Goal: Task Accomplishment & Management: Manage account settings

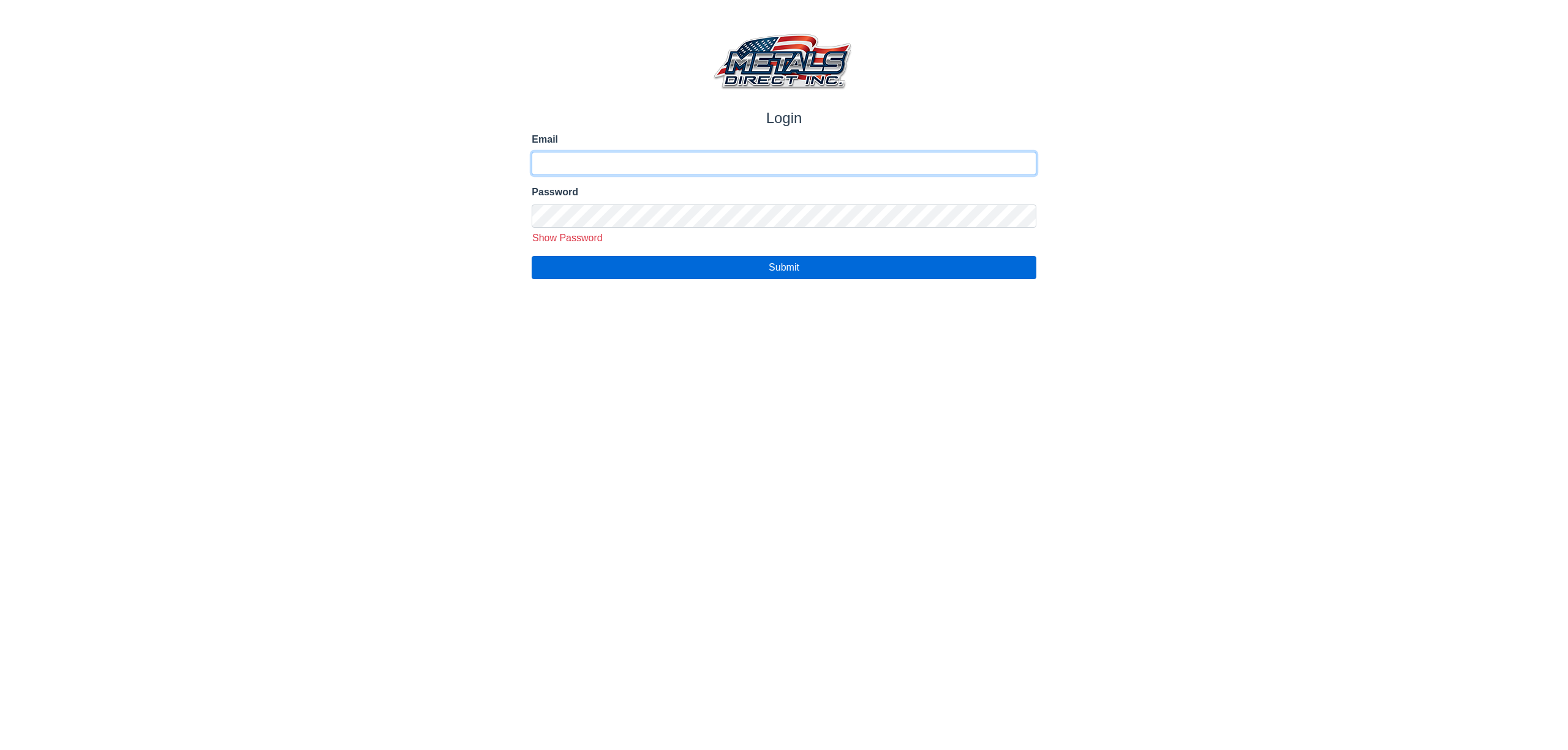
type input "**********"
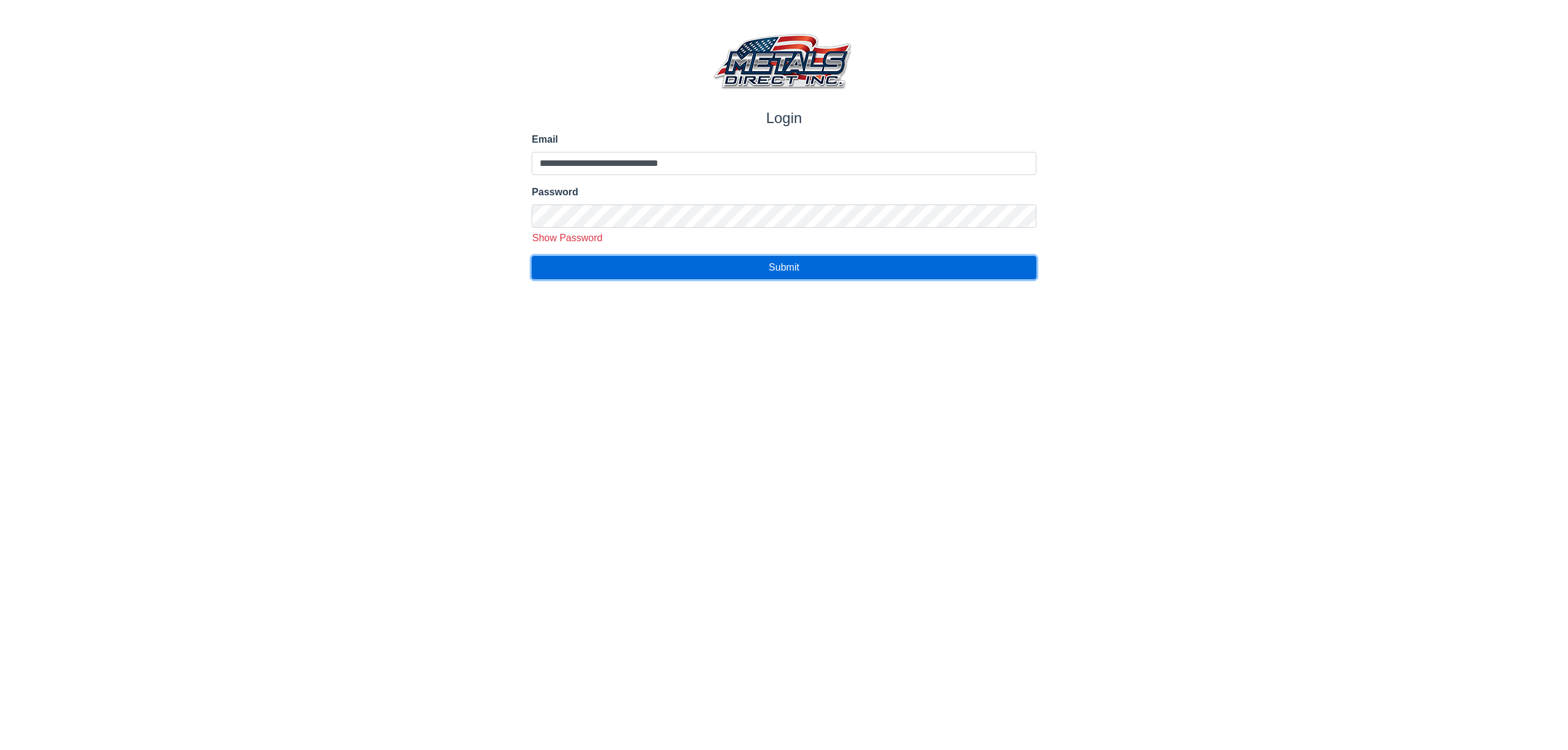
drag, startPoint x: 716, startPoint y: 265, endPoint x: 728, endPoint y: 258, distance: 13.9
click at [728, 256] on button "Submit" at bounding box center [783, 268] width 504 height 24
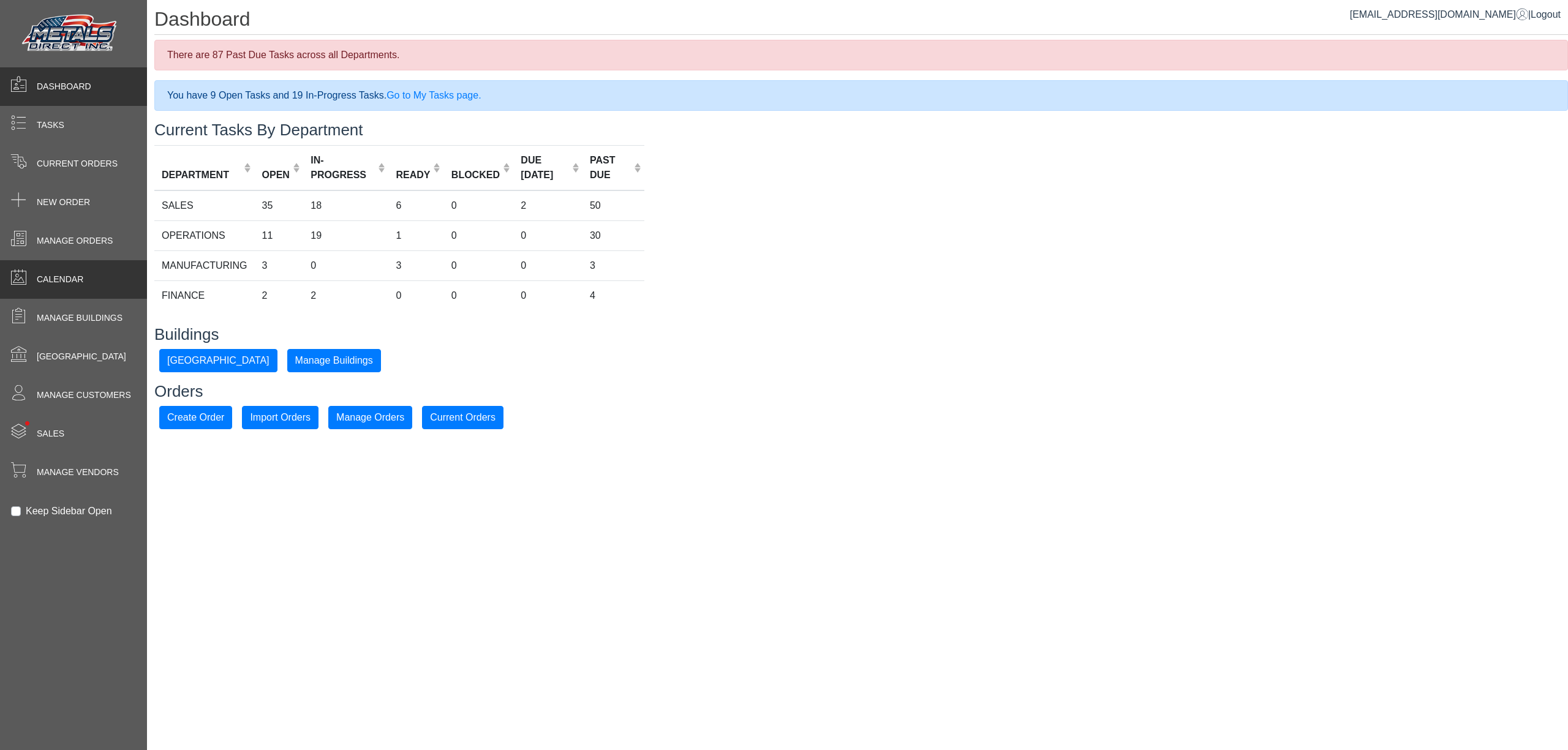
click at [40, 276] on span "Calendar" at bounding box center [59, 279] width 46 height 13
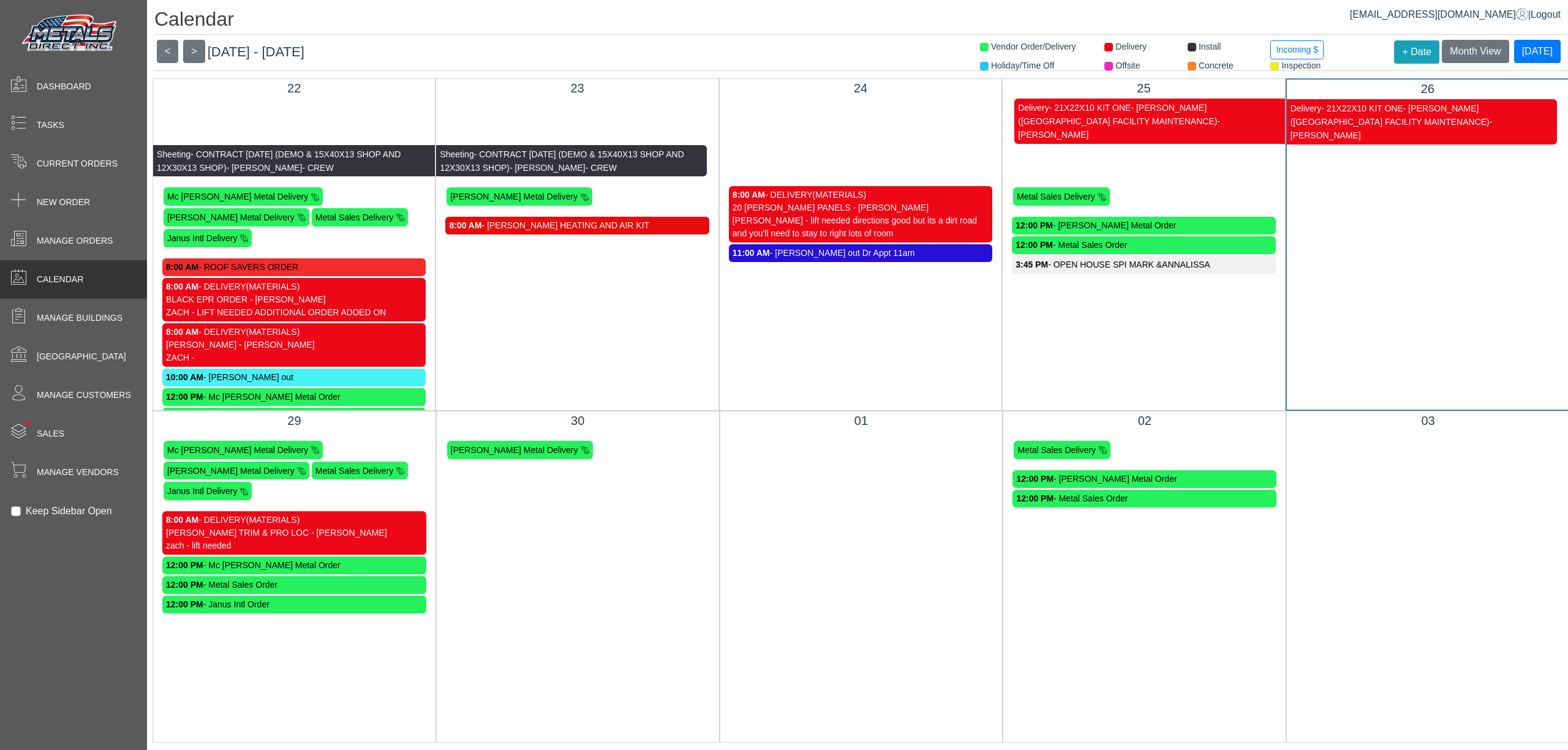
click at [588, 149] on span "- CONTRACT 3-27-25 (DEMO & 15X40X13 SHOP AND 12X30X13 SHOP)" at bounding box center [562, 161] width 244 height 24
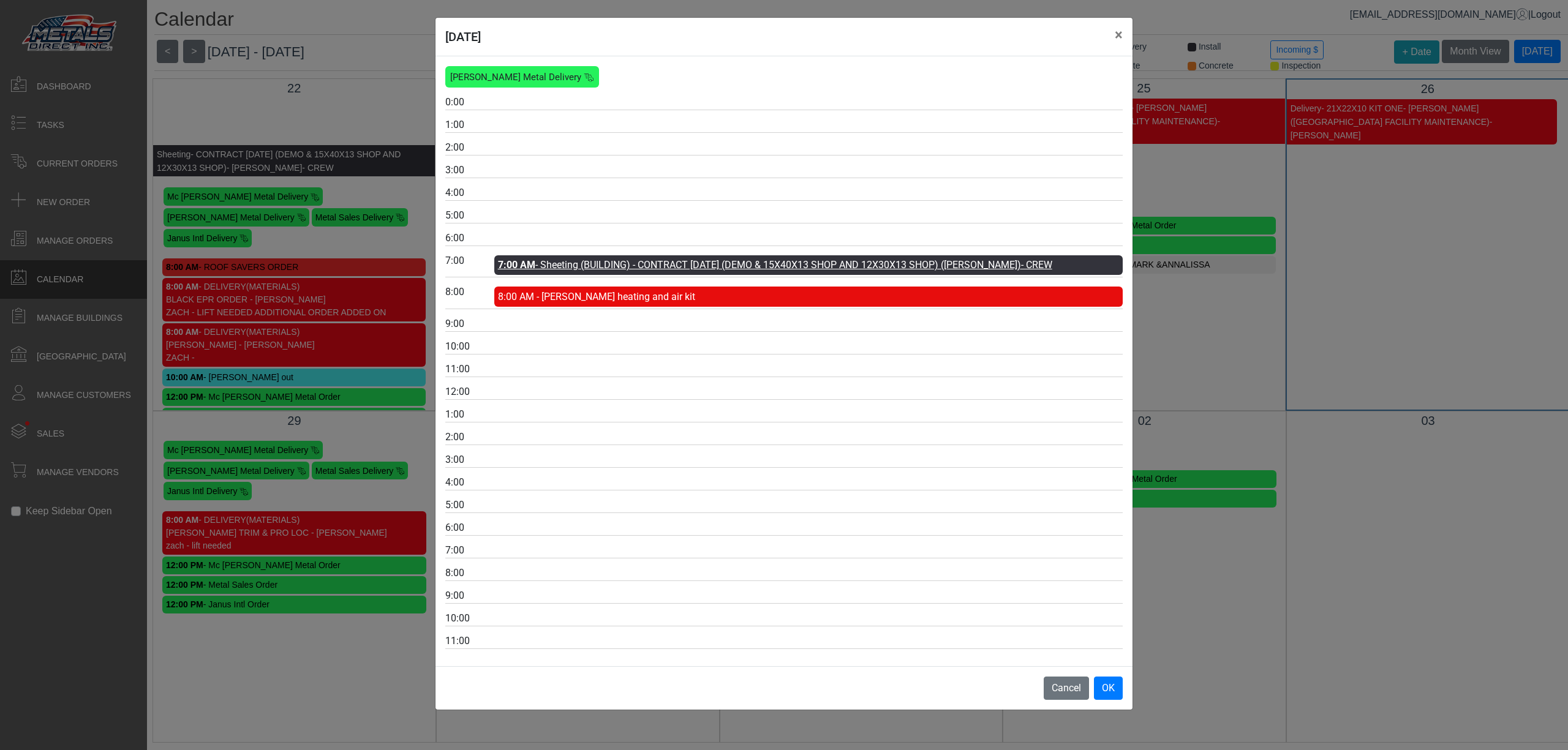
click at [647, 265] on link "7:00 AM - Sheeting (BUILDING) - CONTRACT 3-27-25 (DEMO & 15X40X13 SHOP AND 12X3…" at bounding box center [775, 264] width 555 height 12
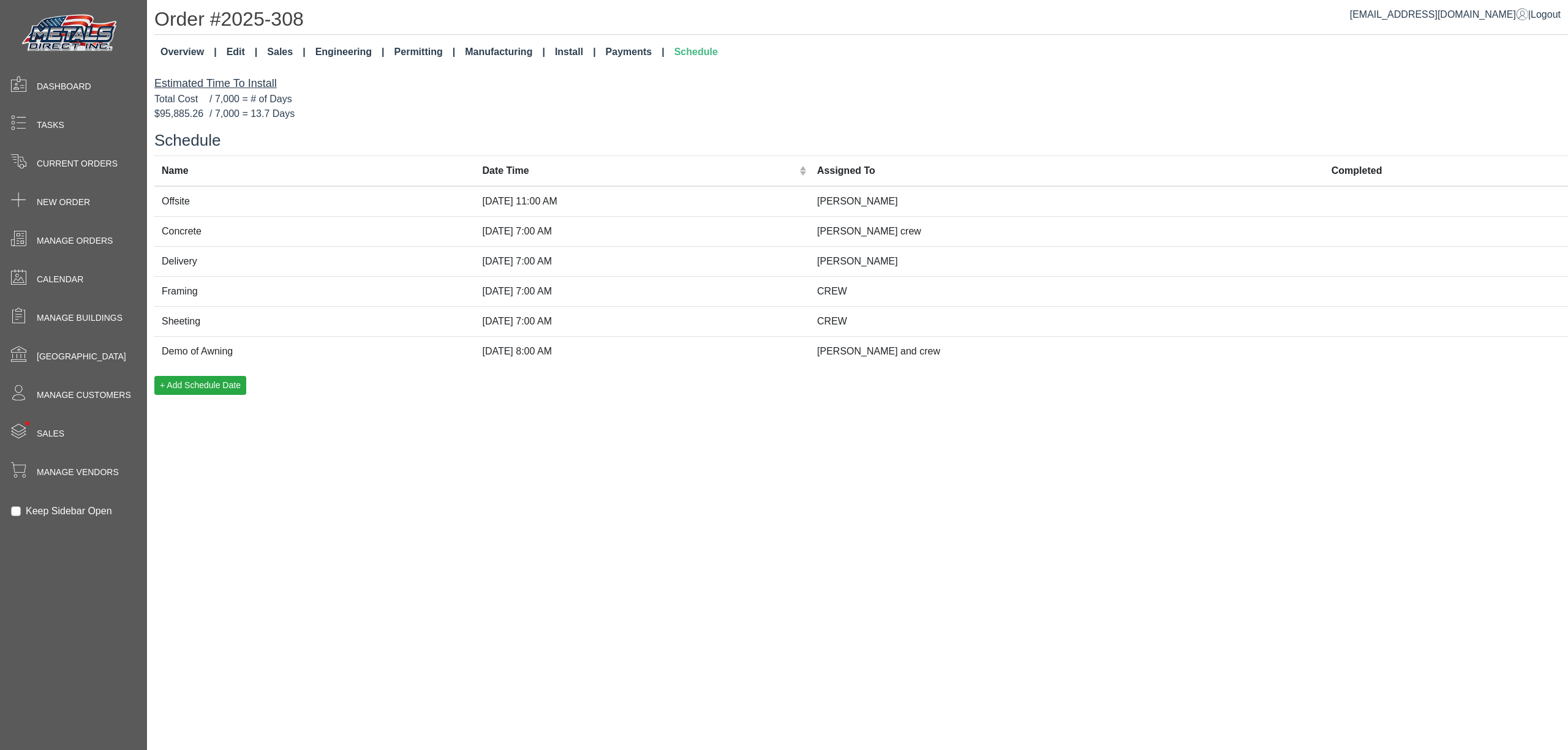
click at [291, 320] on td "Sheeting" at bounding box center [314, 320] width 321 height 30
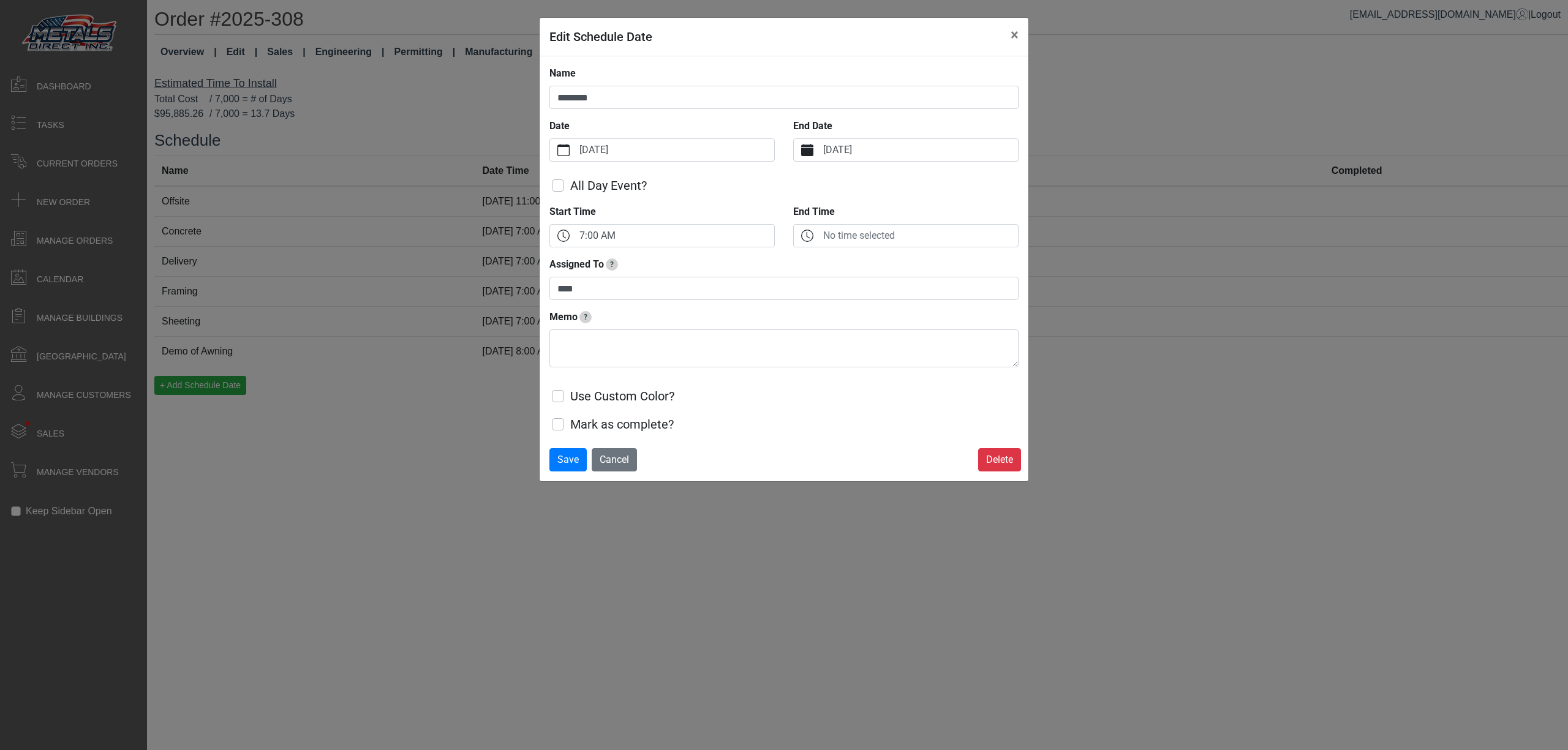
click at [859, 145] on label "Tuesday, September 23, 2025" at bounding box center [919, 150] width 198 height 22
click at [820, 145] on button "End Date" at bounding box center [808, 150] width 27 height 22
click at [926, 329] on span "26" at bounding box center [929, 322] width 20 height 20
click at [564, 454] on span "Save" at bounding box center [568, 459] width 22 height 12
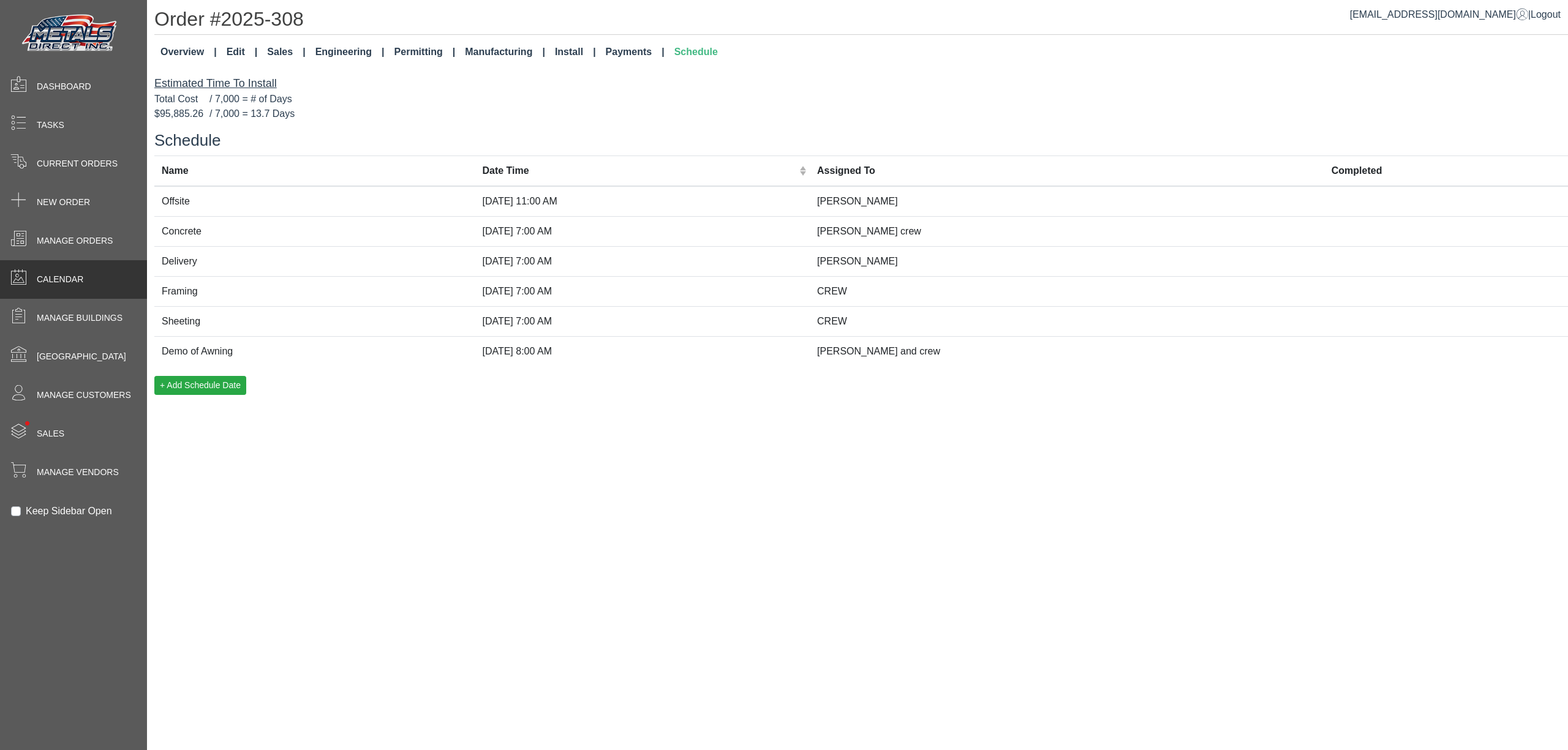
click at [113, 269] on div "Calendar" at bounding box center [73, 279] width 147 height 38
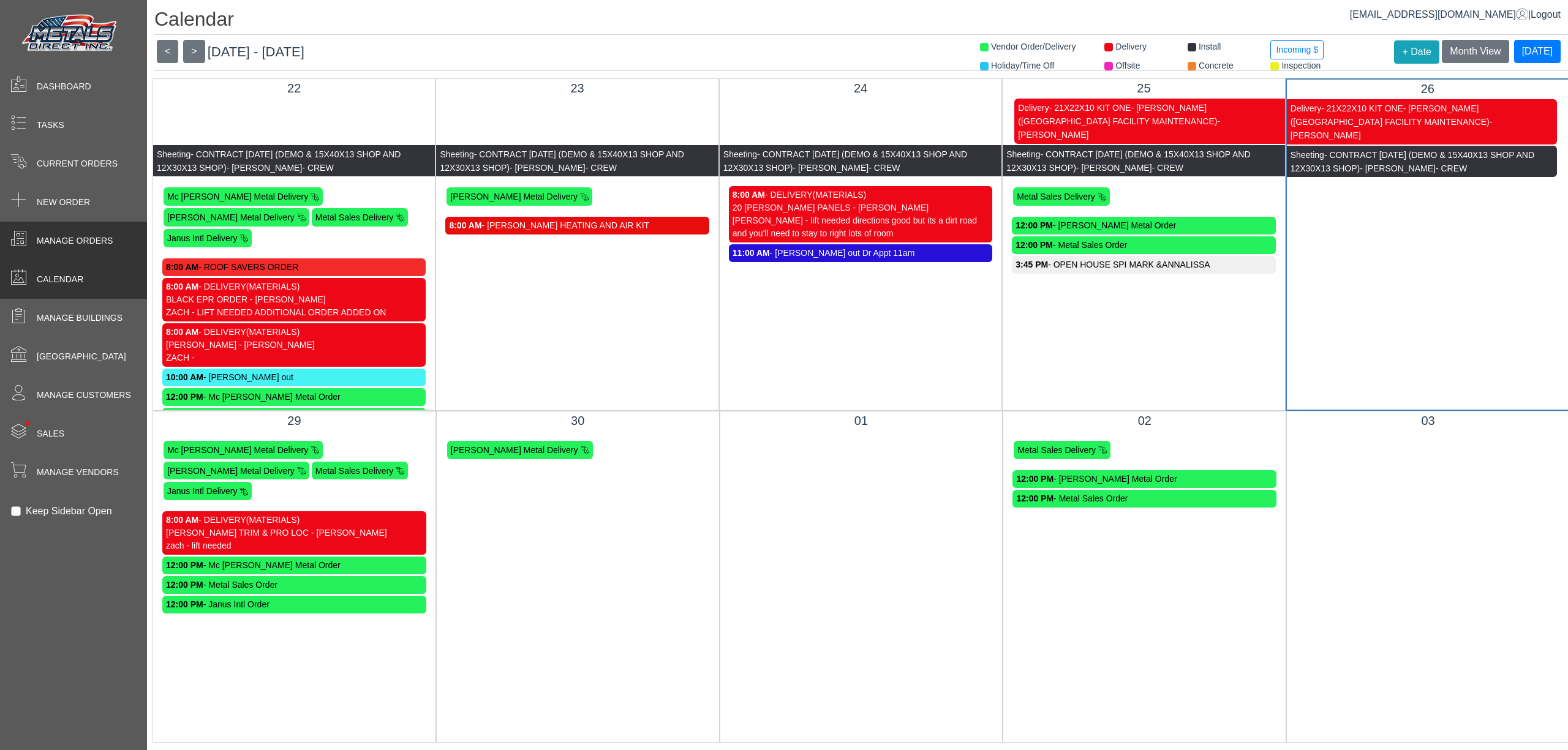
click at [92, 235] on span "Manage Orders" at bounding box center [74, 241] width 76 height 13
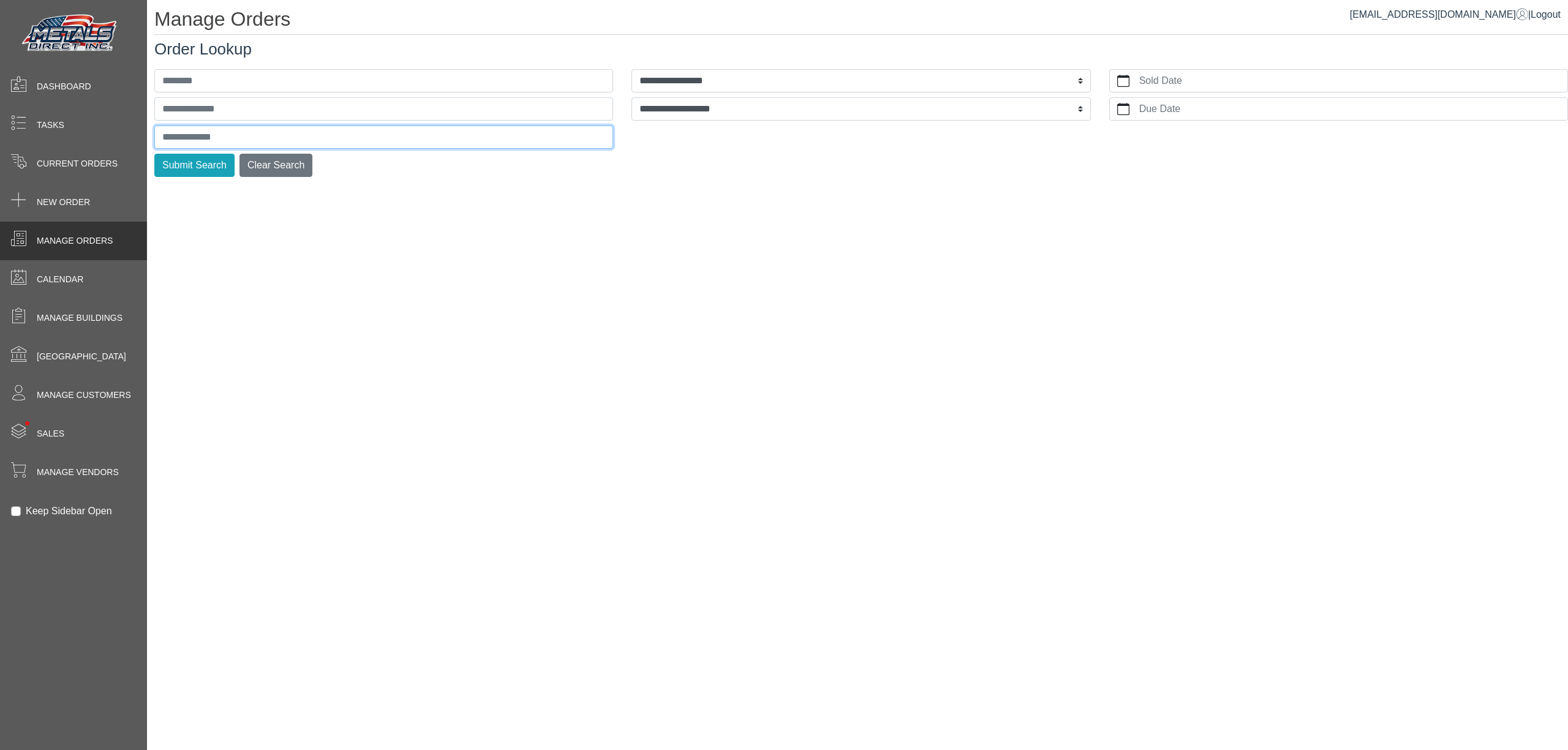
click at [252, 128] on input "text" at bounding box center [383, 137] width 459 height 24
click at [154, 154] on button "Submit Search" at bounding box center [194, 166] width 80 height 24
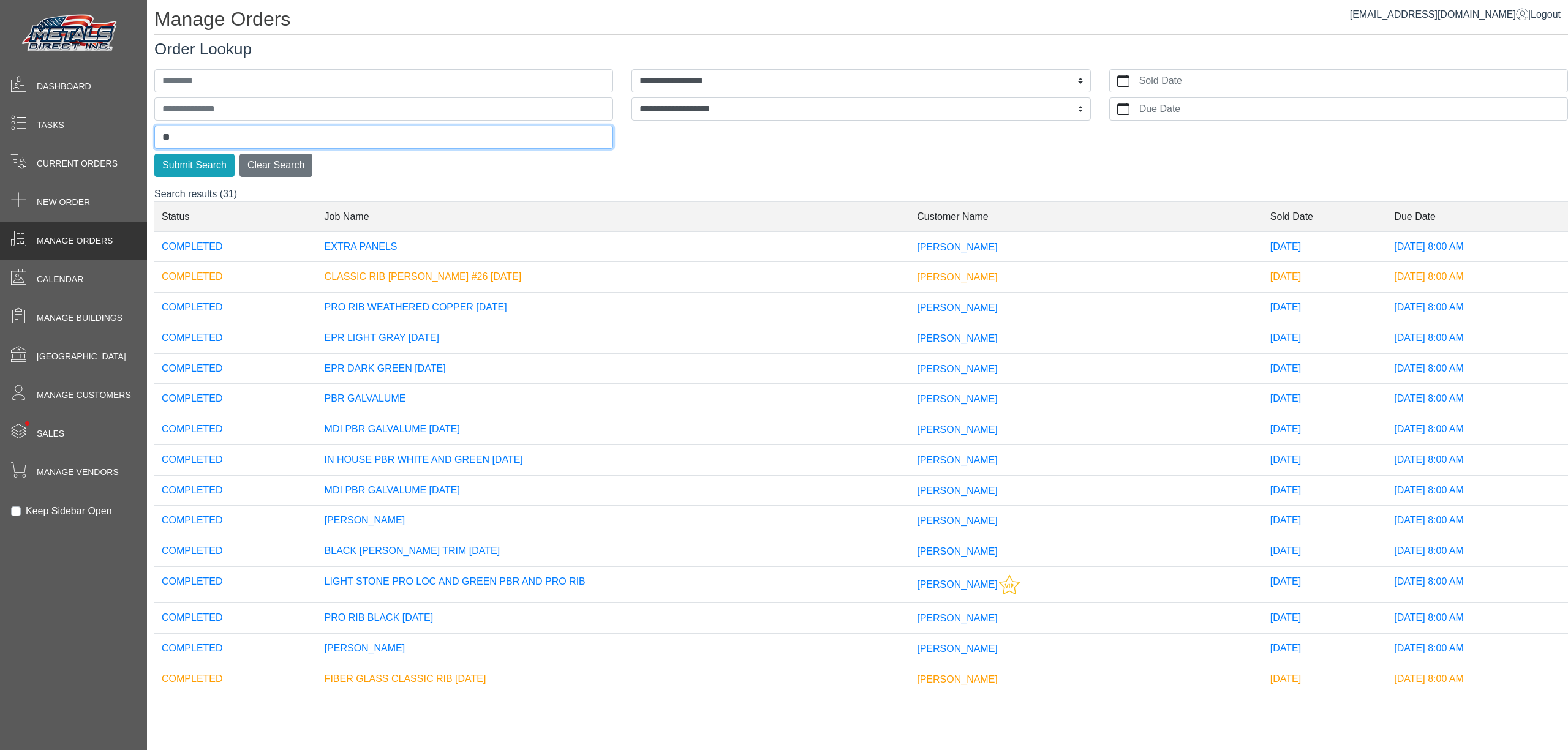
type input "*"
click at [154, 154] on button "Submit Search" at bounding box center [194, 166] width 80 height 24
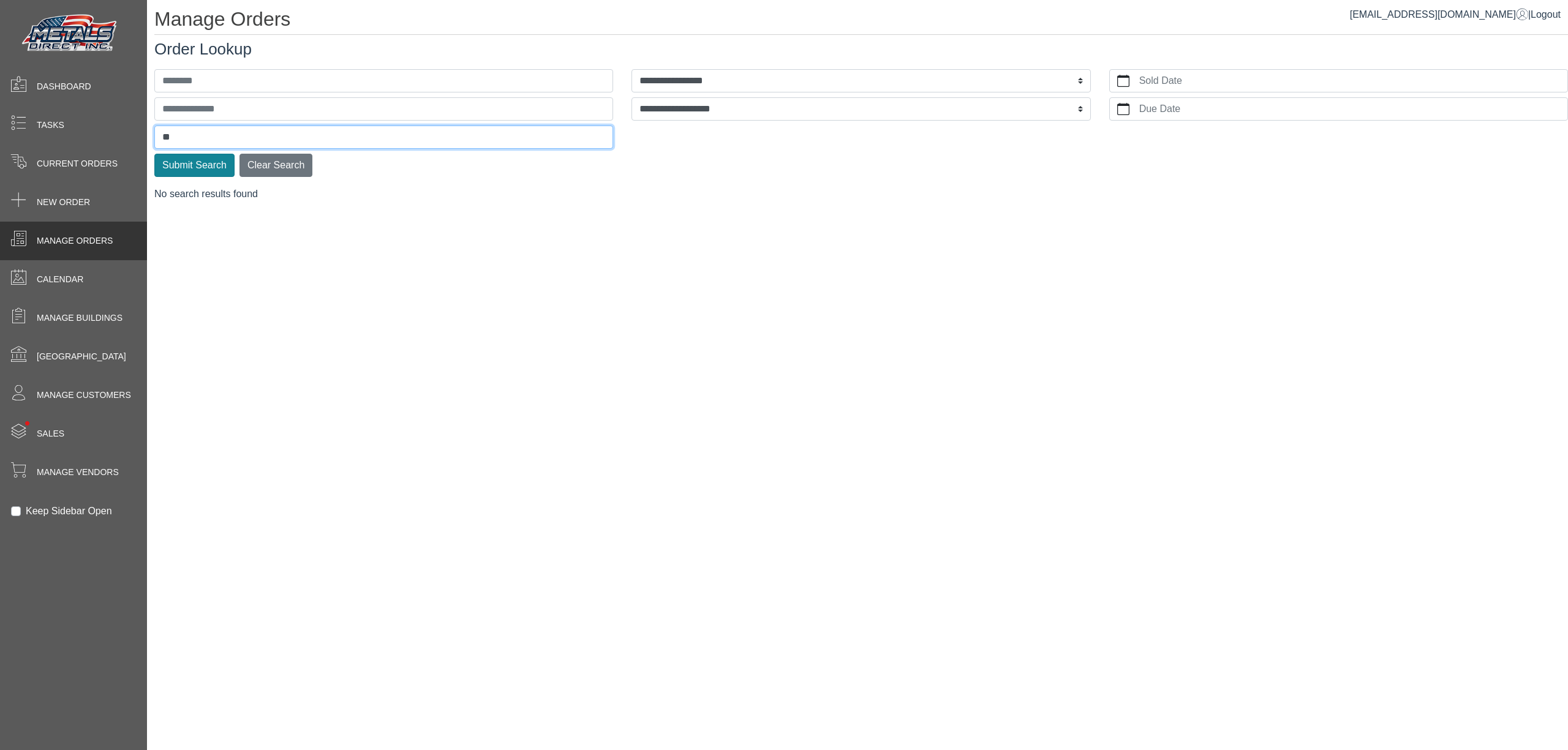
type input "*"
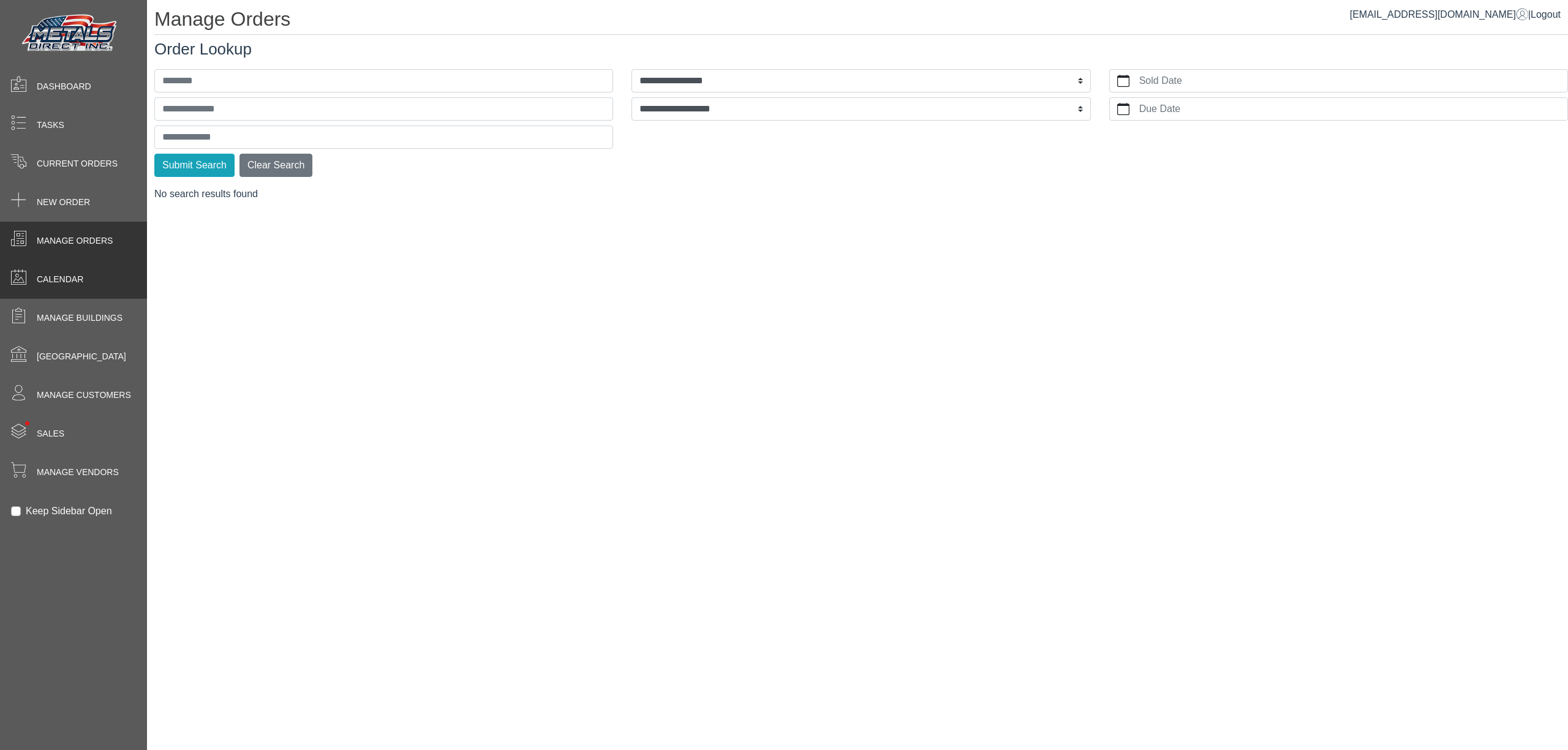
click at [59, 288] on div "Calendar" at bounding box center [73, 279] width 147 height 38
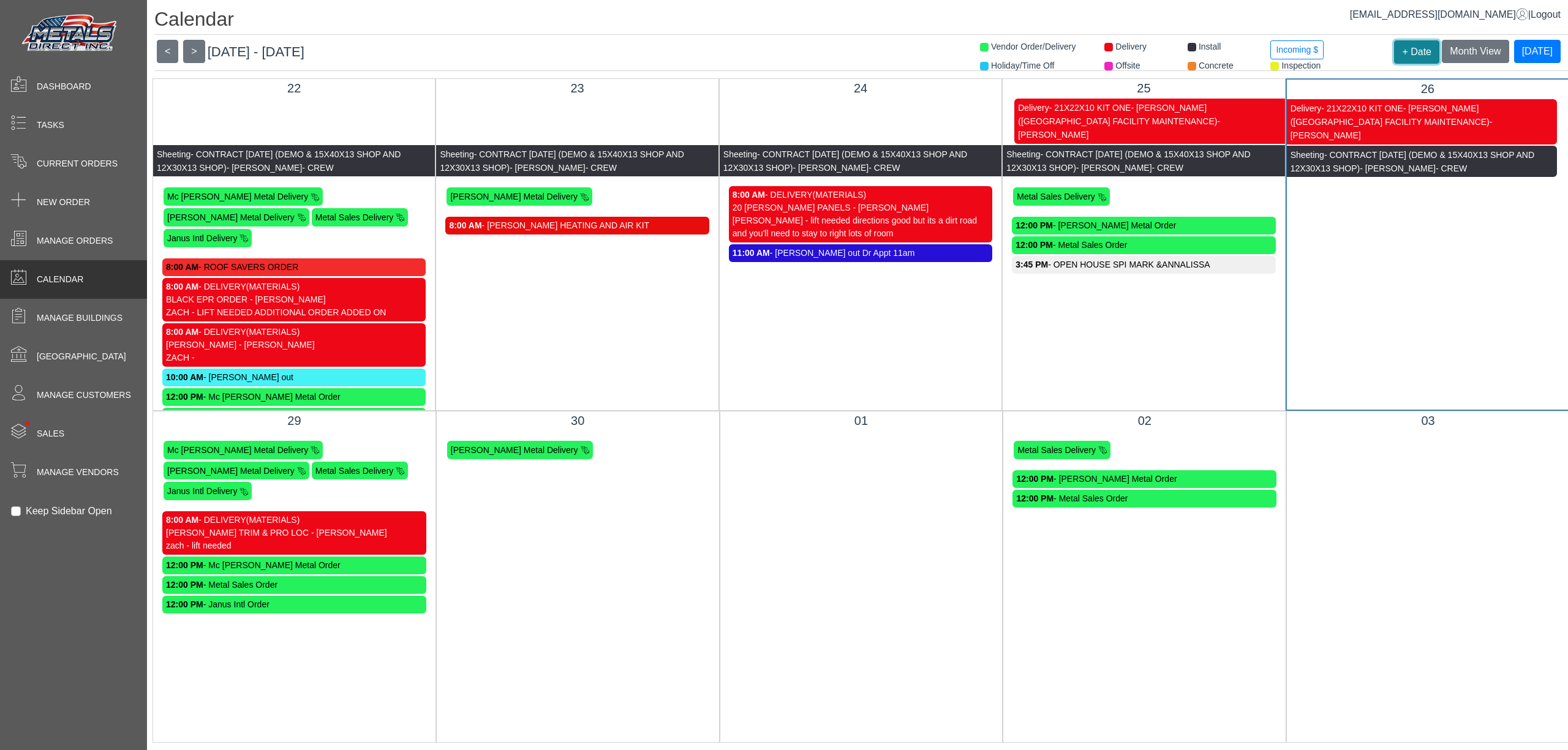
click at [1410, 46] on button "+ Date" at bounding box center [1417, 52] width 46 height 24
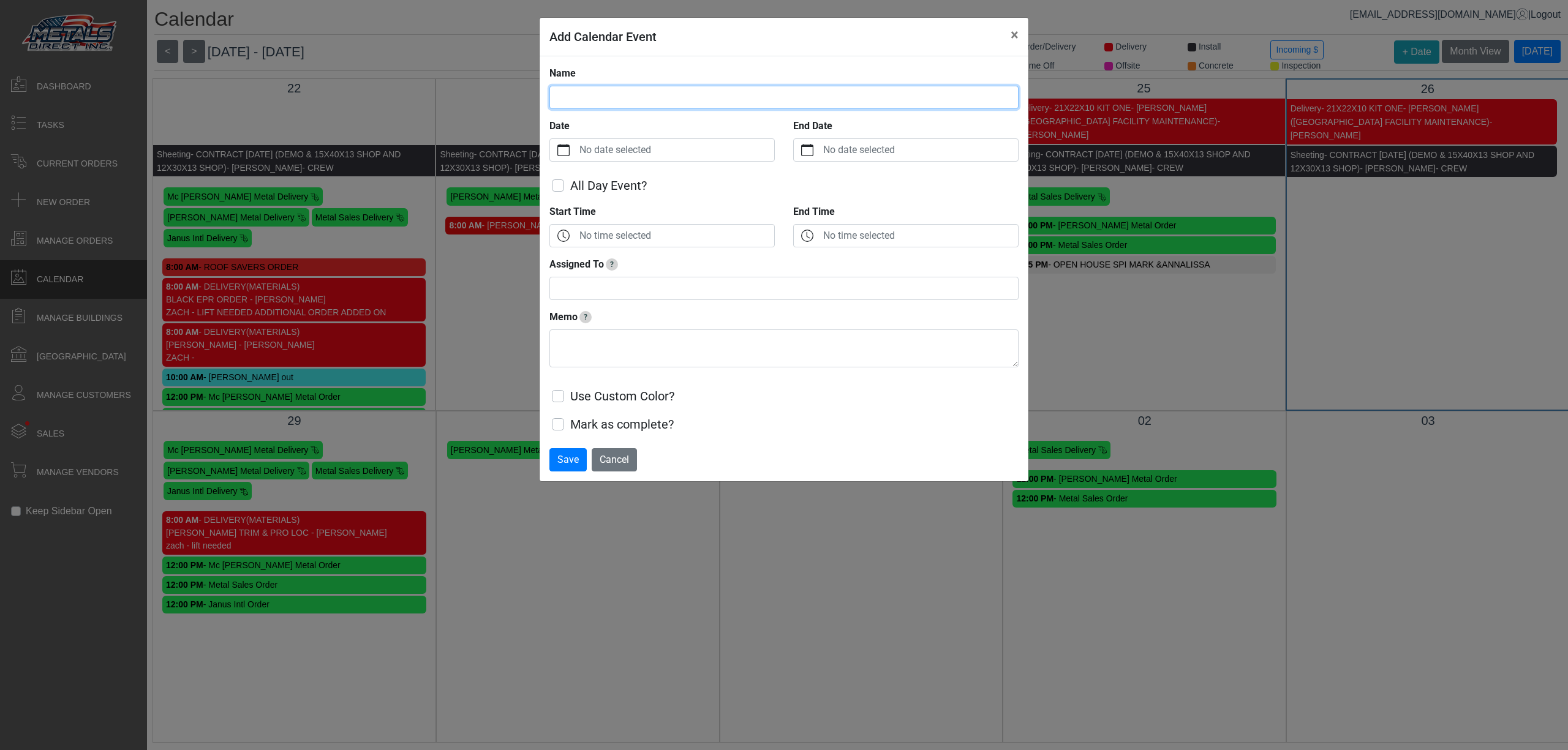
drag, startPoint x: 738, startPoint y: 99, endPoint x: 738, endPoint y: 107, distance: 8.0
click at [740, 100] on input "Name" at bounding box center [783, 97] width 469 height 24
type input "*"
type input "**********"
drag, startPoint x: 606, startPoint y: 167, endPoint x: 581, endPoint y: 142, distance: 35.4
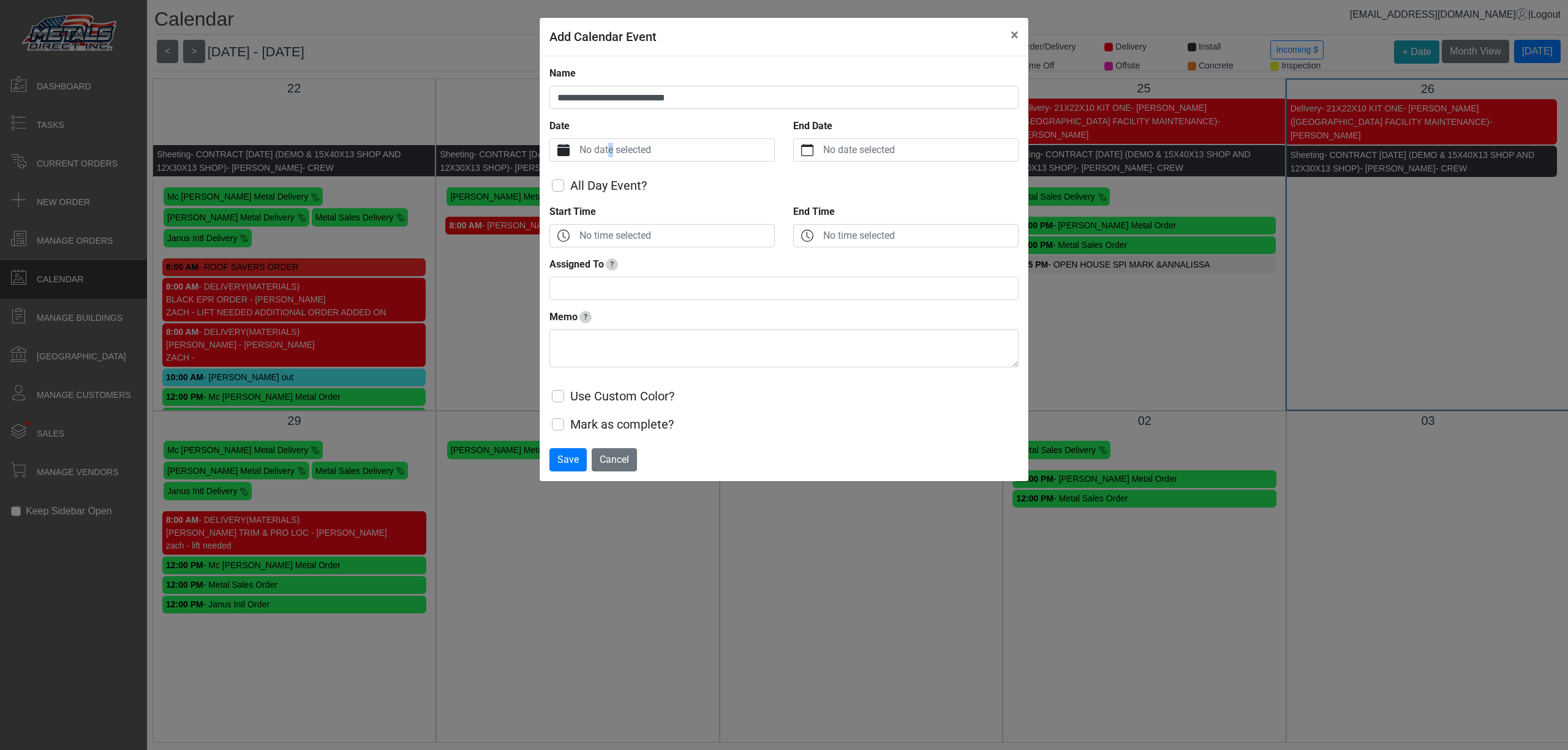
click at [606, 169] on div "**********" at bounding box center [783, 250] width 469 height 368
click at [578, 141] on label "No date selected" at bounding box center [675, 150] width 198 height 22
click at [576, 141] on button "Date" at bounding box center [564, 150] width 27 height 22
click at [592, 326] on span "22" at bounding box center [591, 322] width 20 height 20
click at [887, 154] on label "Monday, September 22, 2025" at bounding box center [919, 150] width 198 height 22
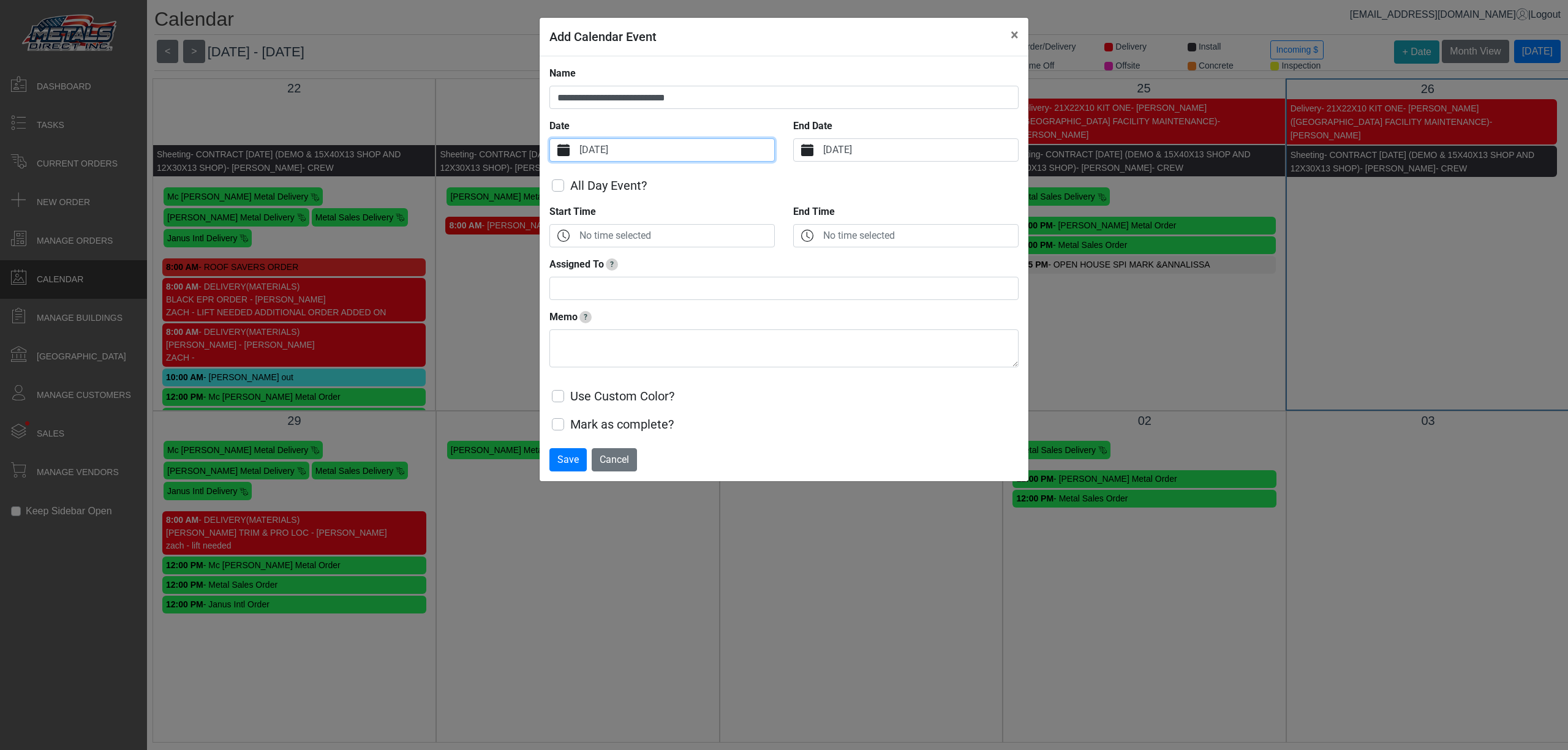
click at [820, 154] on button "End Date" at bounding box center [808, 150] width 27 height 22
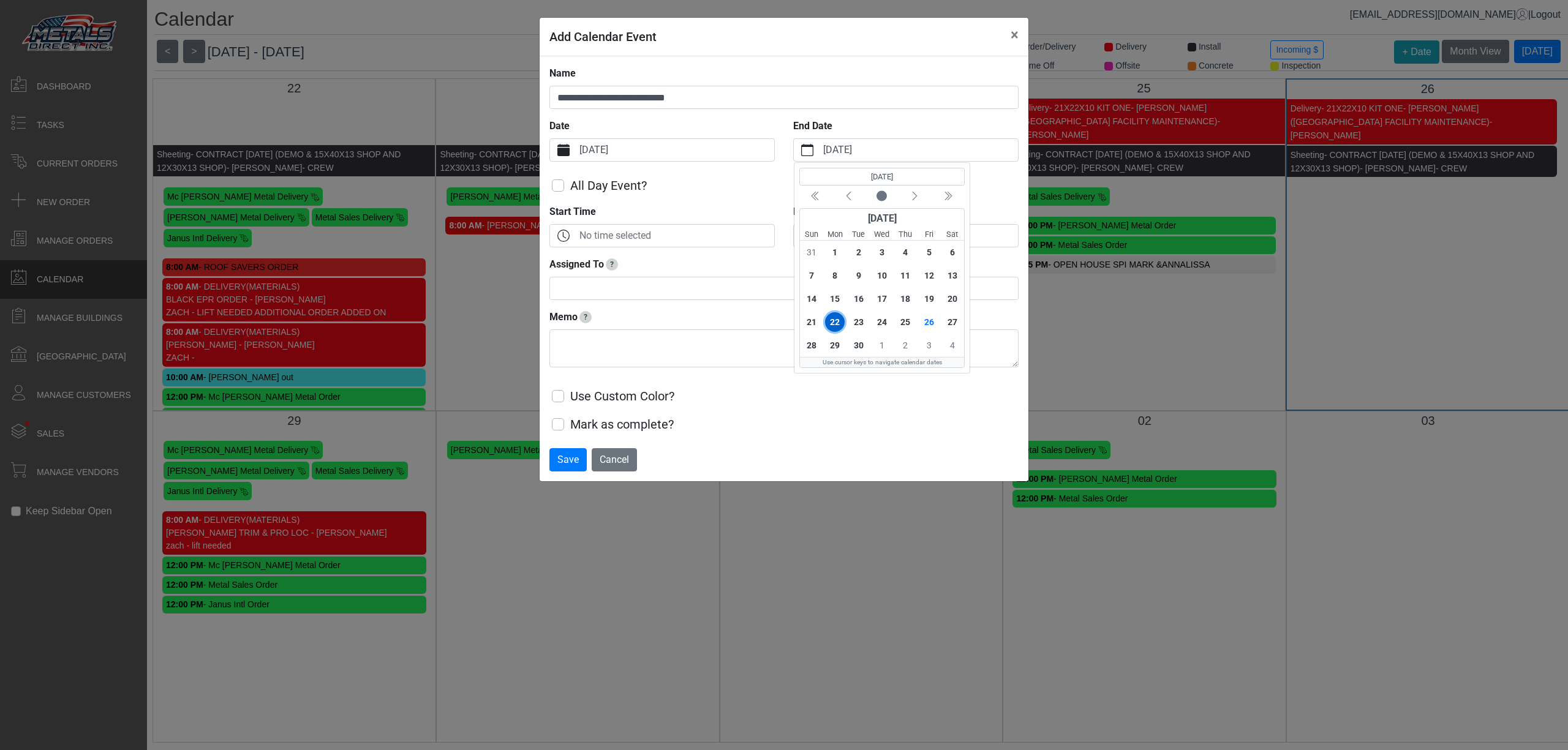
drag, startPoint x: 661, startPoint y: 154, endPoint x: 672, endPoint y: 150, distance: 11.7
click at [664, 153] on label "Monday, September 22, 2025" at bounding box center [675, 150] width 198 height 22
click at [668, 150] on label "Monday, September 22, 2025" at bounding box center [675, 150] width 198 height 22
click at [674, 157] on label "Monday, September 22, 2025" at bounding box center [675, 150] width 198 height 22
click at [576, 157] on button "Date" at bounding box center [564, 150] width 27 height 22
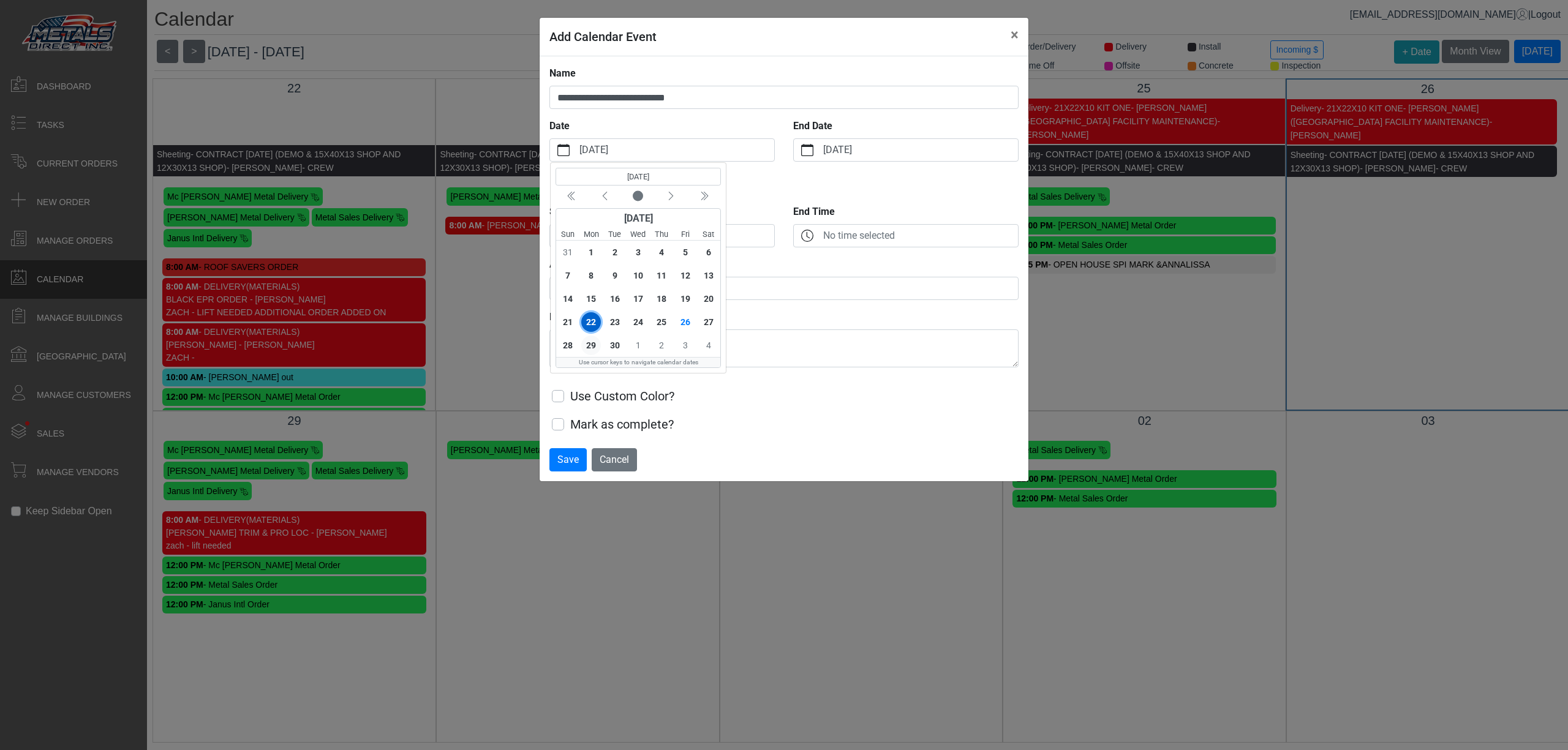
click at [583, 345] on span "29" at bounding box center [591, 346] width 20 height 20
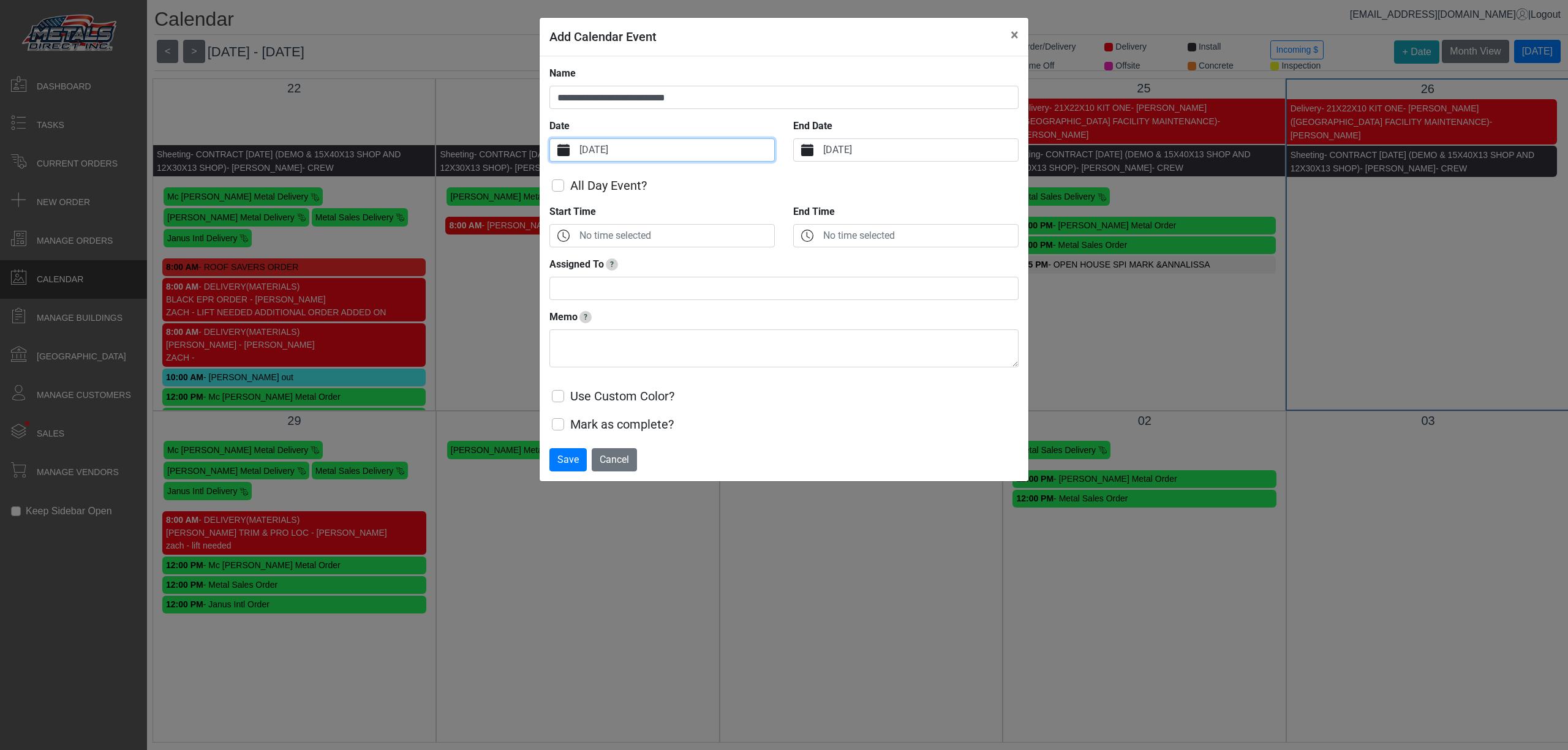
click at [867, 147] on label "Monday, September 29, 2025" at bounding box center [919, 150] width 198 height 22
click at [820, 147] on button "End Date" at bounding box center [808, 150] width 27 height 22
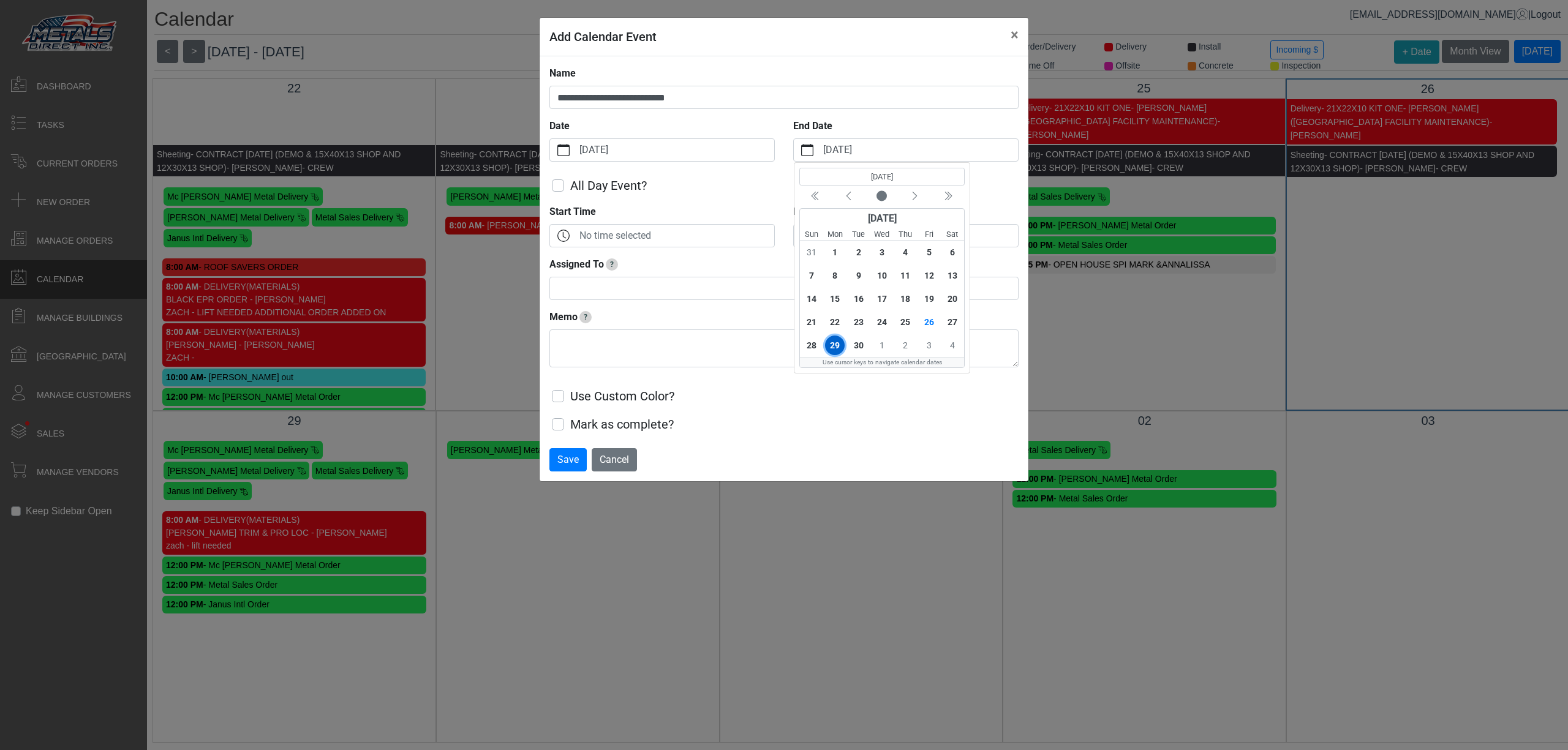
click at [885, 346] on span "1" at bounding box center [882, 346] width 20 height 20
click at [663, 235] on label "No time selected" at bounding box center [675, 236] width 198 height 22
click at [576, 235] on button "Start Time" at bounding box center [564, 236] width 27 height 22
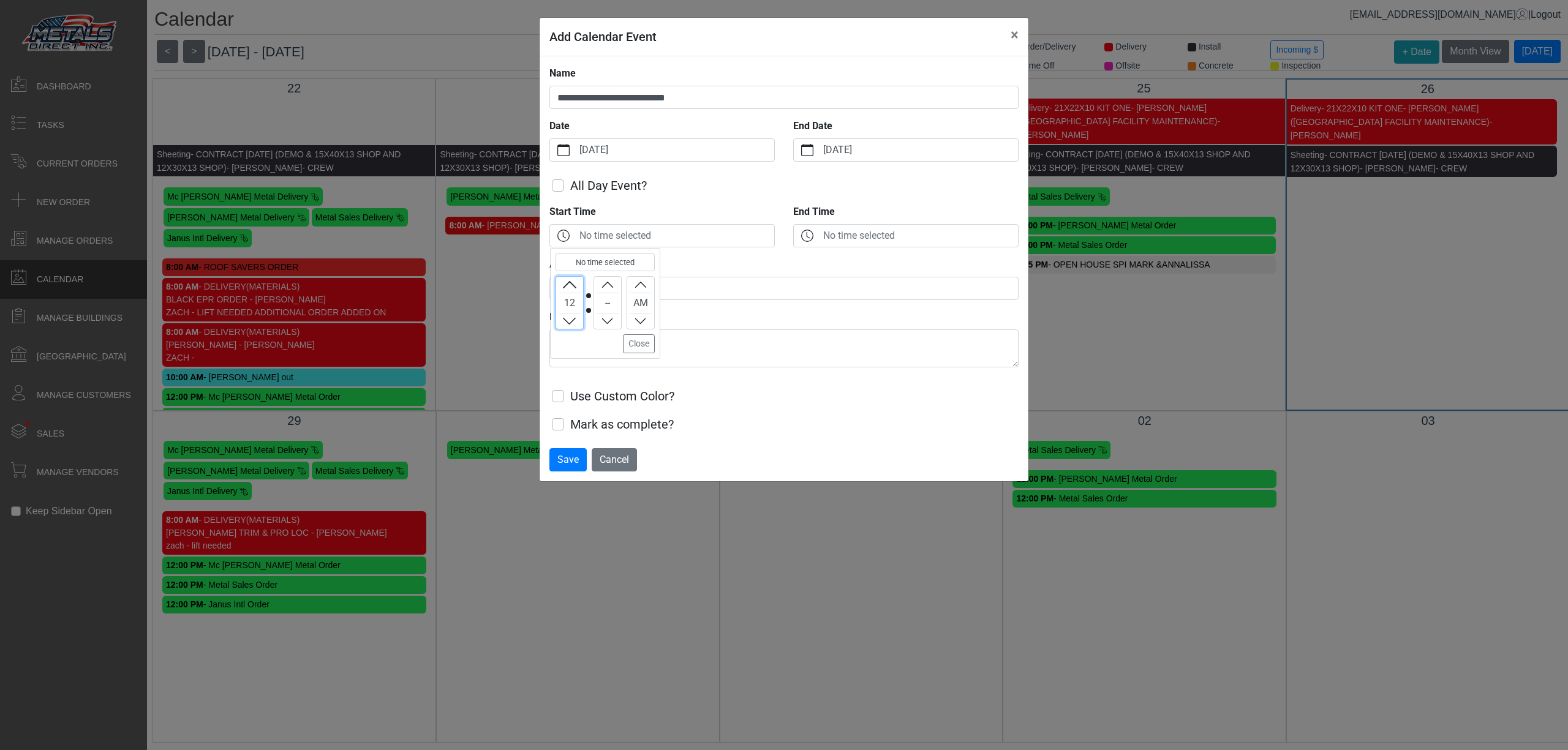
click at [566, 288] on button "Increment" at bounding box center [570, 284] width 27 height 15
click at [571, 285] on icon "chevron up" at bounding box center [569, 284] width 13 height 6
click at [574, 281] on icon "chevron up" at bounding box center [569, 285] width 11 height 11
click at [569, 287] on icon "chevron up" at bounding box center [569, 285] width 11 height 11
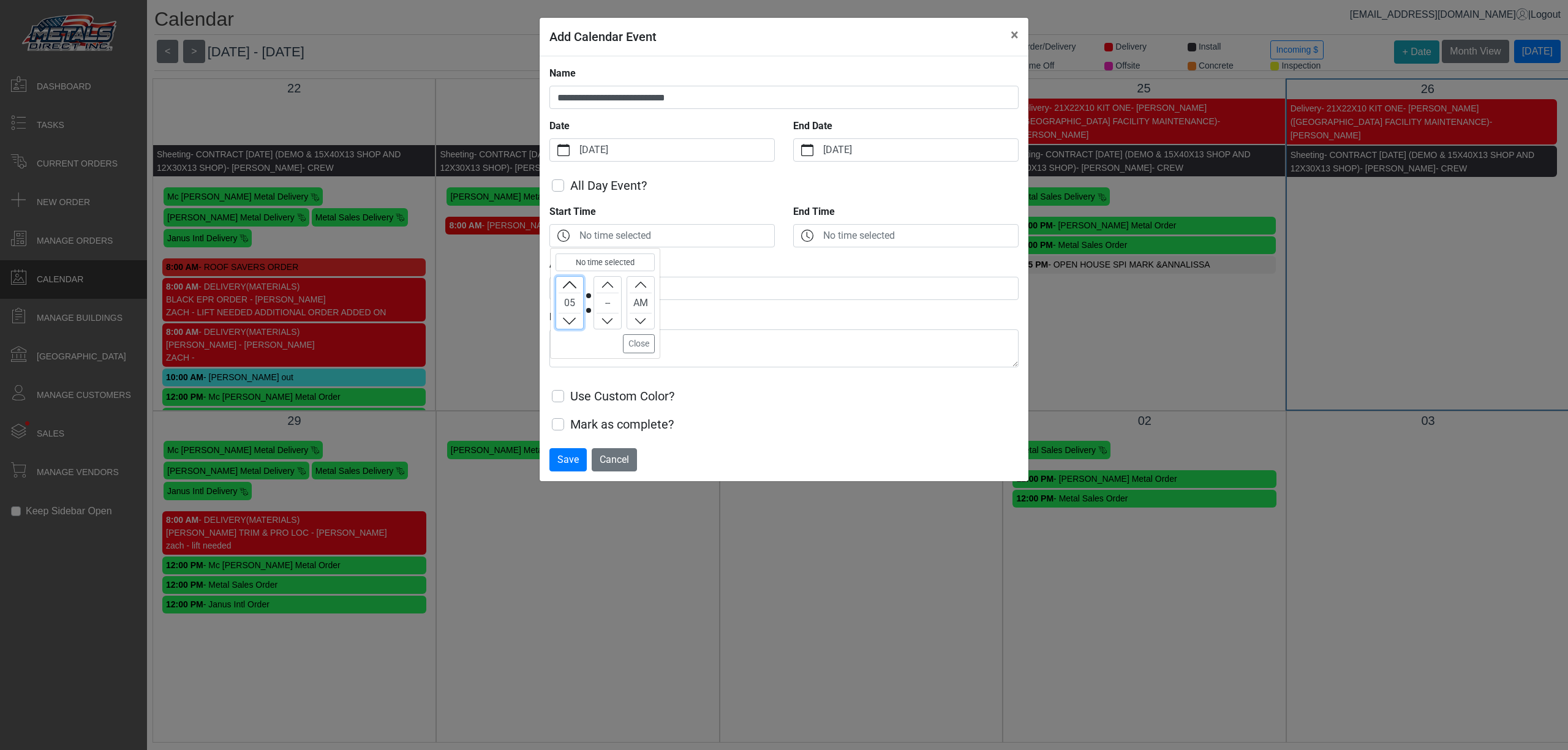
drag, startPoint x: 569, startPoint y: 288, endPoint x: 575, endPoint y: 290, distance: 6.3
click at [569, 289] on icon "chevron up" at bounding box center [569, 285] width 11 height 11
click at [581, 296] on output "05" at bounding box center [569, 302] width 22 height 21
click at [561, 289] on button "Increment" at bounding box center [570, 284] width 27 height 15
click at [568, 287] on icon "chevron up" at bounding box center [569, 285] width 11 height 11
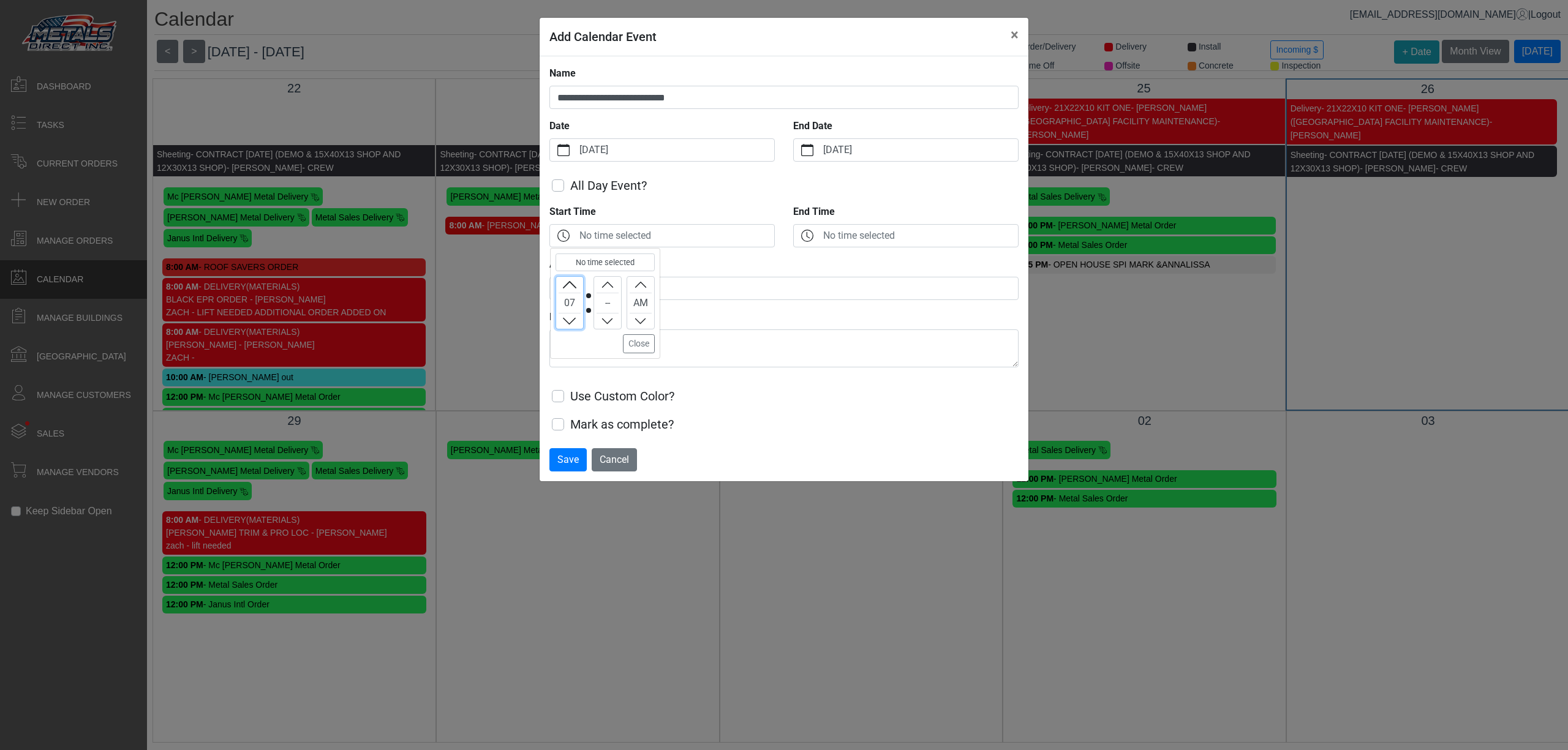
click at [575, 288] on icon "chevron up" at bounding box center [569, 284] width 13 height 6
drag, startPoint x: 604, startPoint y: 275, endPoint x: 604, endPoint y: 285, distance: 10.0
click at [601, 279] on div "No time selected 08 -- AM Close" at bounding box center [605, 303] width 99 height 100
click at [606, 284] on icon "chevron up" at bounding box center [607, 285] width 11 height 11
click at [647, 353] on button "Close" at bounding box center [638, 343] width 32 height 19
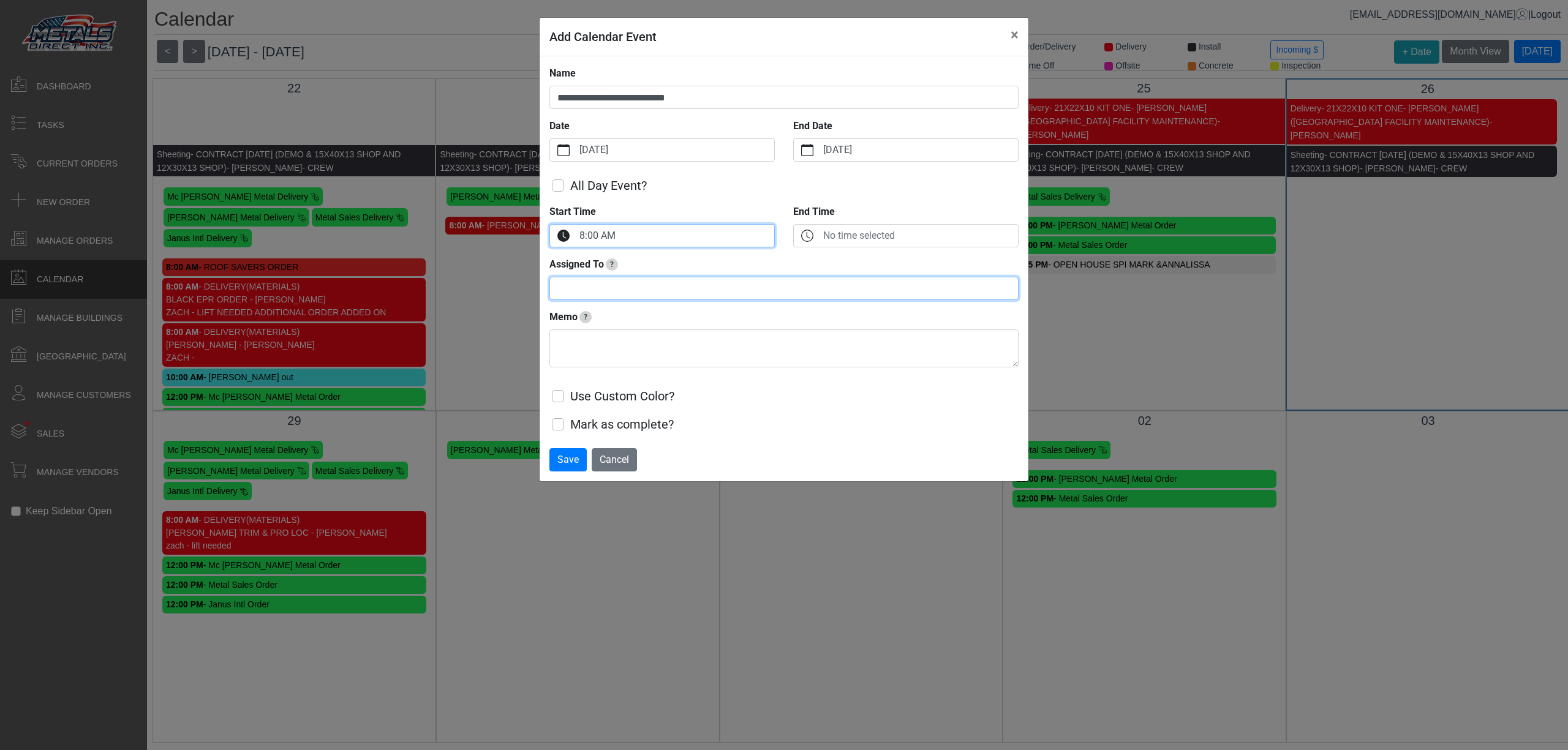
drag, startPoint x: 653, startPoint y: 287, endPoint x: 646, endPoint y: 278, distance: 11.4
click at [646, 278] on input "Assigned To ?" at bounding box center [783, 289] width 469 height 24
type input "********"
drag, startPoint x: 719, startPoint y: 360, endPoint x: 738, endPoint y: 369, distance: 21.0
click at [726, 375] on div "**********" at bounding box center [783, 250] width 469 height 368
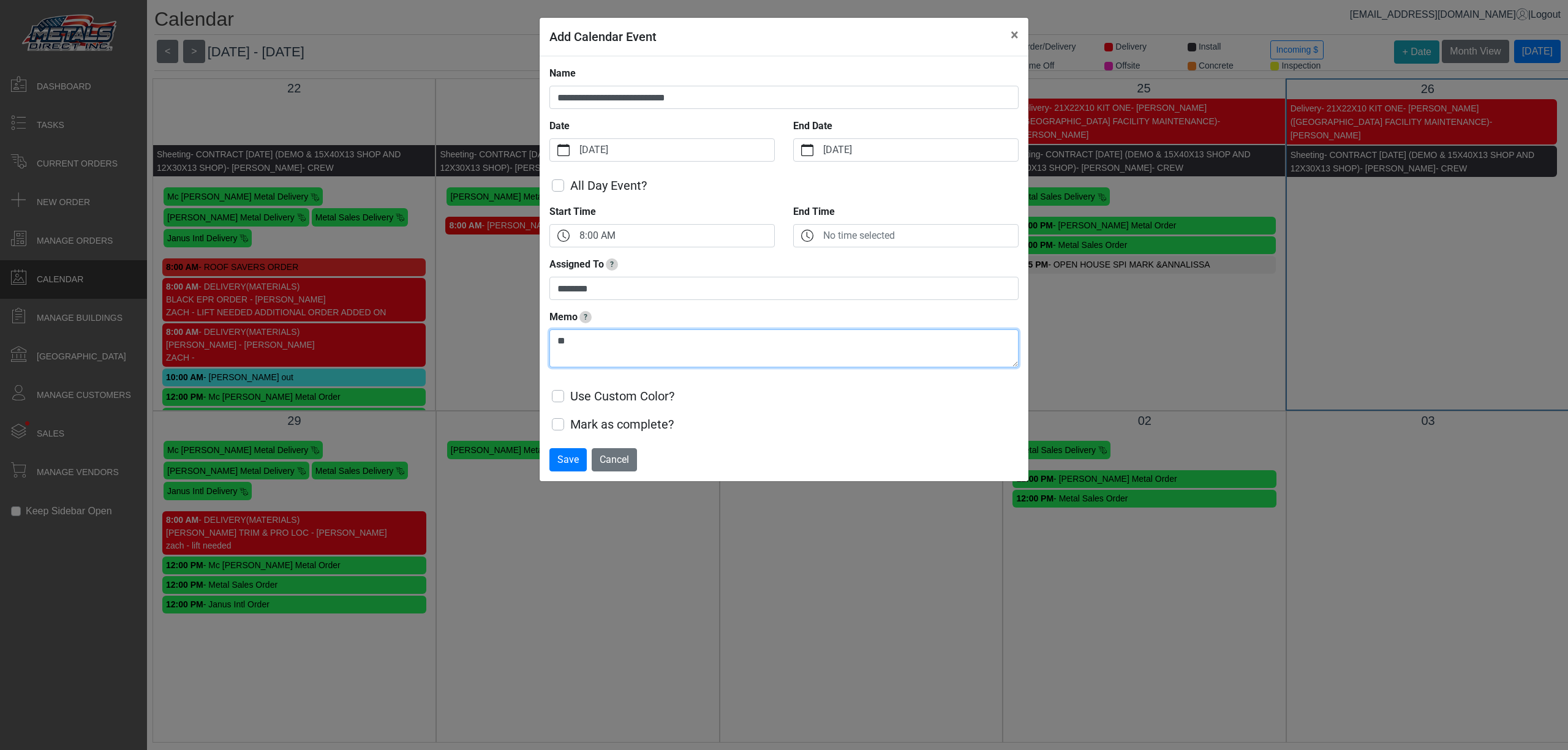
type textarea "*"
type textarea "**********"
click at [562, 462] on span "Save" at bounding box center [568, 459] width 22 height 12
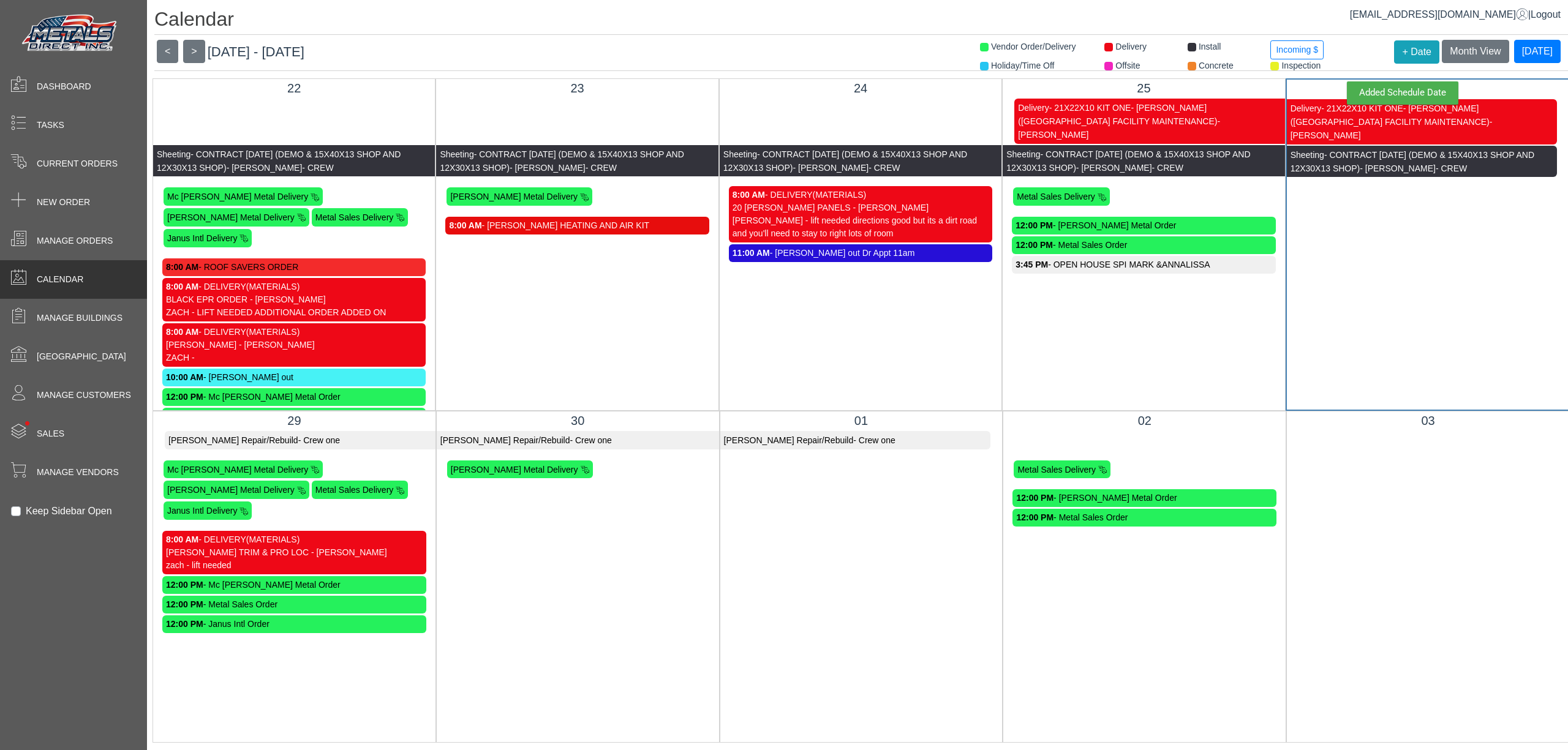
drag, startPoint x: 608, startPoint y: 450, endPoint x: 608, endPoint y: 456, distance: 6.0
click at [608, 456] on div "Skiff Peterson Repair/Rebuild - Crew one Taylor Metal Delivery" at bounding box center [578, 455] width 264 height 49
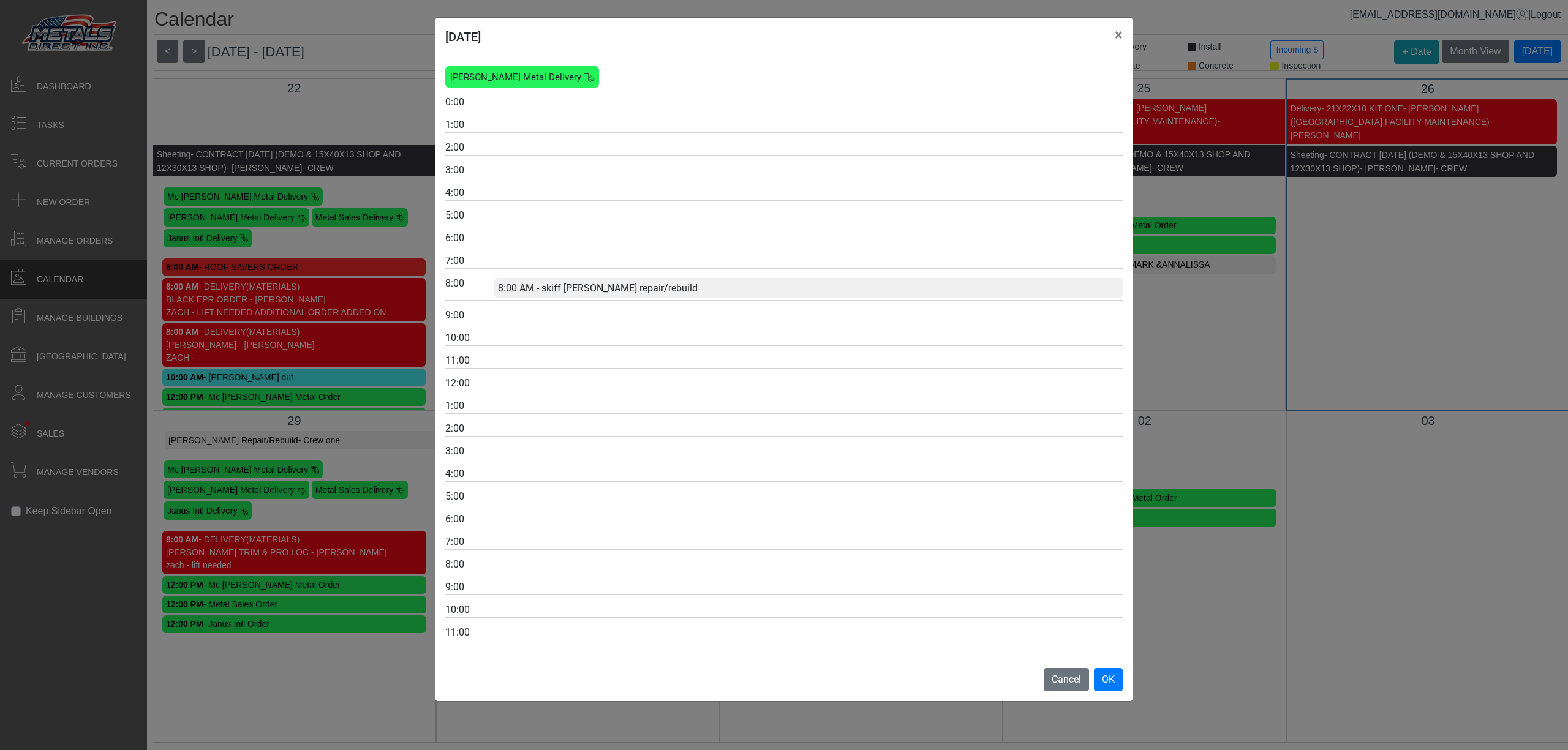
click at [331, 434] on div "09/30/2025 × Taylor Metal Delivery 0:00 1:00 2:00 3:00 4:00 5:00 6:00 7:00 8:00…" at bounding box center [784, 375] width 1568 height 750
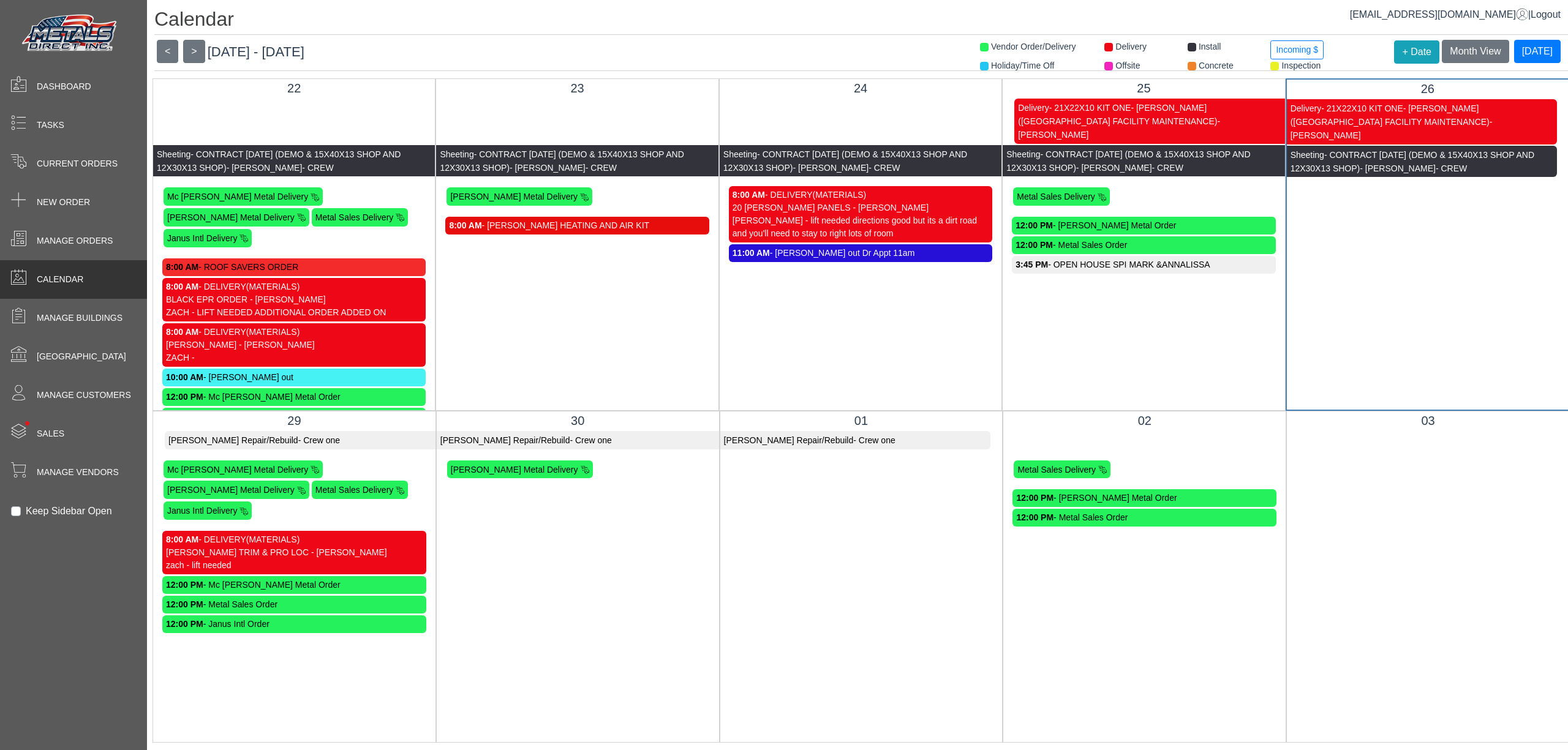
click at [336, 441] on div "Skiff Peterson Repair/Rebuild - Crew one" at bounding box center [300, 440] width 270 height 18
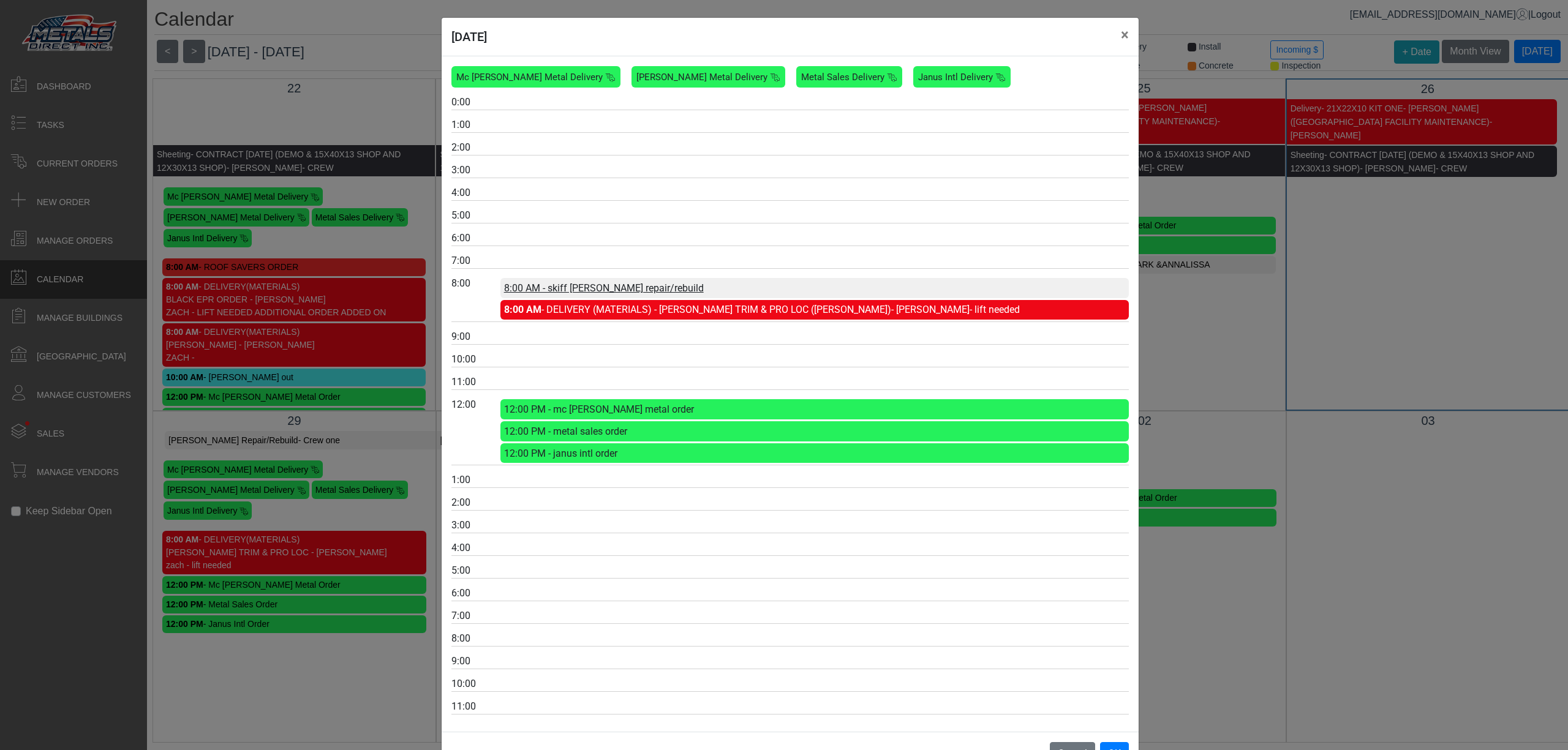
drag, startPoint x: 579, startPoint y: 288, endPoint x: 576, endPoint y: 298, distance: 10.4
click at [576, 294] on span "8:00 AM - skiff peterson repair/rebuild" at bounding box center [603, 288] width 199 height 12
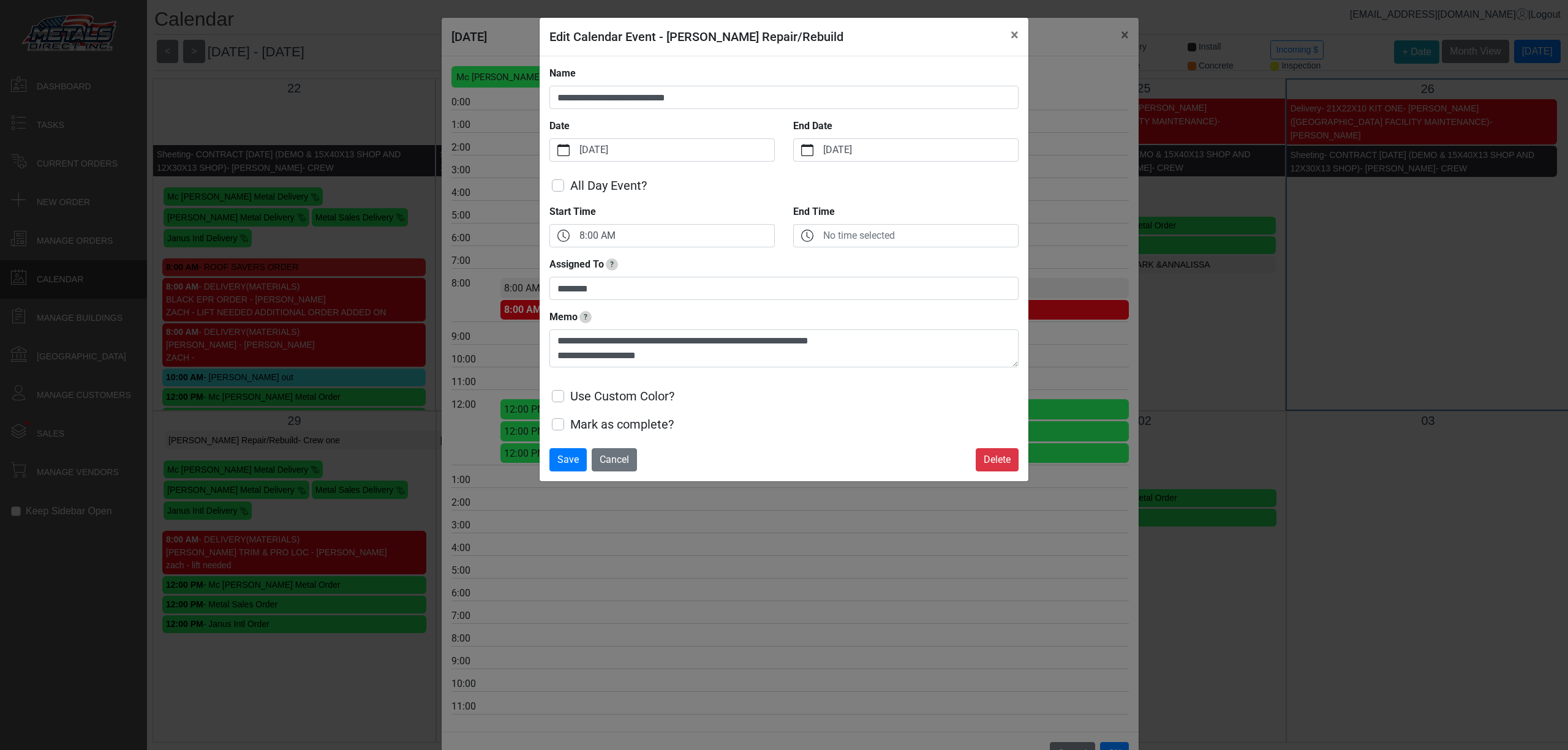
click at [628, 399] on label "Use Custom Color?" at bounding box center [622, 396] width 104 height 18
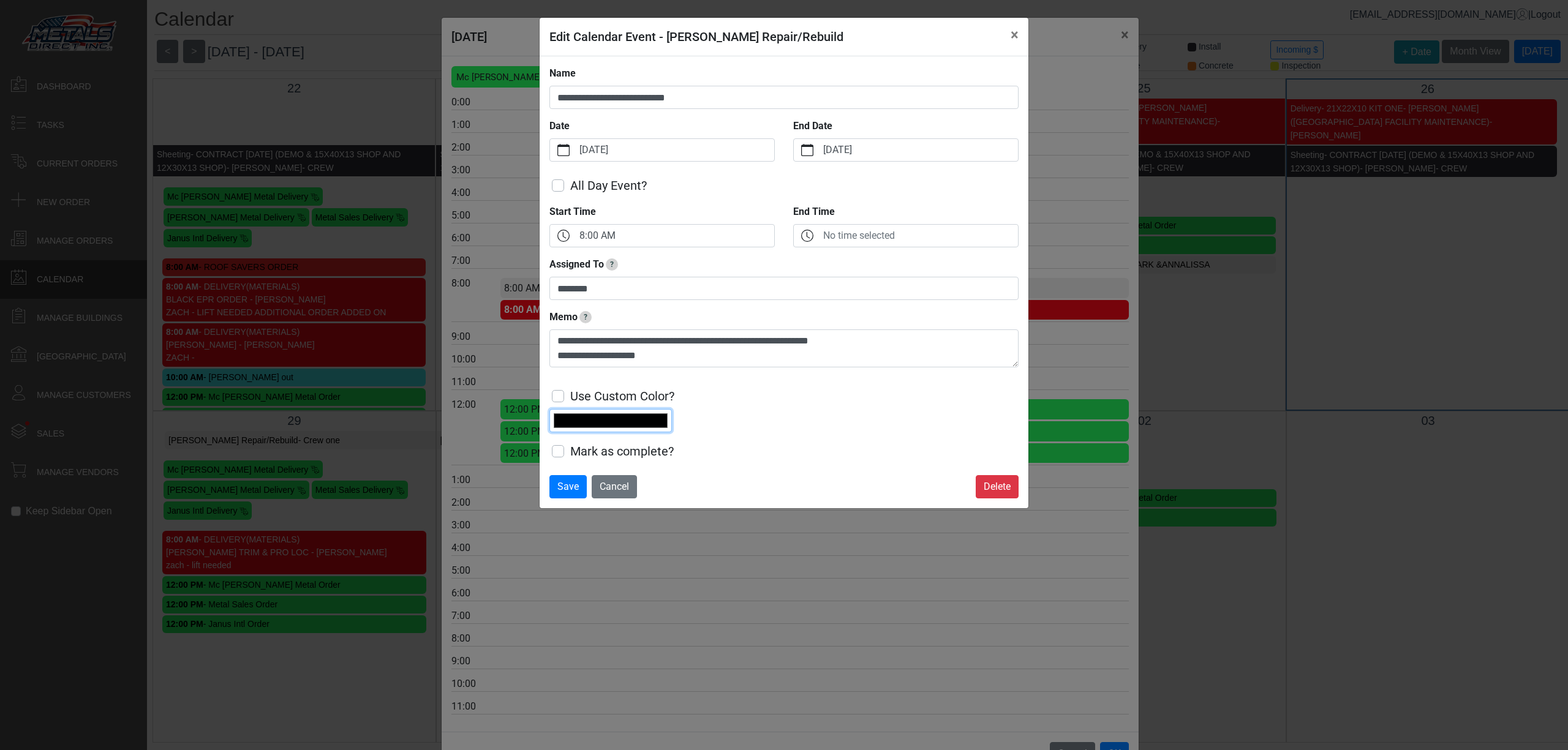
click at [596, 418] on input "*******" at bounding box center [610, 421] width 123 height 24
type input "*******"
click at [746, 402] on div "Use Custom Color? *******" at bounding box center [783, 404] width 469 height 56
click at [565, 486] on span "Save" at bounding box center [568, 486] width 22 height 12
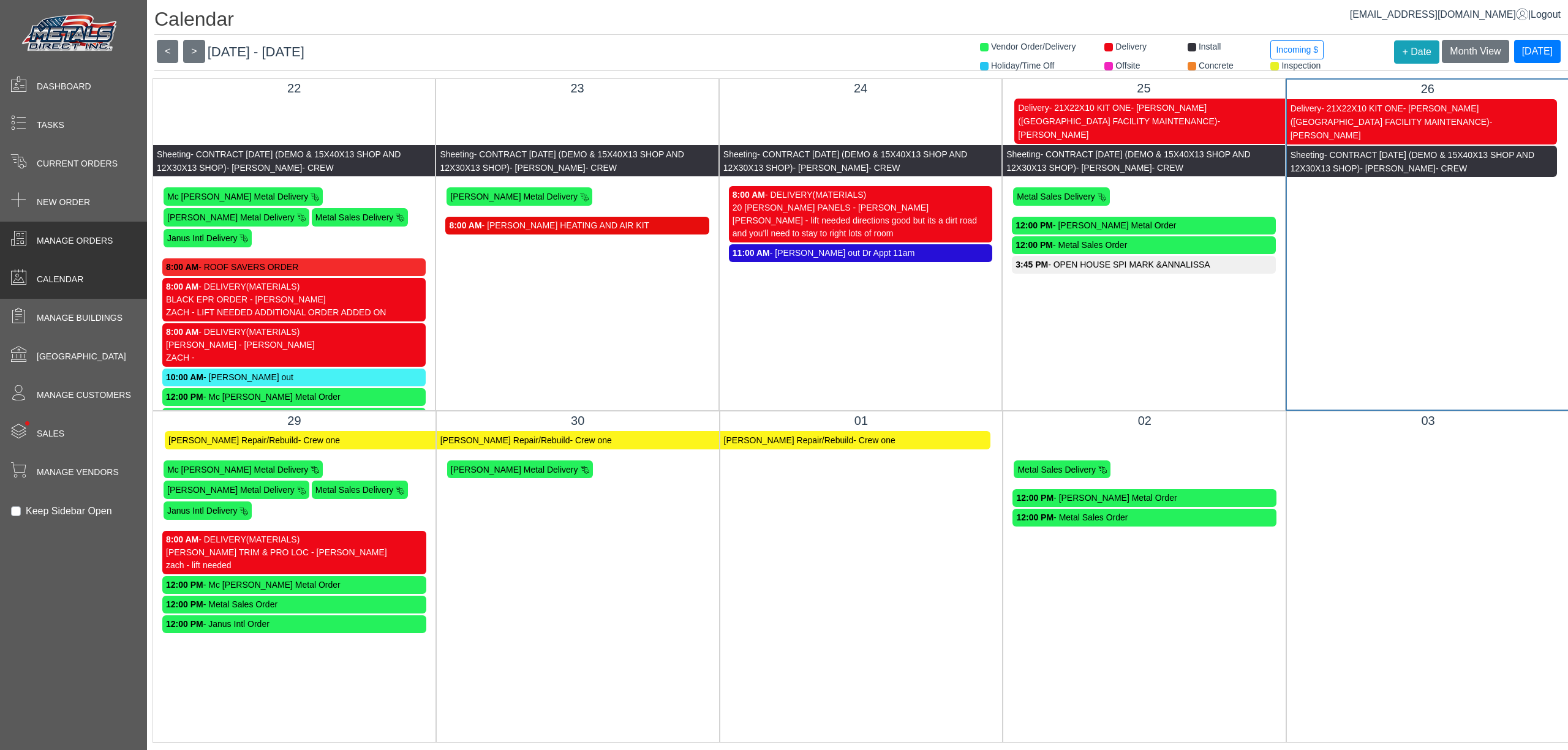
drag, startPoint x: 72, startPoint y: 237, endPoint x: 65, endPoint y: 238, distance: 7.1
click at [70, 237] on span "Manage Orders" at bounding box center [74, 241] width 76 height 13
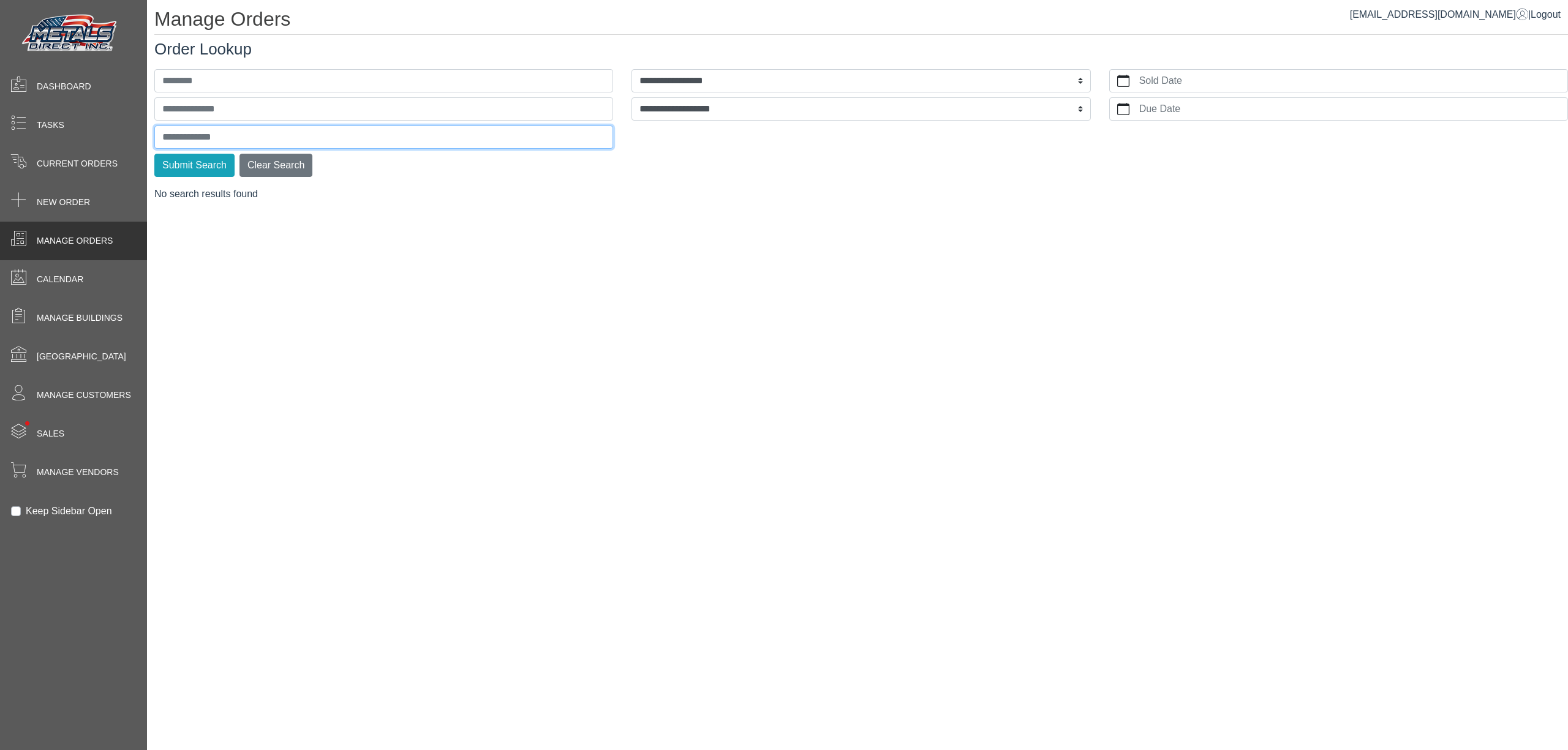
click at [179, 130] on input "text" at bounding box center [383, 137] width 459 height 24
click at [154, 154] on button "Submit Search" at bounding box center [194, 166] width 80 height 24
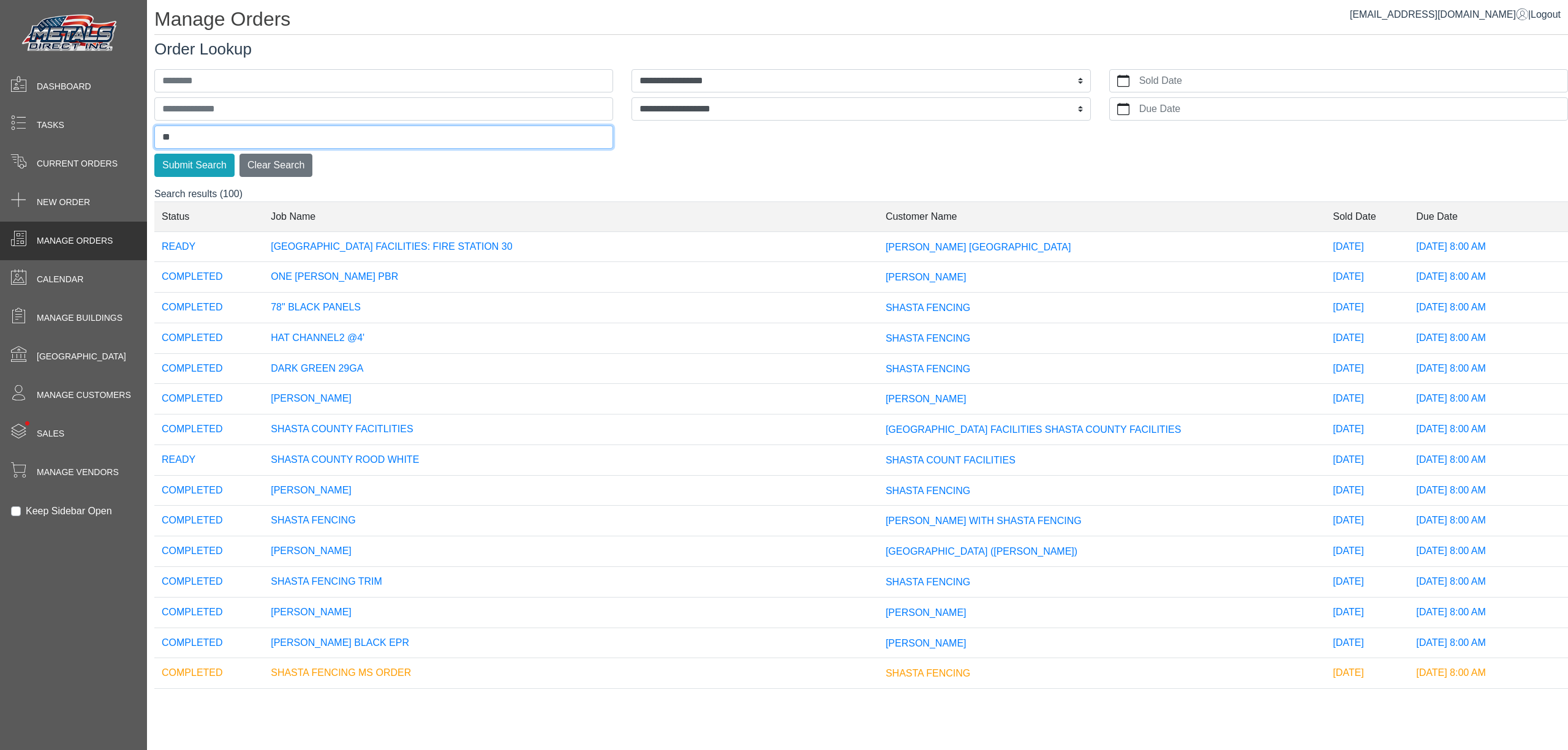
type input "*"
click at [75, 165] on span "Current Orders" at bounding box center [76, 164] width 81 height 13
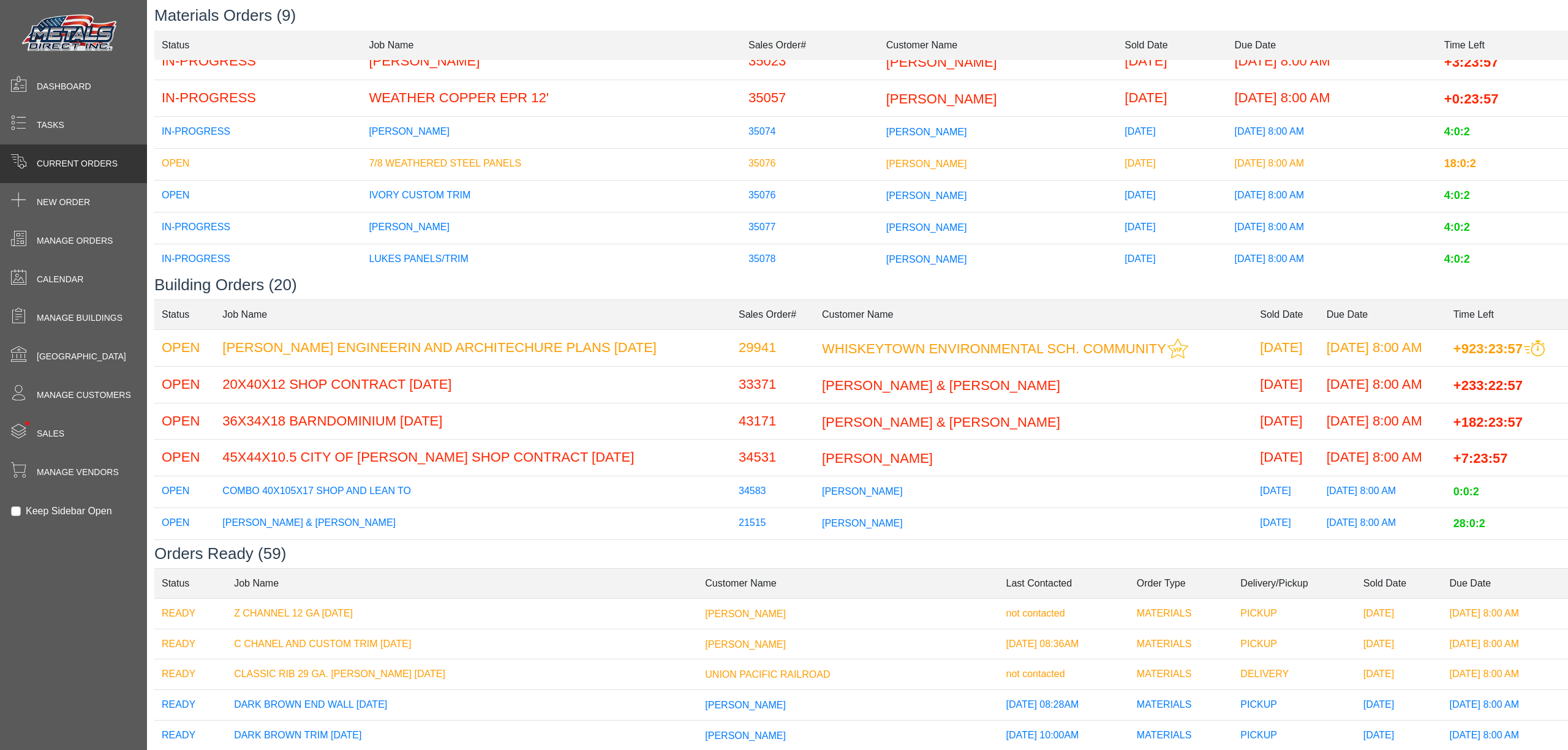
scroll to position [28, 0]
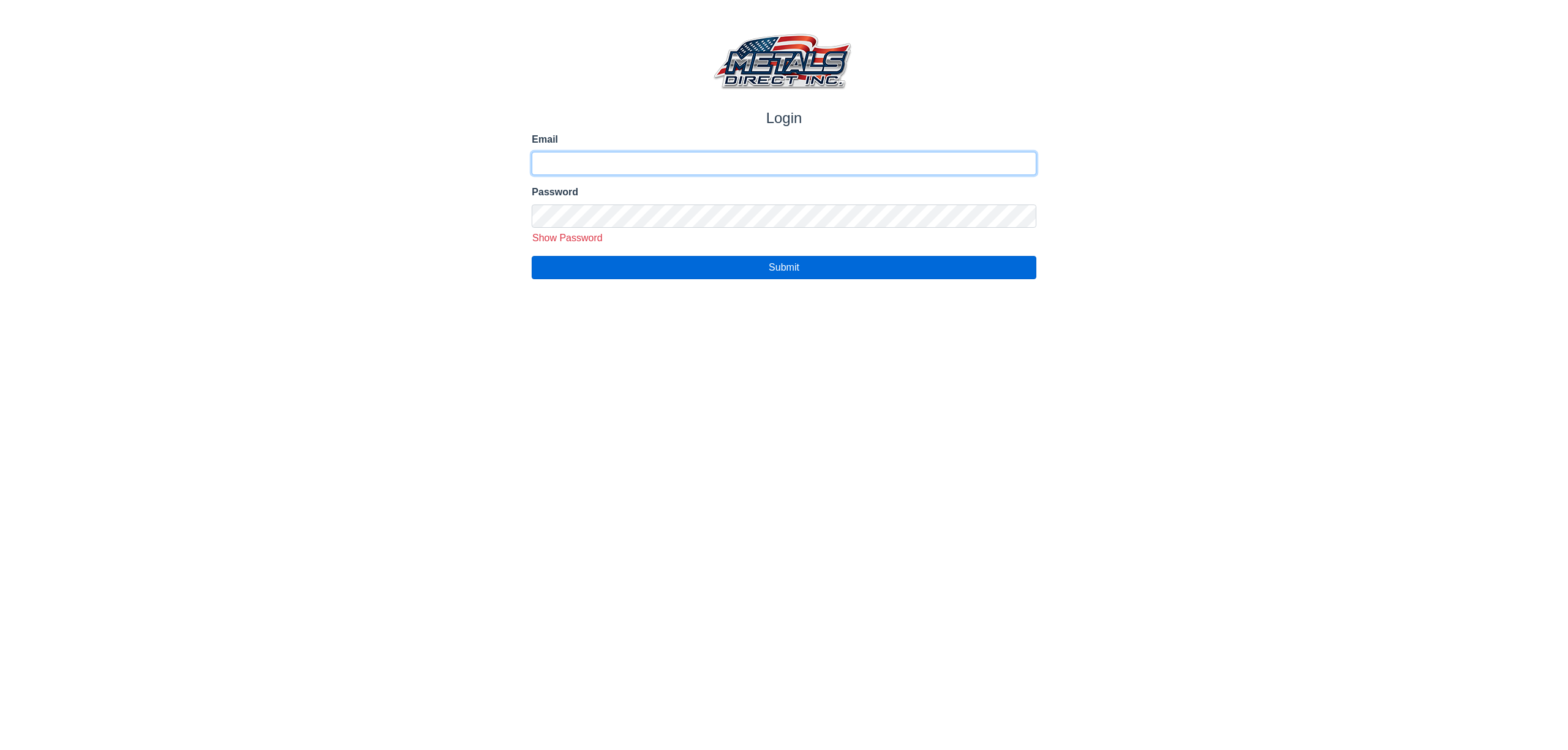
type input "**********"
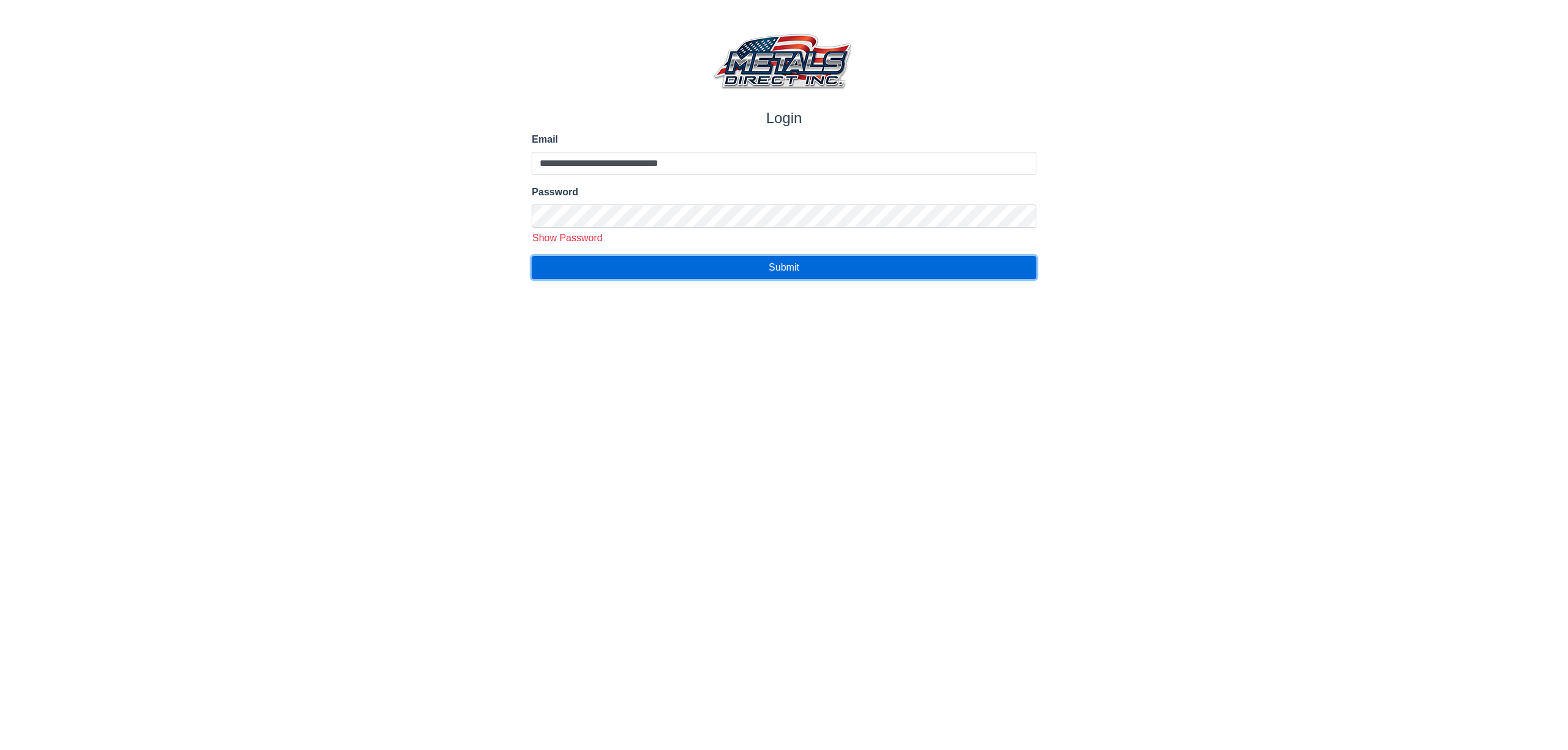
click at [646, 258] on button "Submit" at bounding box center [783, 268] width 504 height 24
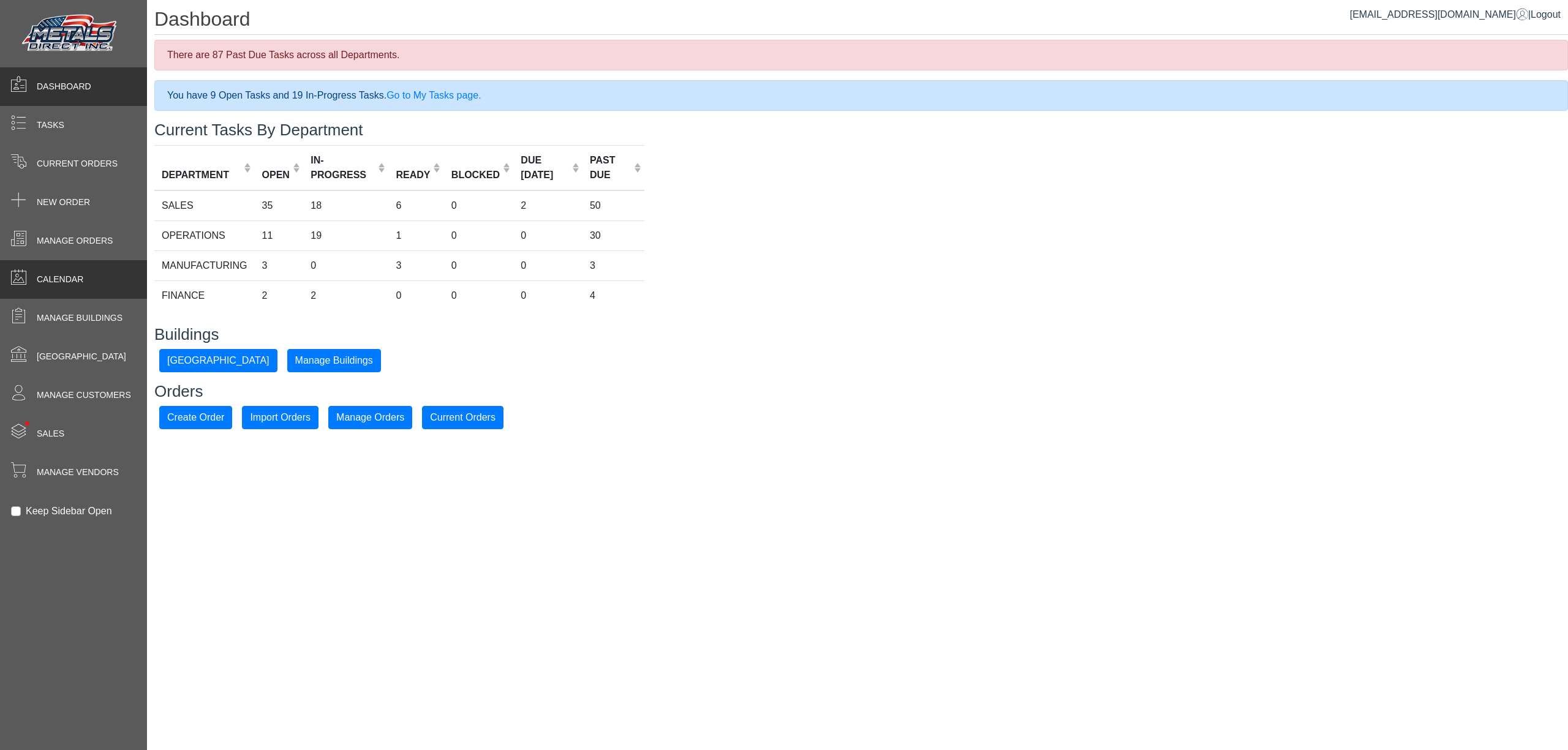
click at [68, 285] on span "Calendar" at bounding box center [59, 279] width 46 height 13
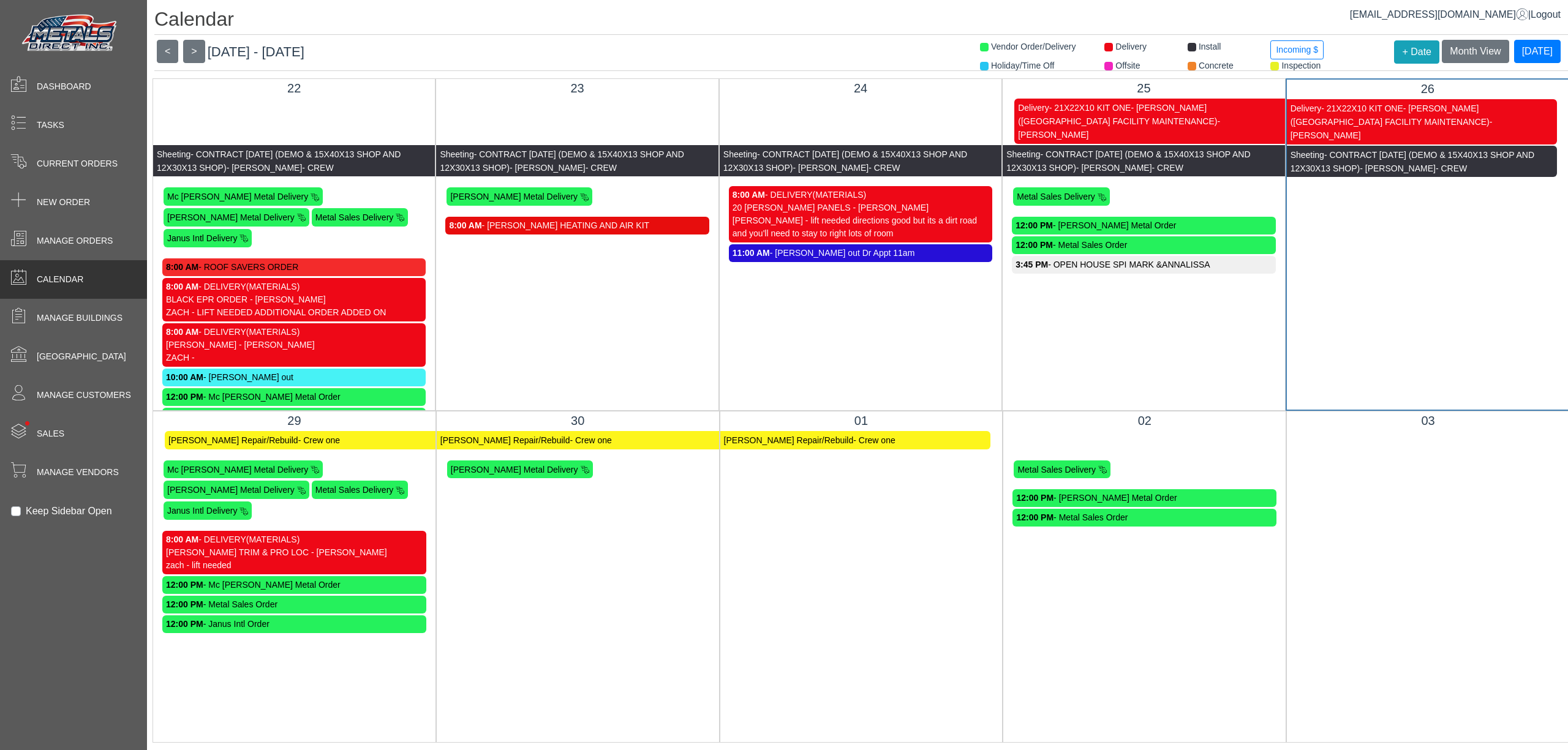
click at [354, 546] on div "JASON GABLE TRIM & PRO LOC - JASON EADE" at bounding box center [294, 552] width 257 height 13
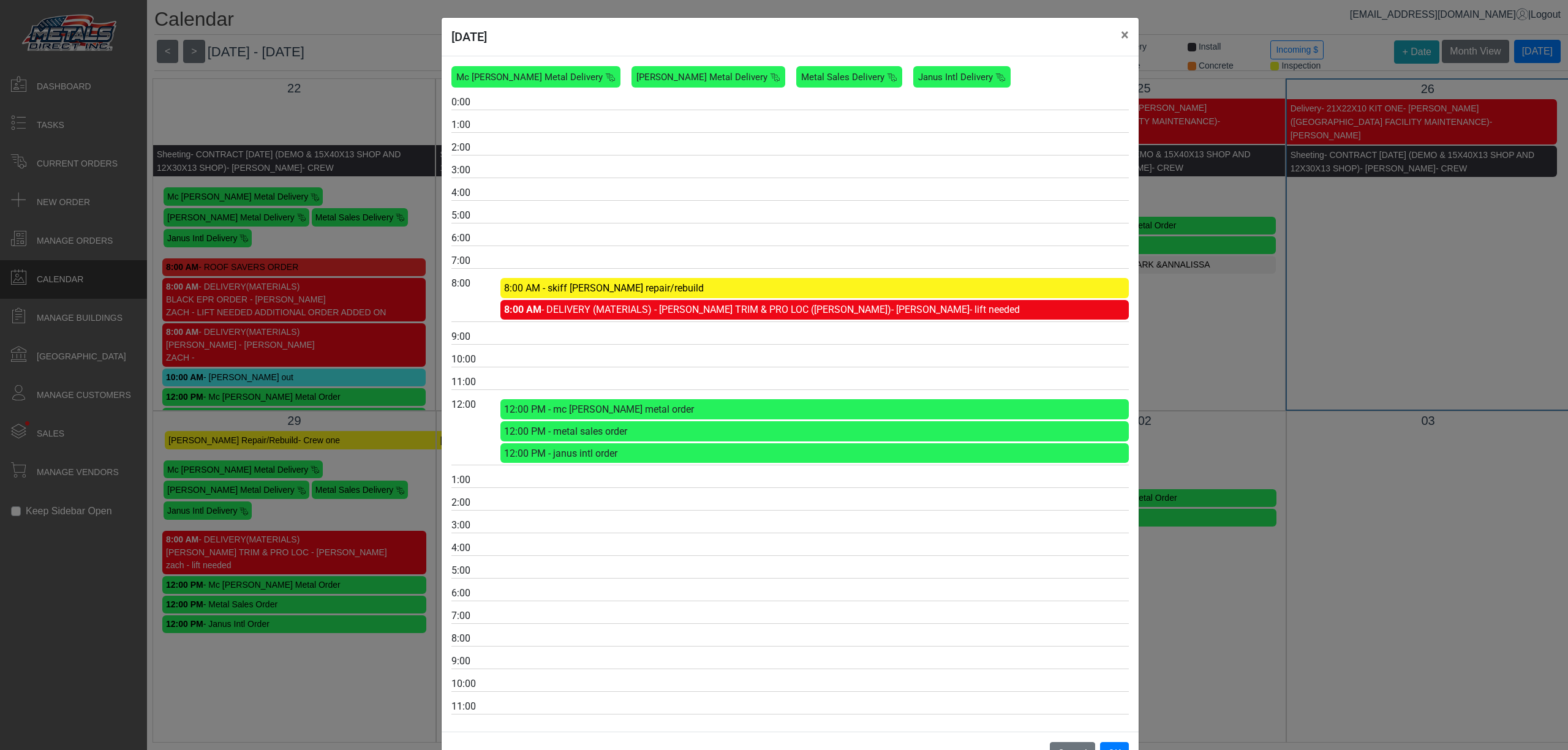
click at [589, 315] on link "8:00 AM - DELIVERY (MATERIALS) - JASON GABLE TRIM & PRO LOC (JASON EADE) - zach…" at bounding box center [761, 309] width 515 height 12
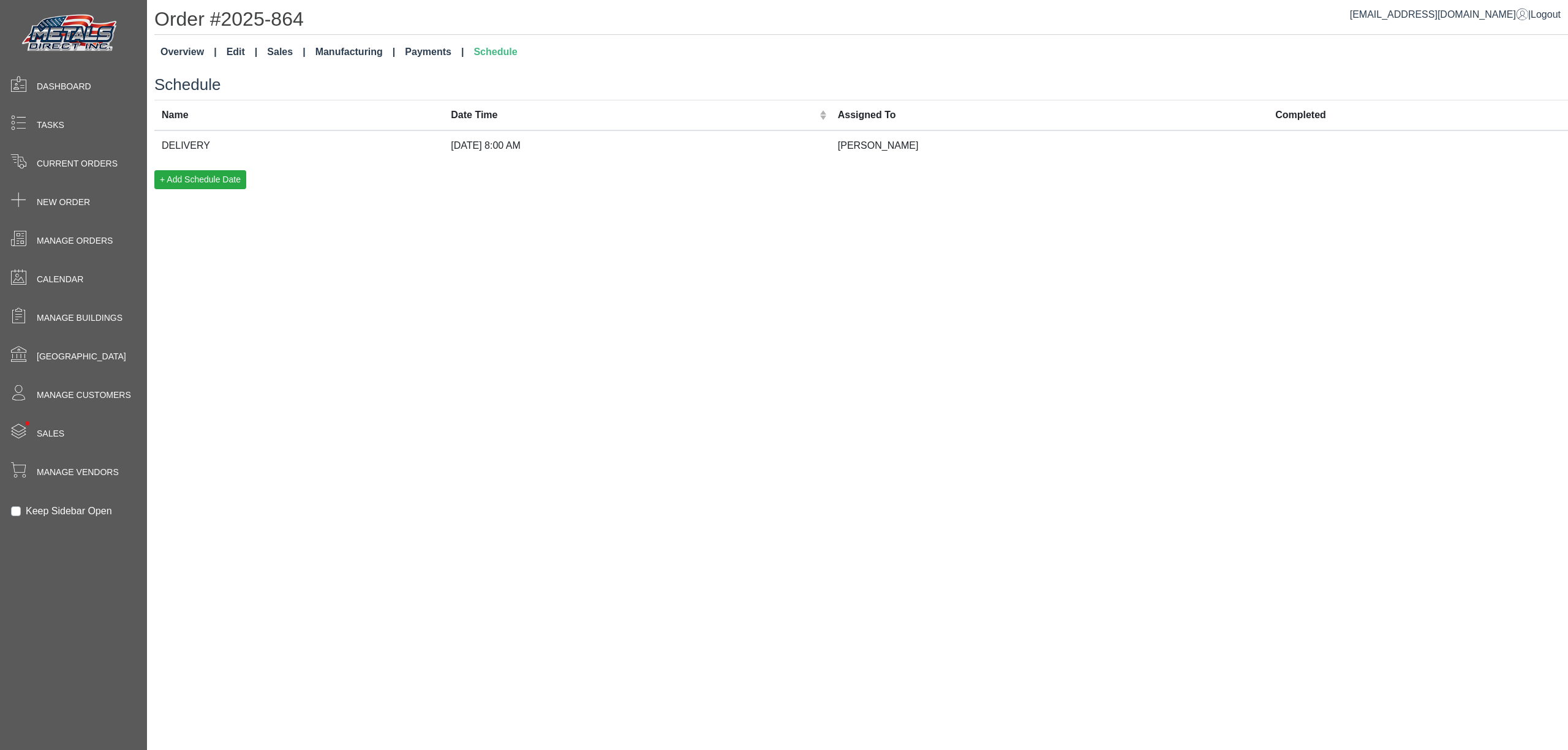
click at [182, 59] on link "Overview" at bounding box center [188, 52] width 66 height 25
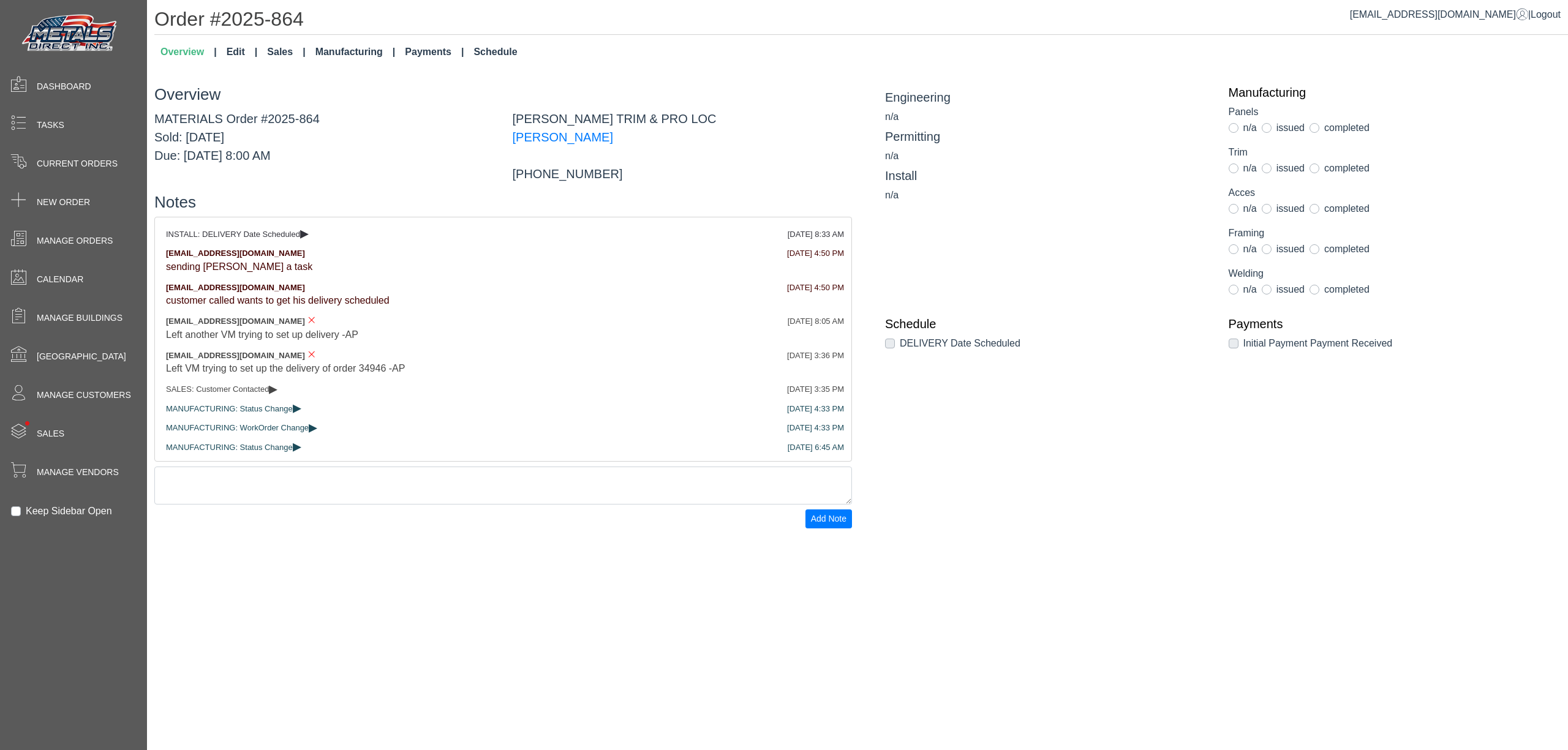
click at [231, 49] on link "Edit" at bounding box center [241, 52] width 41 height 25
select select "*********"
select select "********"
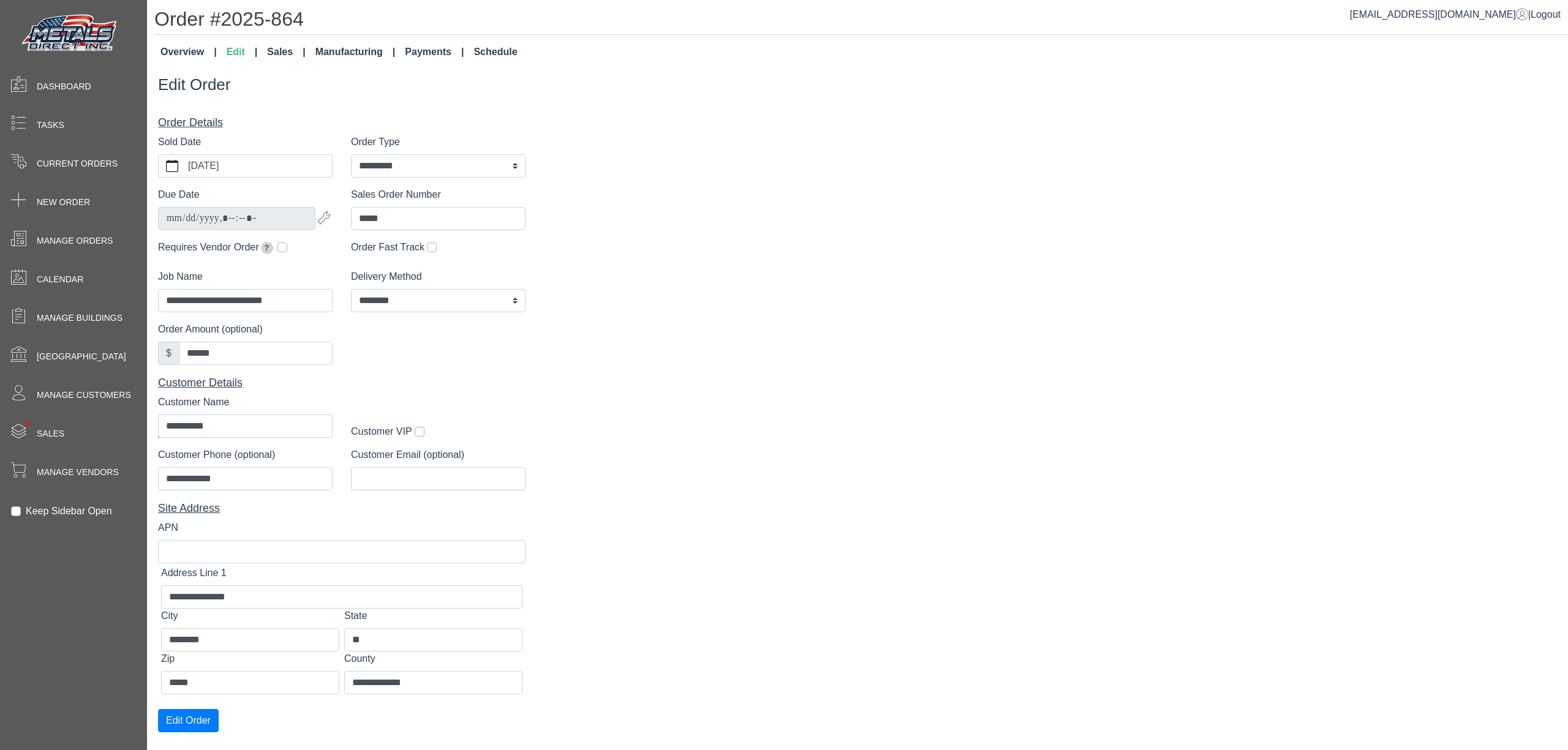
click at [275, 56] on link "Sales" at bounding box center [286, 52] width 47 height 25
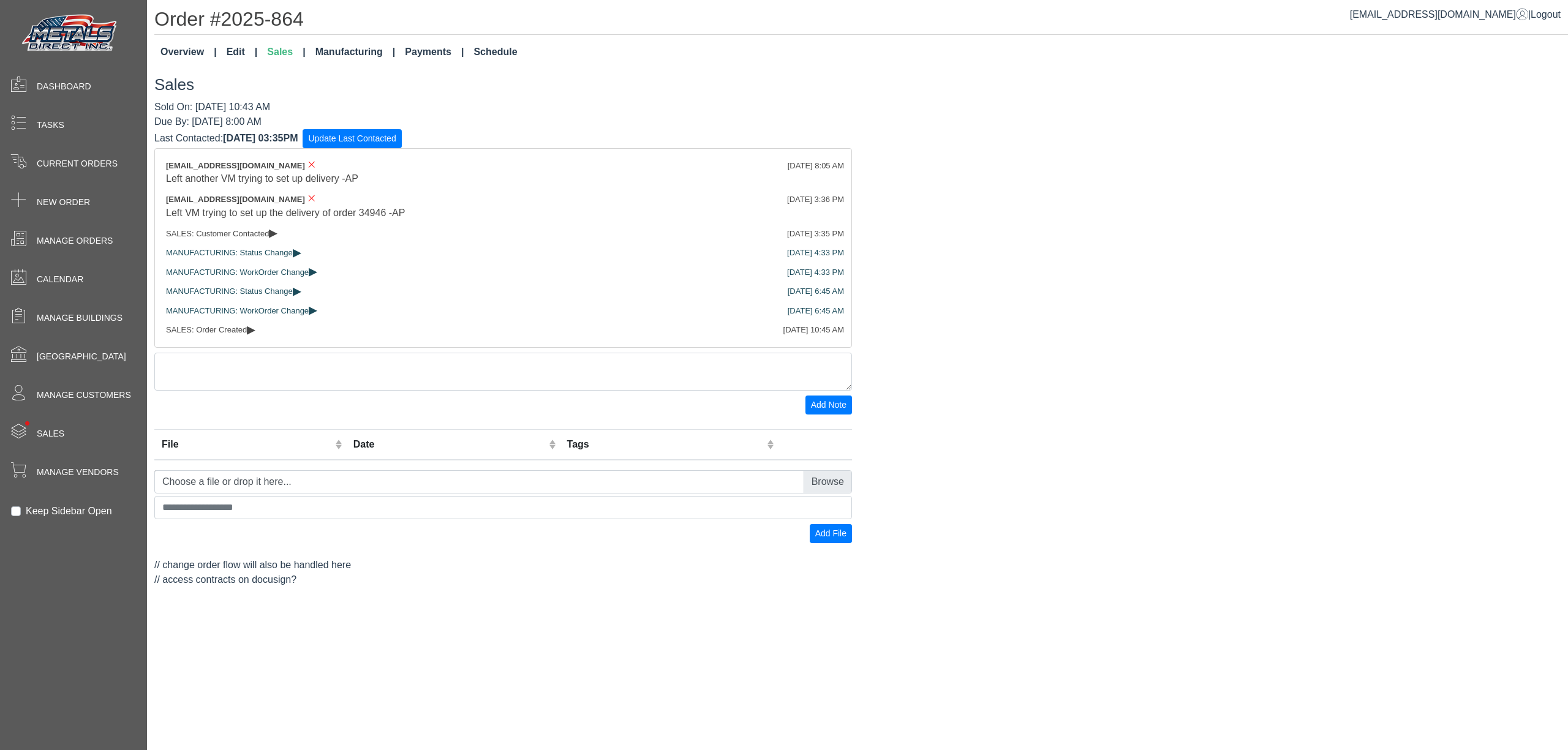
click at [237, 59] on link "Edit" at bounding box center [241, 52] width 41 height 25
select select "*********"
select select "********"
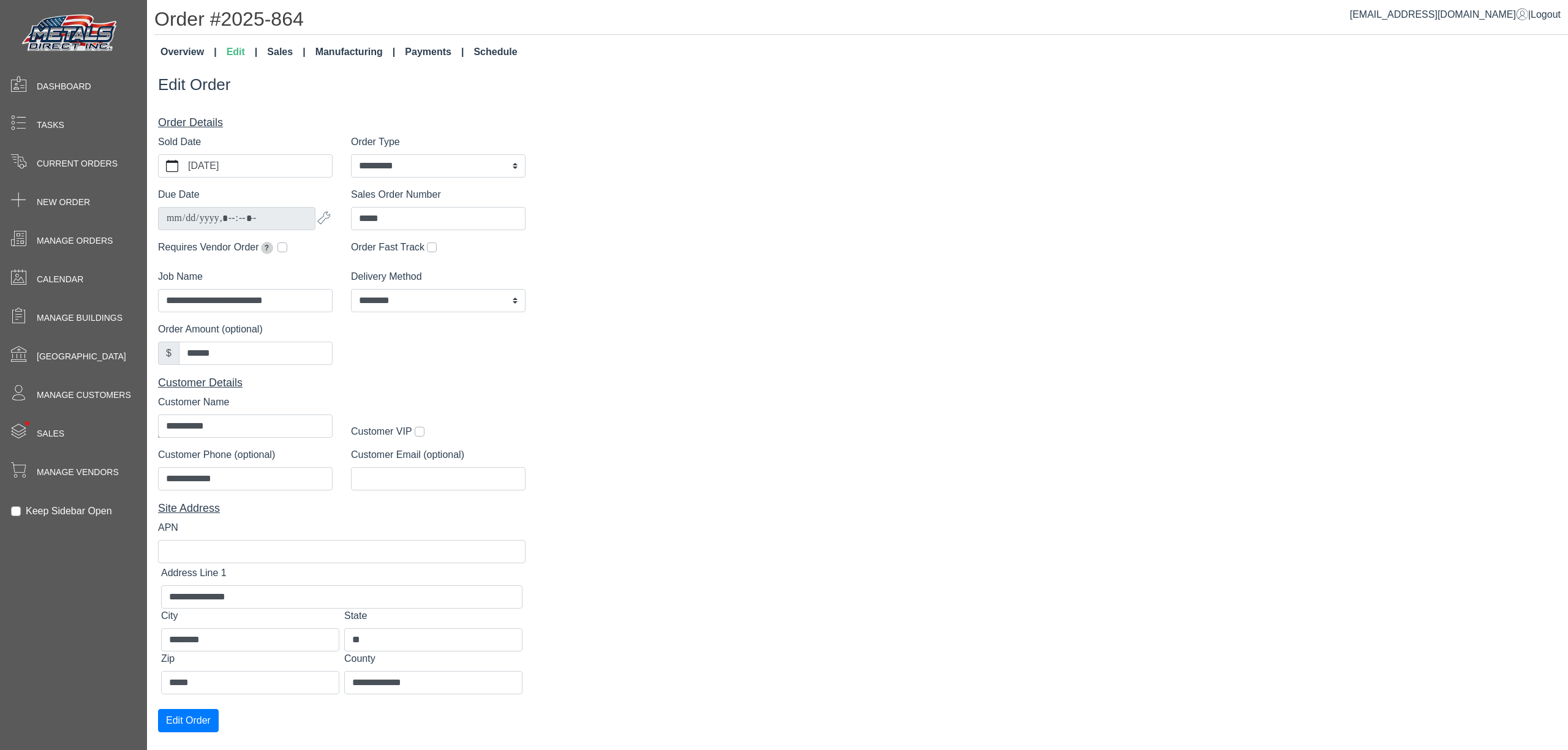
click at [189, 56] on link "Overview" at bounding box center [188, 52] width 66 height 25
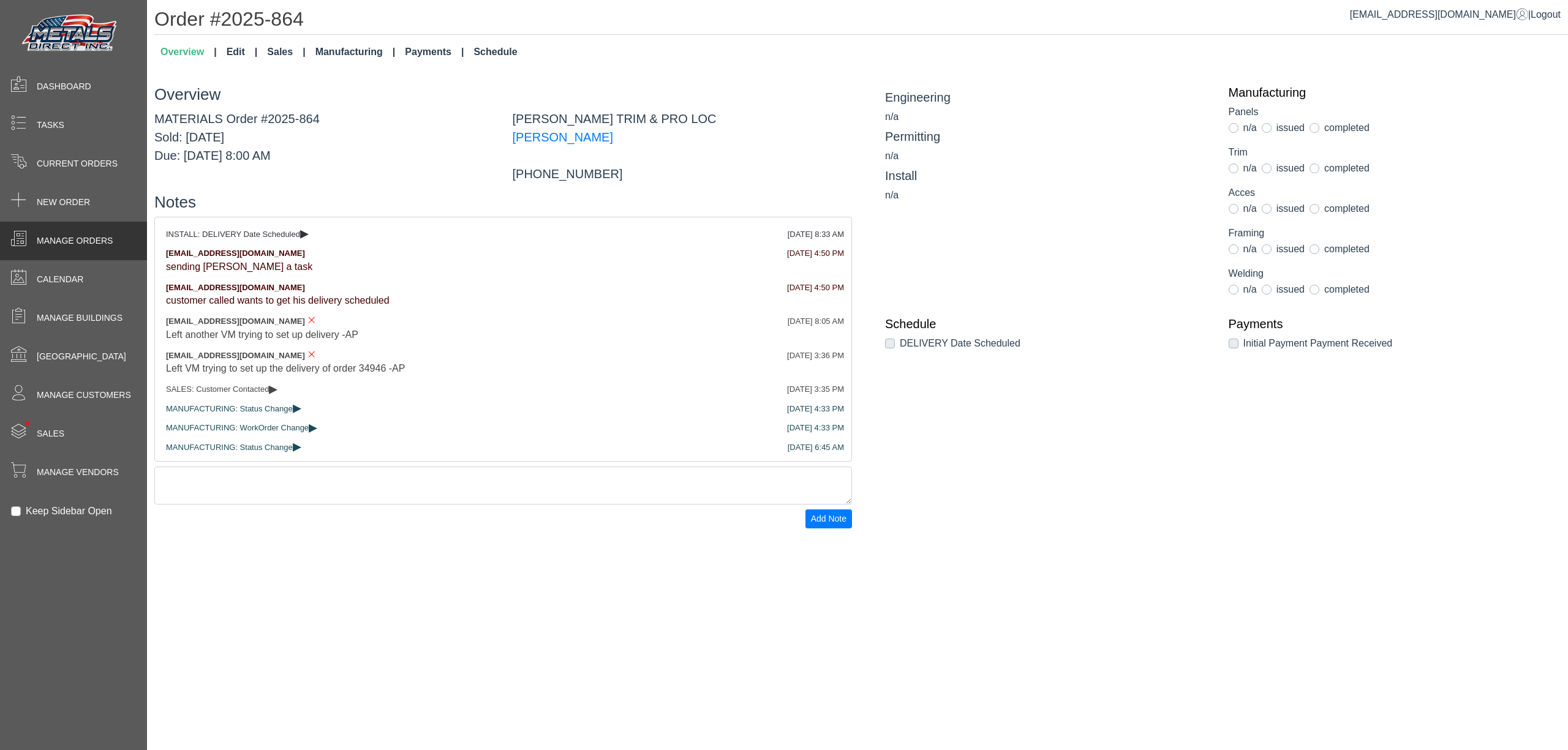
click at [114, 227] on div "Manage Orders" at bounding box center [73, 240] width 147 height 38
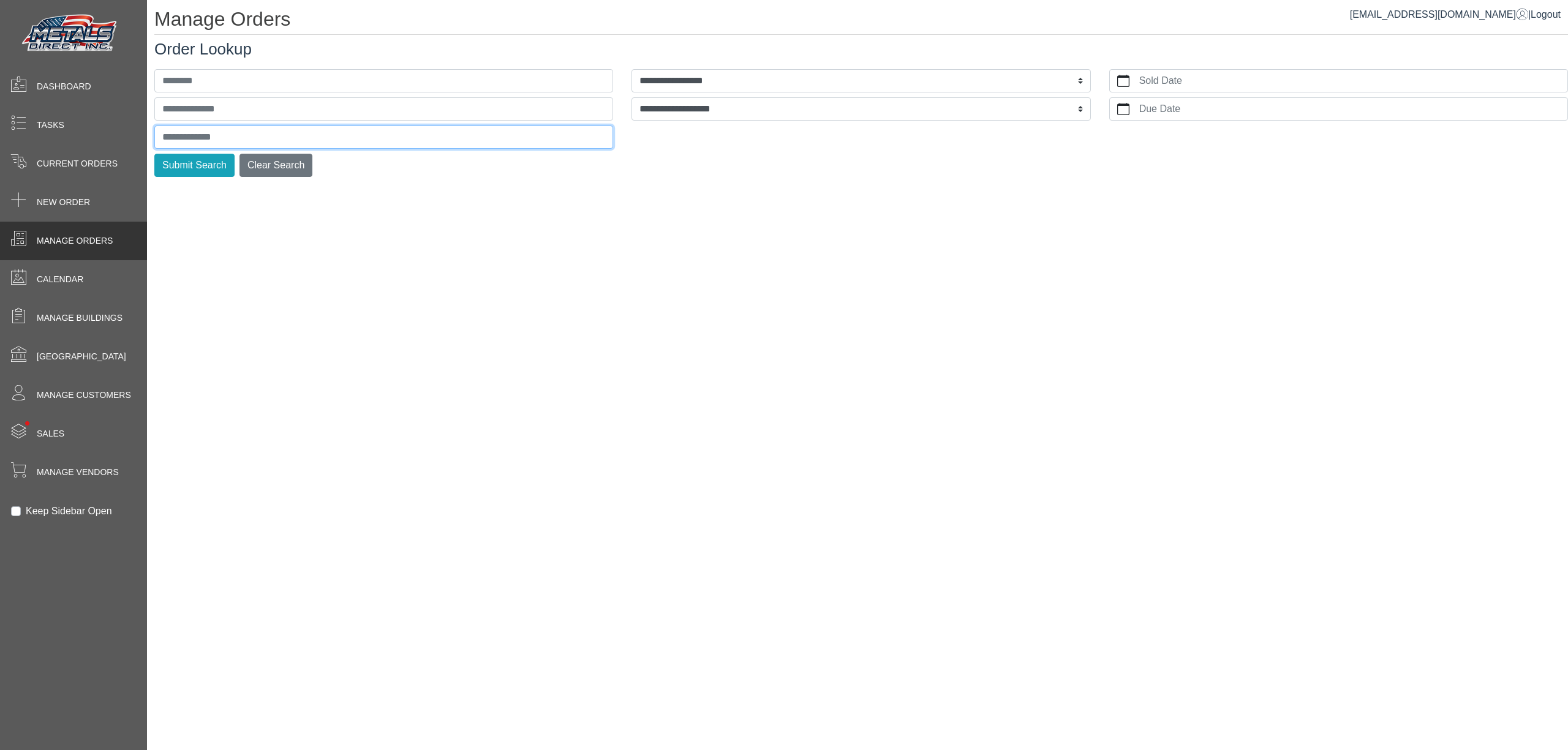
drag, startPoint x: 259, startPoint y: 138, endPoint x: 250, endPoint y: 136, distance: 9.2
click at [259, 138] on input "text" at bounding box center [383, 137] width 459 height 24
type input "*****"
click at [154, 154] on button "Submit Search" at bounding box center [194, 166] width 80 height 24
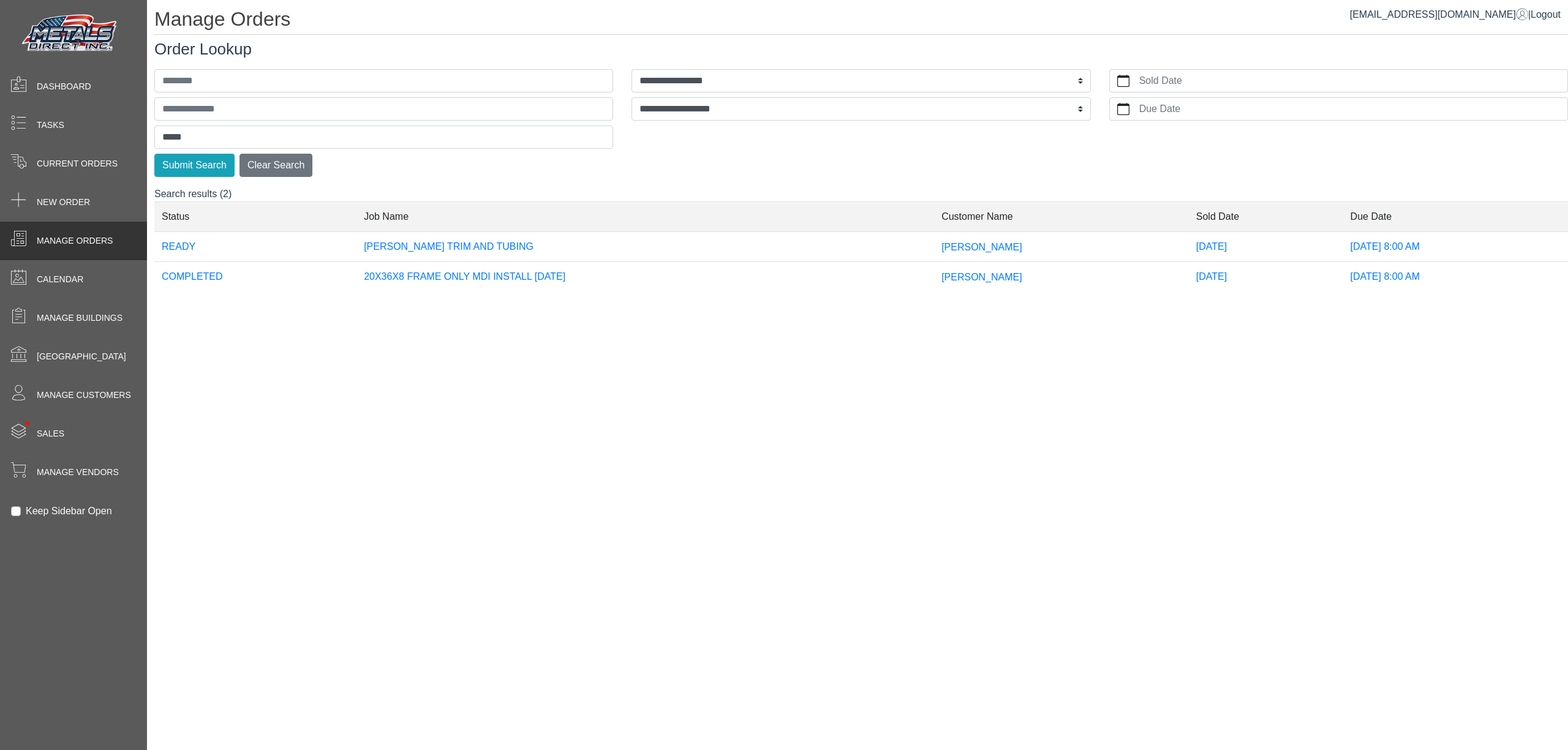
click at [960, 248] on span "ALLEN CORDY" at bounding box center [982, 246] width 81 height 10
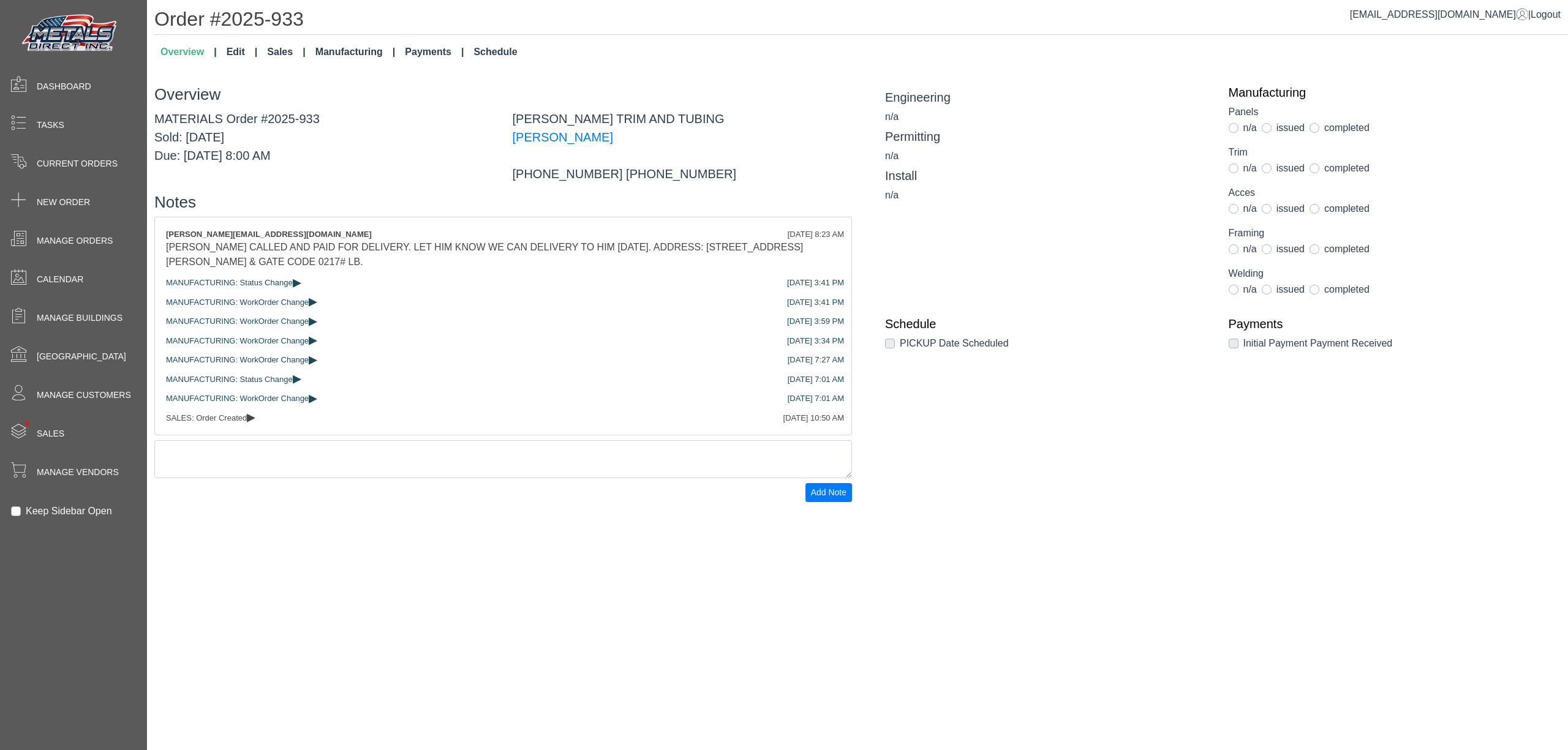
drag, startPoint x: 494, startPoint y: 51, endPoint x: 503, endPoint y: 54, distance: 9.5
click at [494, 53] on link "Schedule" at bounding box center [494, 52] width 54 height 25
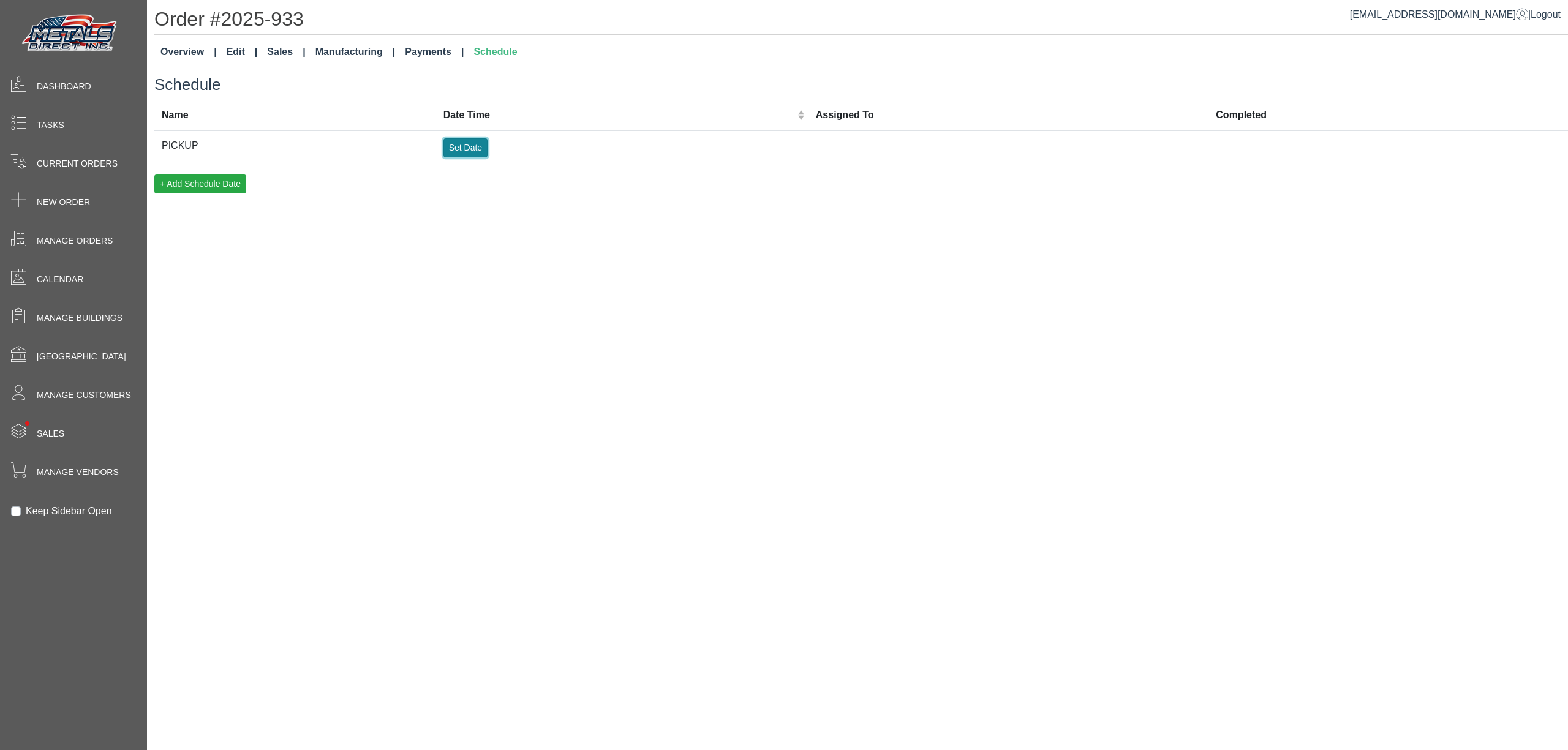
click at [473, 158] on td "Set Date" at bounding box center [622, 147] width 372 height 35
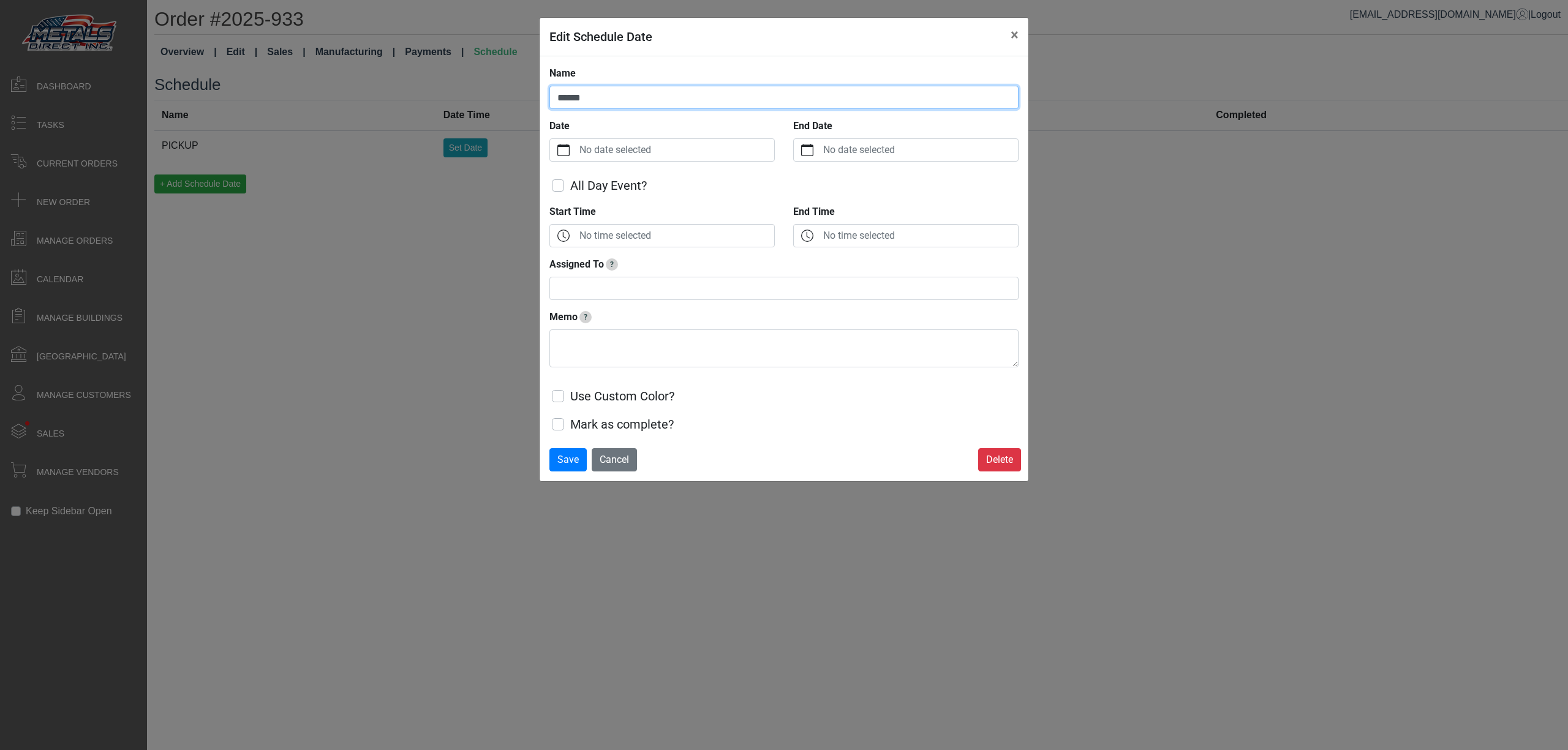
drag, startPoint x: 633, startPoint y: 104, endPoint x: 392, endPoint y: 125, distance: 241.9
click at [395, 127] on div "Edit Schedule Date × Name ****** Date No date selected End Date No date selecte…" at bounding box center [784, 375] width 1568 height 750
type input "********"
click at [635, 140] on label "No date selected" at bounding box center [675, 150] width 198 height 22
click at [576, 140] on button "Date" at bounding box center [564, 150] width 27 height 22
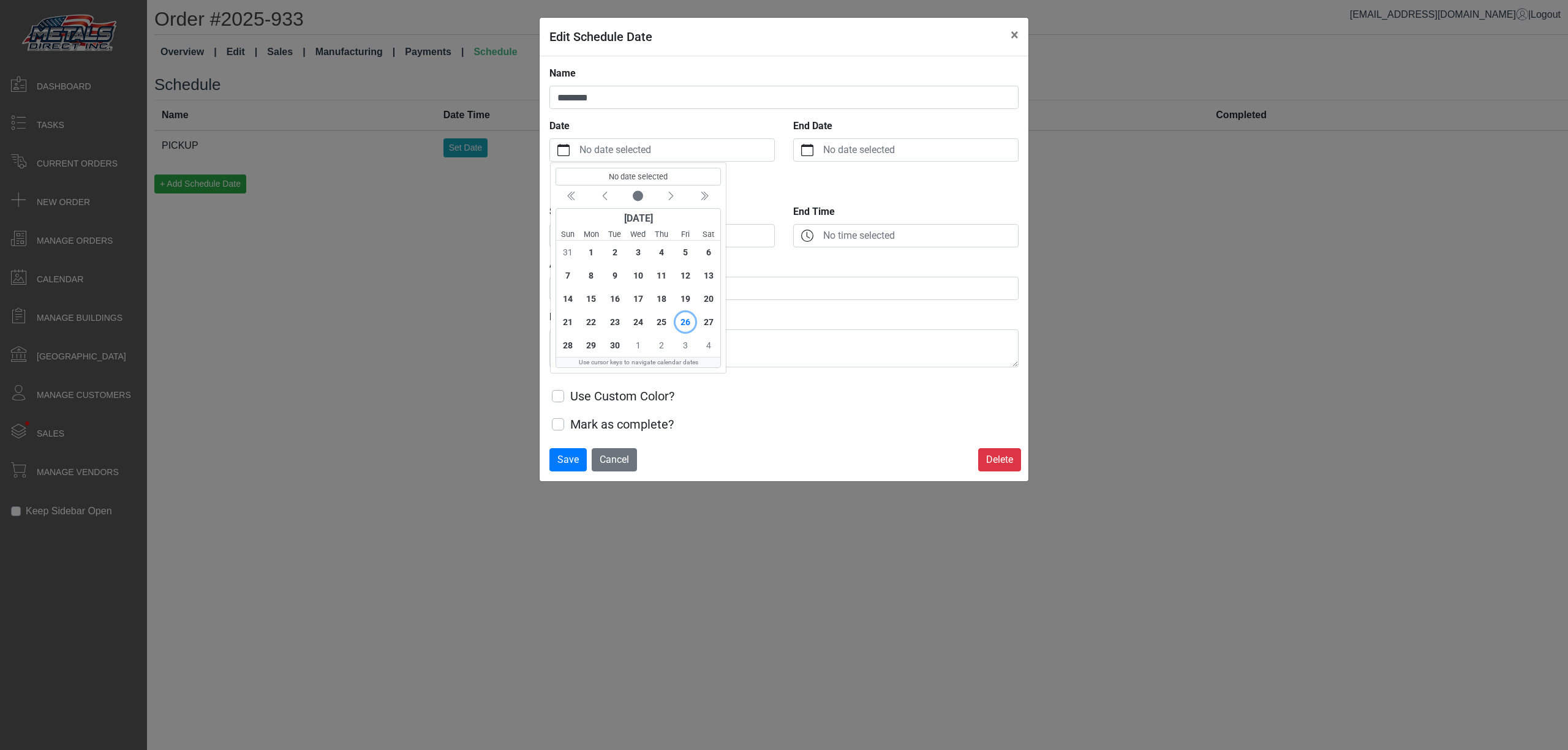
click at [588, 346] on span "29" at bounding box center [591, 346] width 20 height 20
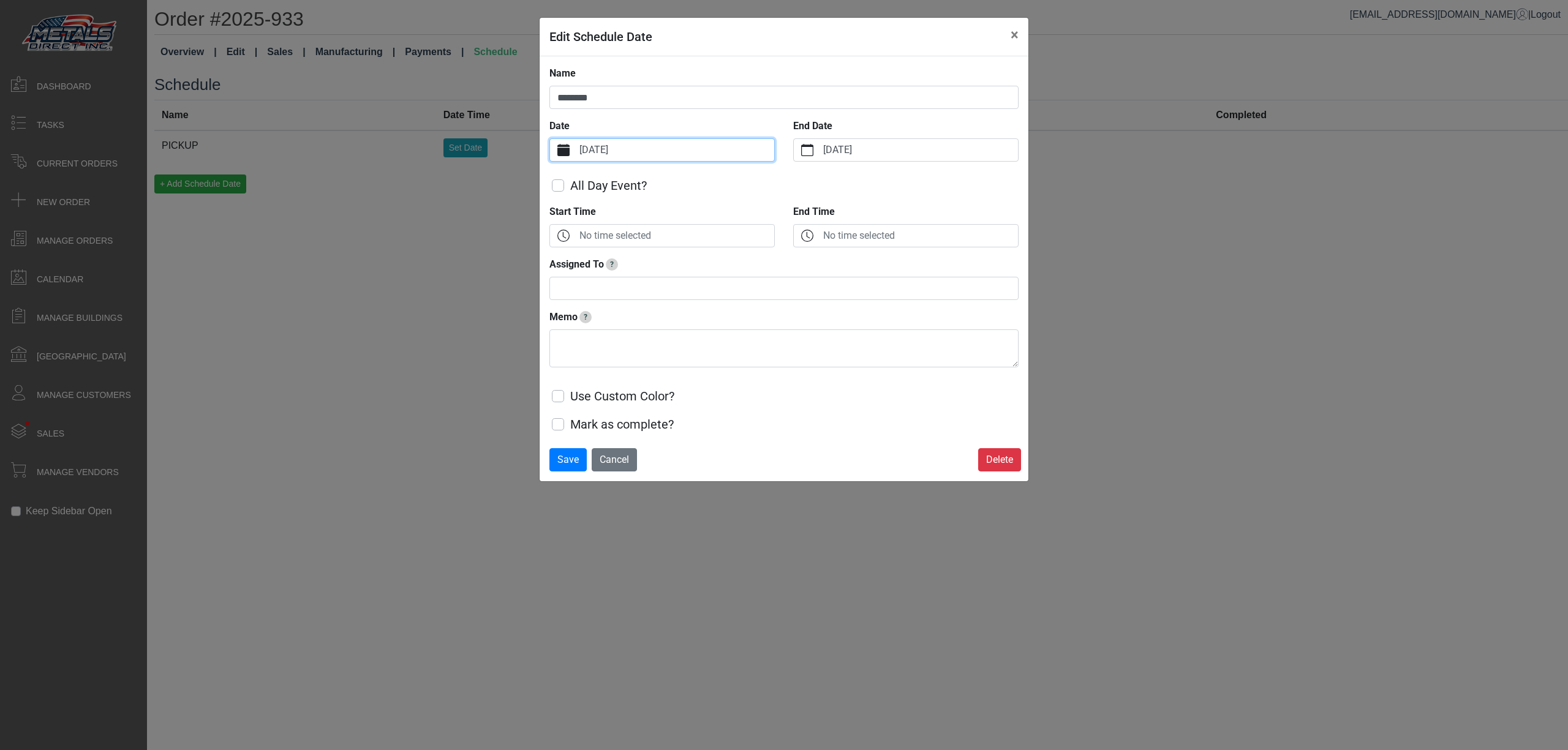
click at [608, 237] on label "No time selected" at bounding box center [675, 236] width 198 height 22
click at [576, 237] on button "Start Time" at bounding box center [564, 236] width 27 height 22
click at [554, 283] on div "No time selected -- -- AM Close" at bounding box center [605, 303] width 110 height 111
click at [565, 284] on icon "chevron up" at bounding box center [569, 285] width 11 height 11
click at [567, 285] on icon "chevron up" at bounding box center [569, 285] width 11 height 11
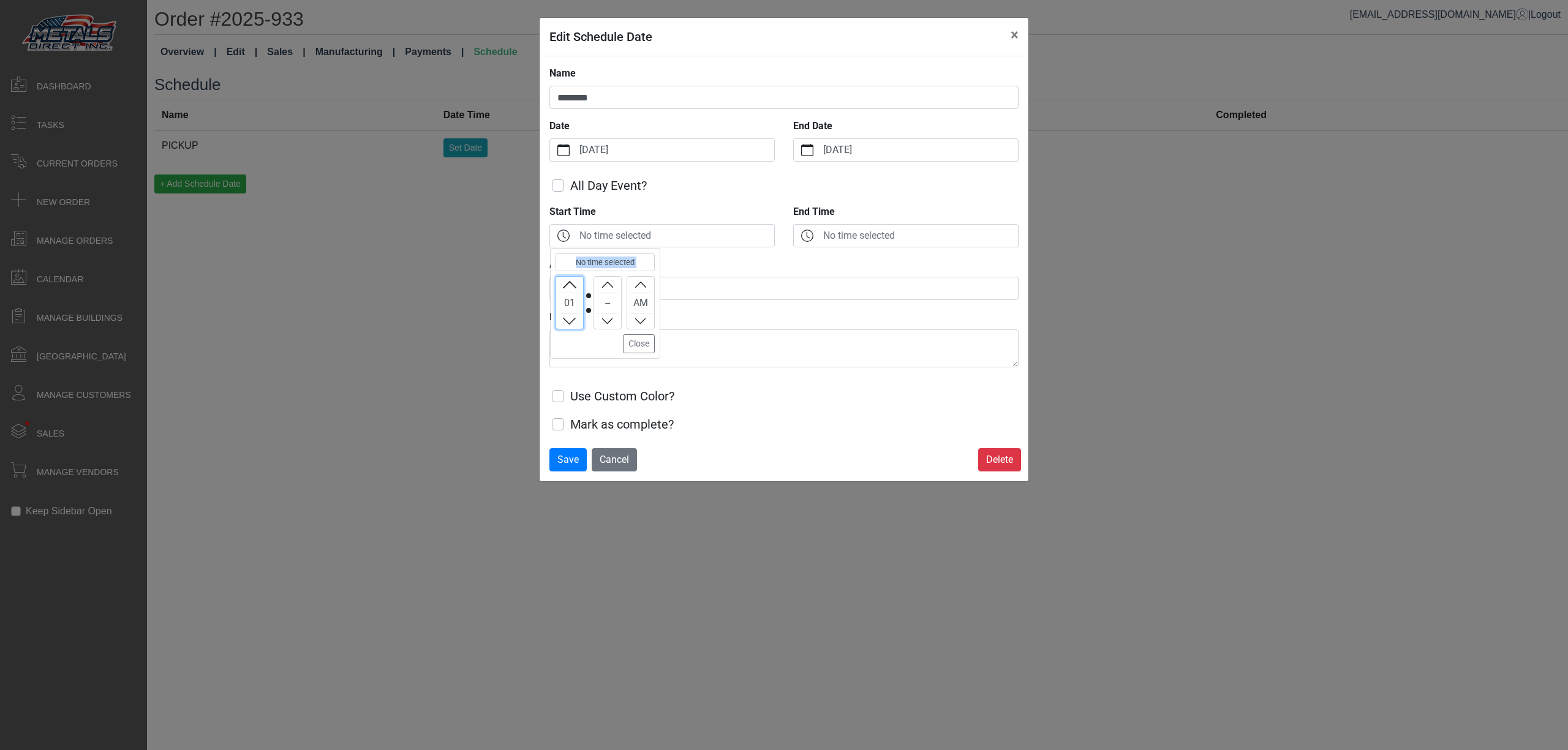
click at [569, 285] on icon "chevron up" at bounding box center [569, 285] width 11 height 11
click at [572, 283] on icon "chevron up" at bounding box center [569, 285] width 11 height 11
click at [568, 279] on icon "chevron up" at bounding box center [569, 285] width 11 height 11
click at [575, 283] on button "Increment" at bounding box center [570, 284] width 27 height 15
click at [566, 281] on icon "chevron up" at bounding box center [569, 285] width 11 height 11
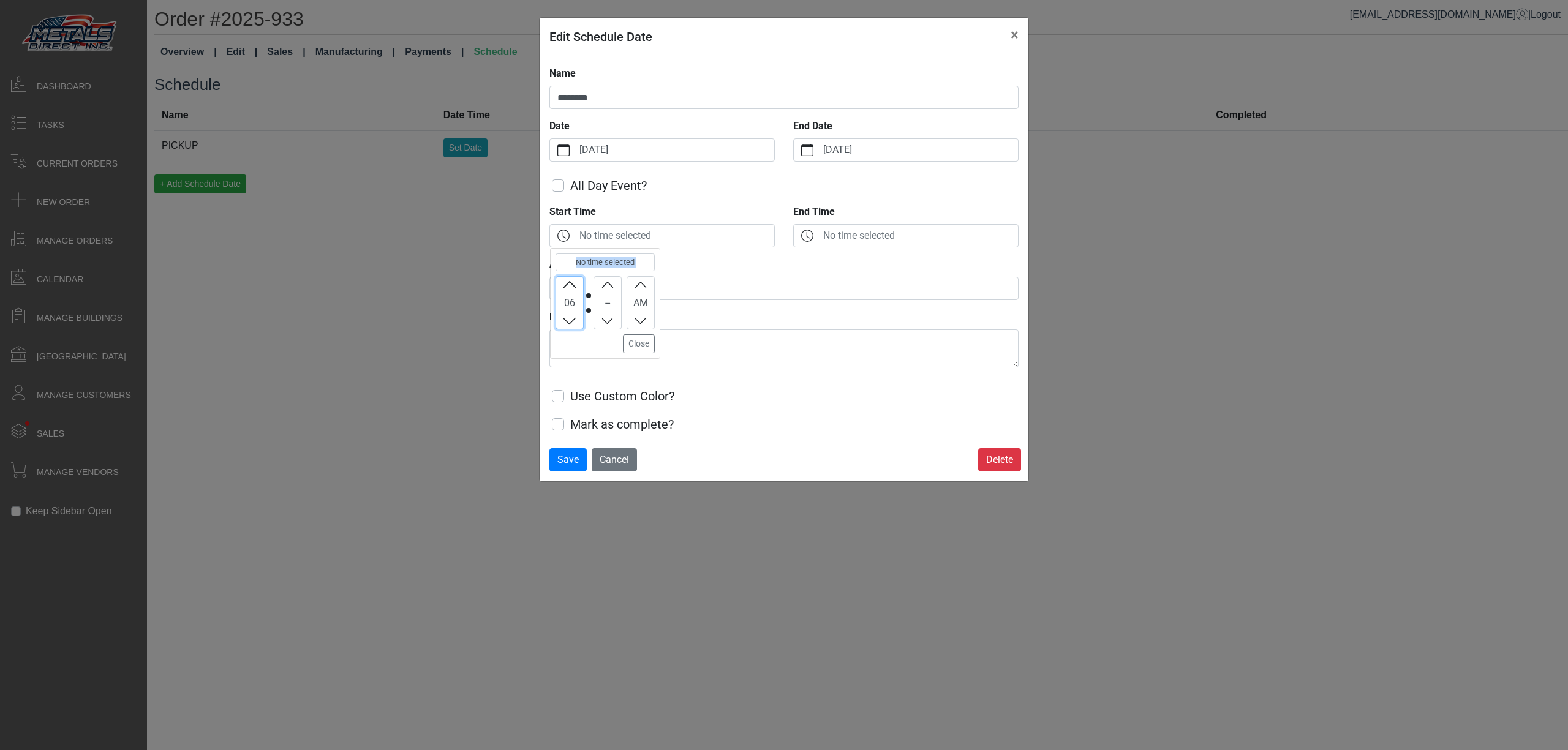
click at [605, 284] on icon "chevron up" at bounding box center [607, 285] width 11 height 11
click at [573, 284] on icon "chevron up" at bounding box center [569, 285] width 11 height 11
drag, startPoint x: 625, startPoint y: 349, endPoint x: 635, endPoint y: 339, distance: 14.1
click at [624, 349] on button "Close" at bounding box center [638, 343] width 32 height 19
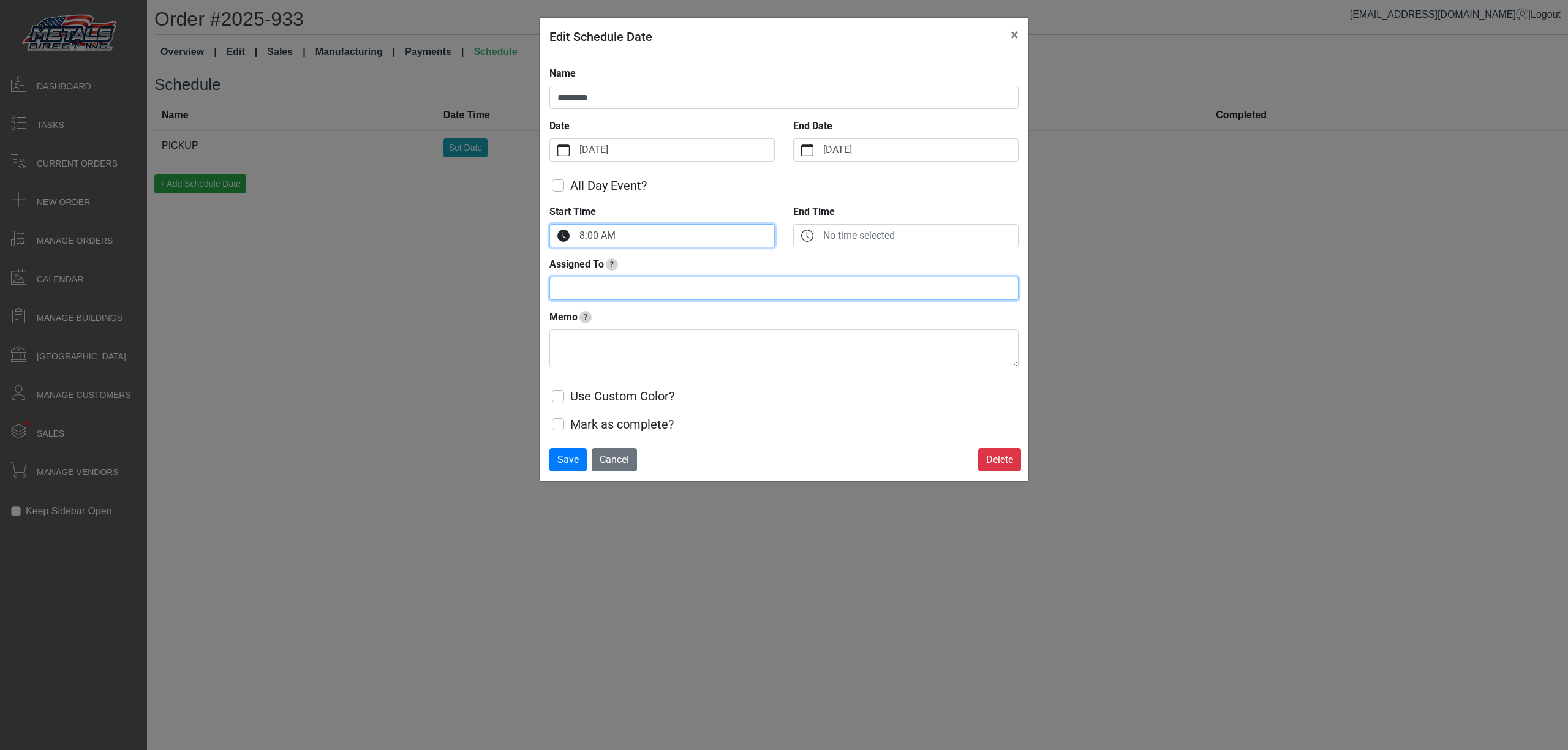
click at [659, 281] on input "Assigned To ?" at bounding box center [783, 289] width 469 height 24
type input "****"
type textarea "**********"
click at [647, 238] on label "8:00 AM" at bounding box center [675, 236] width 198 height 22
click at [576, 238] on button "Start Time" at bounding box center [564, 236] width 27 height 22
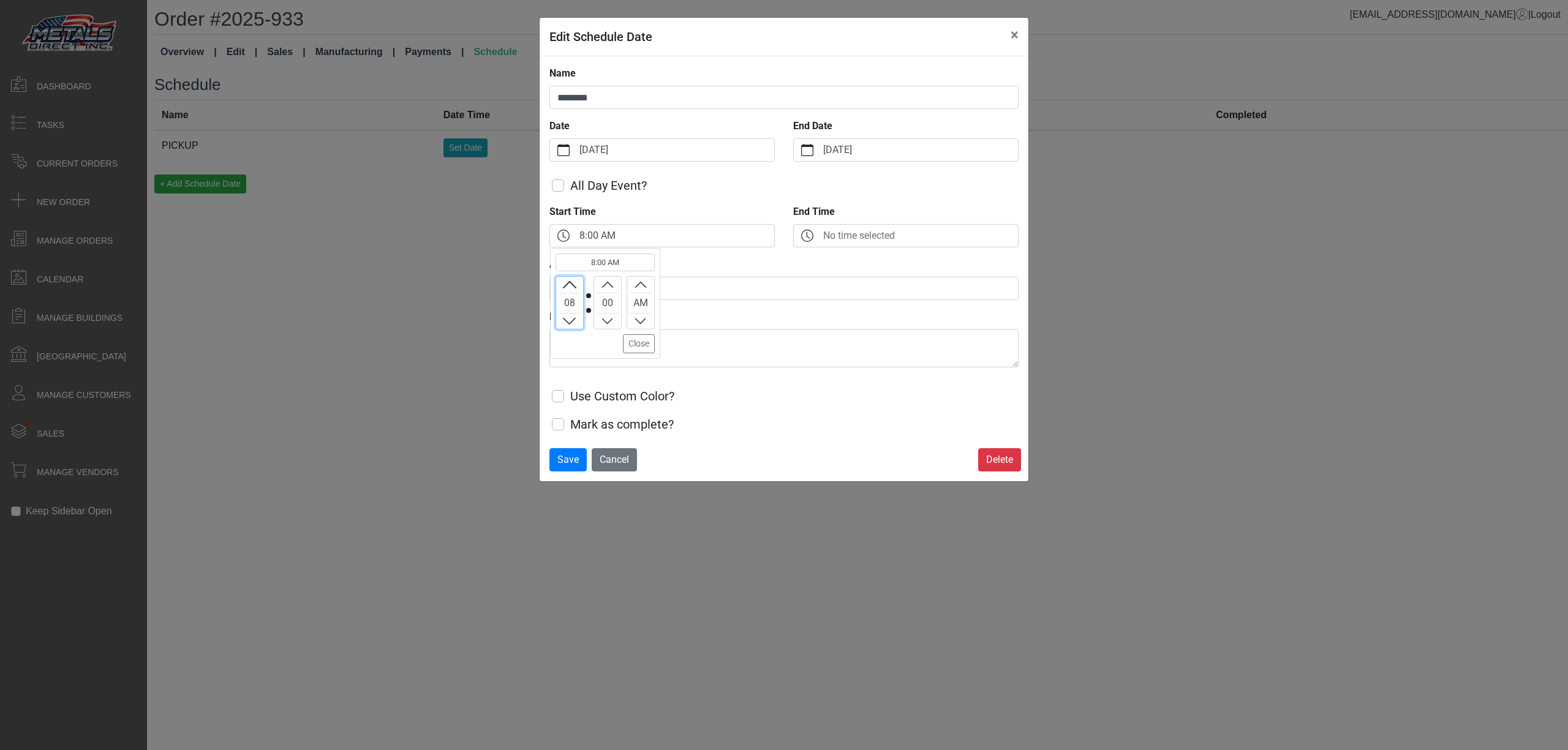
click at [574, 316] on button "Decrement" at bounding box center [570, 320] width 27 height 15
click at [578, 285] on button "Increment" at bounding box center [570, 284] width 27 height 15
click at [578, 284] on button "Increment" at bounding box center [570, 284] width 27 height 15
drag, startPoint x: 569, startPoint y: 285, endPoint x: 596, endPoint y: 289, distance: 27.3
click at [578, 287] on button "Increment" at bounding box center [570, 284] width 27 height 15
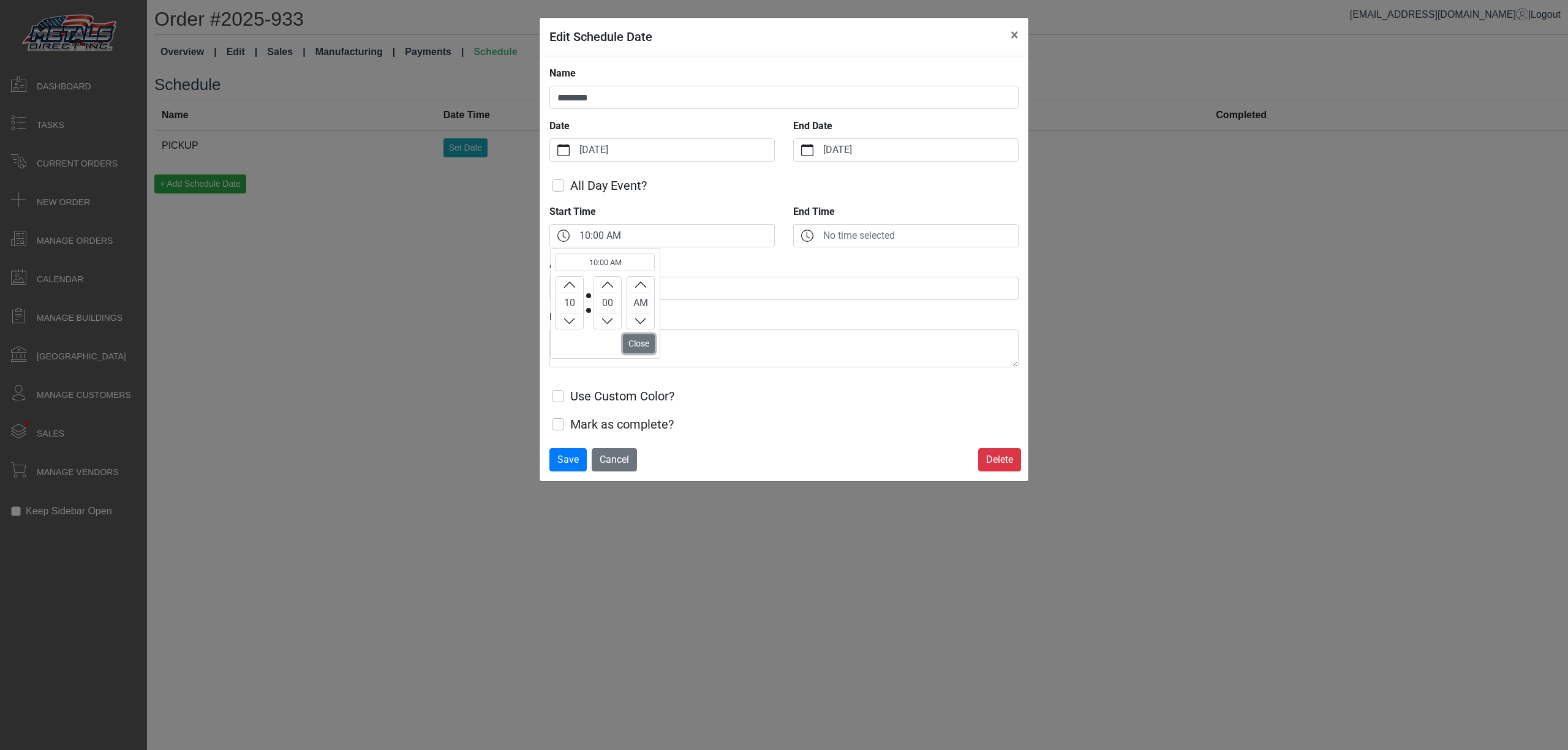
drag, startPoint x: 640, startPoint y: 346, endPoint x: 616, endPoint y: 353, distance: 25.0
click at [640, 346] on button "Close" at bounding box center [638, 343] width 32 height 19
drag, startPoint x: 572, startPoint y: 457, endPoint x: 575, endPoint y: 448, distance: 9.5
click at [571, 455] on span "Save" at bounding box center [568, 459] width 22 height 12
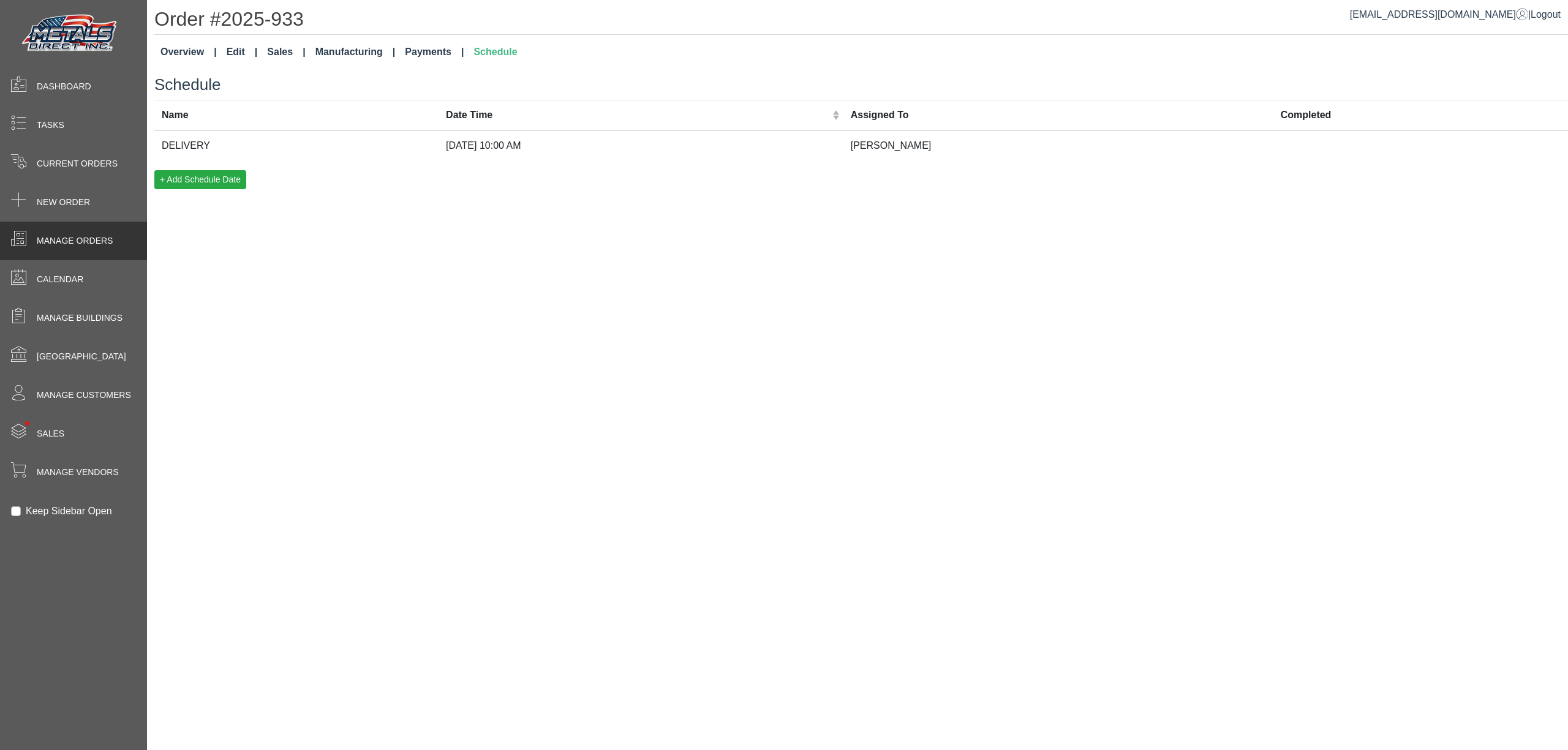
drag, startPoint x: 64, startPoint y: 242, endPoint x: 66, endPoint y: 235, distance: 7.3
click at [65, 240] on span "Manage Orders" at bounding box center [74, 241] width 76 height 13
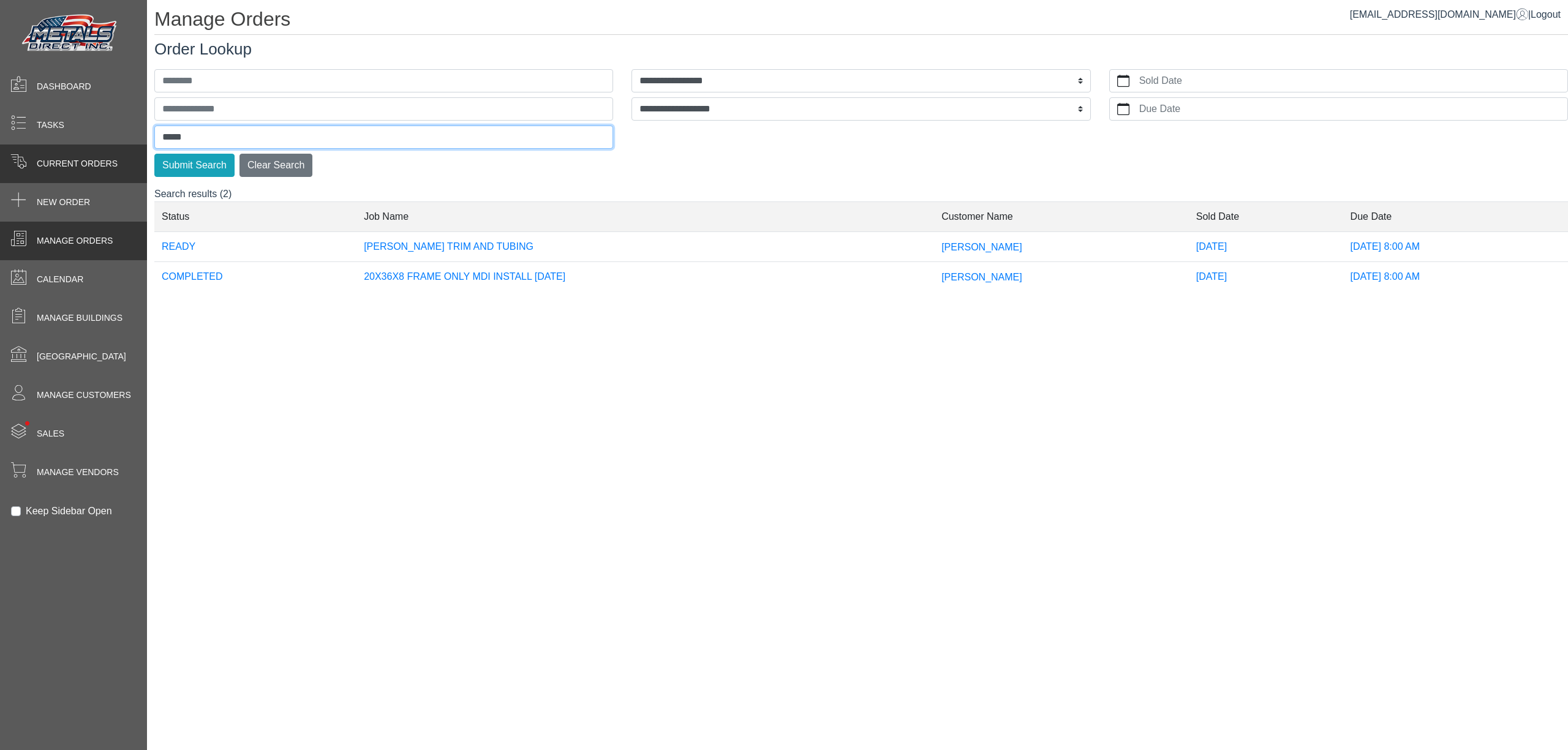
drag, startPoint x: 216, startPoint y: 133, endPoint x: 64, endPoint y: 149, distance: 152.8
click at [74, 0] on div "**********" at bounding box center [784, 0] width 1568 height 0
type input "****"
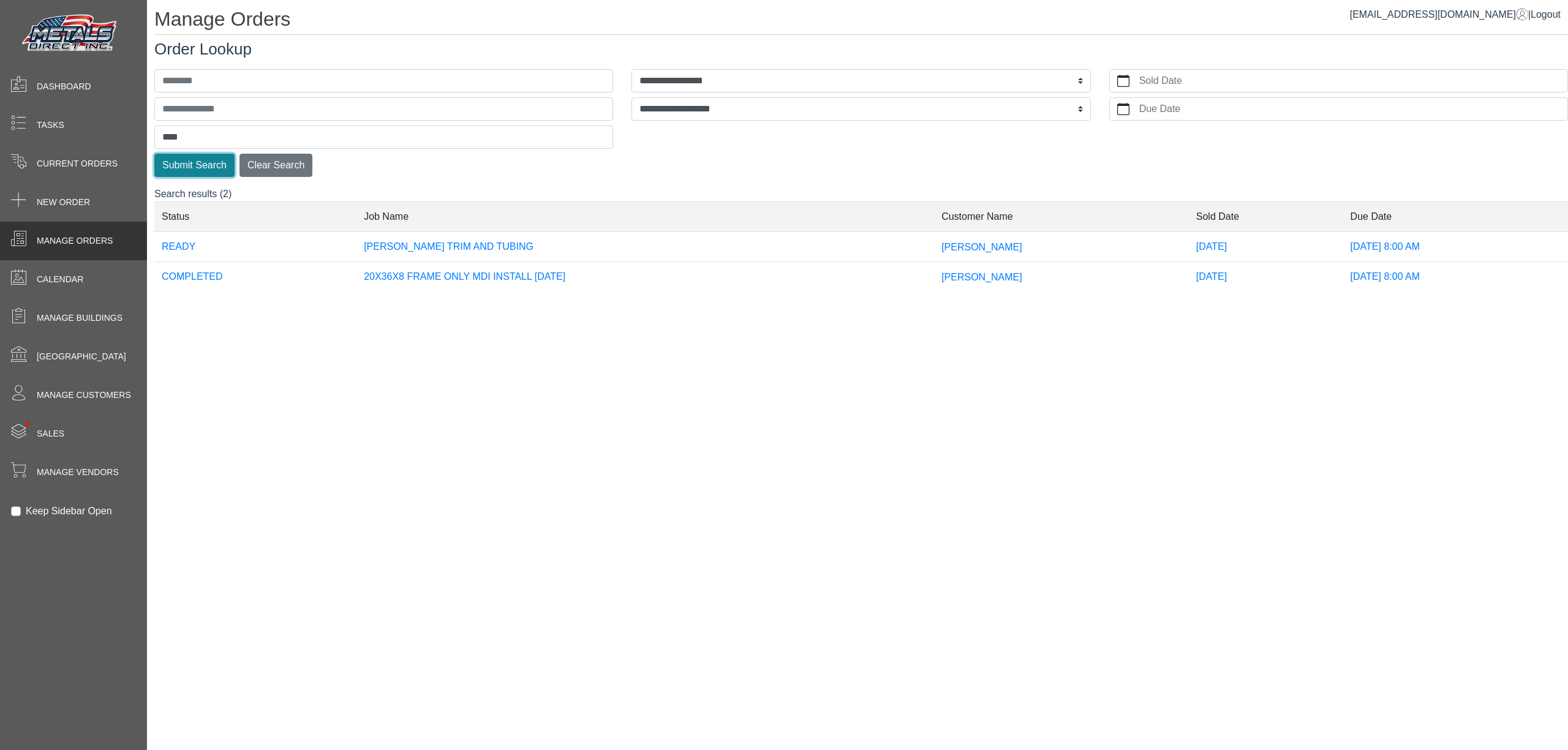
click at [192, 159] on button "Submit Search" at bounding box center [194, 166] width 80 height 24
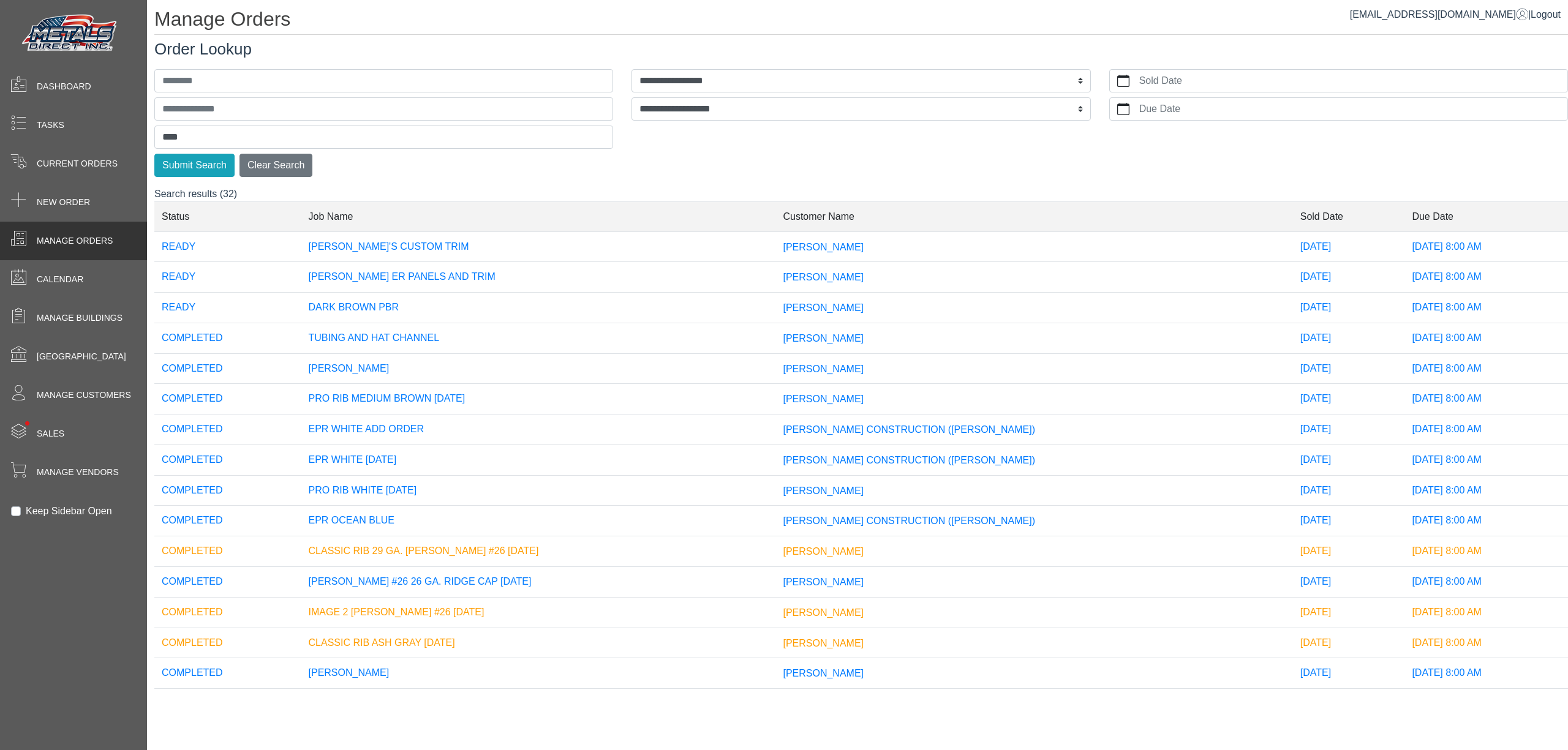
drag, startPoint x: 514, startPoint y: 306, endPoint x: 510, endPoint y: 316, distance: 10.8
click at [510, 314] on td "DARK BROWN PBR" at bounding box center [538, 308] width 474 height 31
click at [776, 277] on td "LT STONE ER PANELS AND TRIM" at bounding box center [538, 278] width 474 height 31
click at [891, 257] on td "GEORGE TKACH" at bounding box center [1033, 247] width 517 height 31
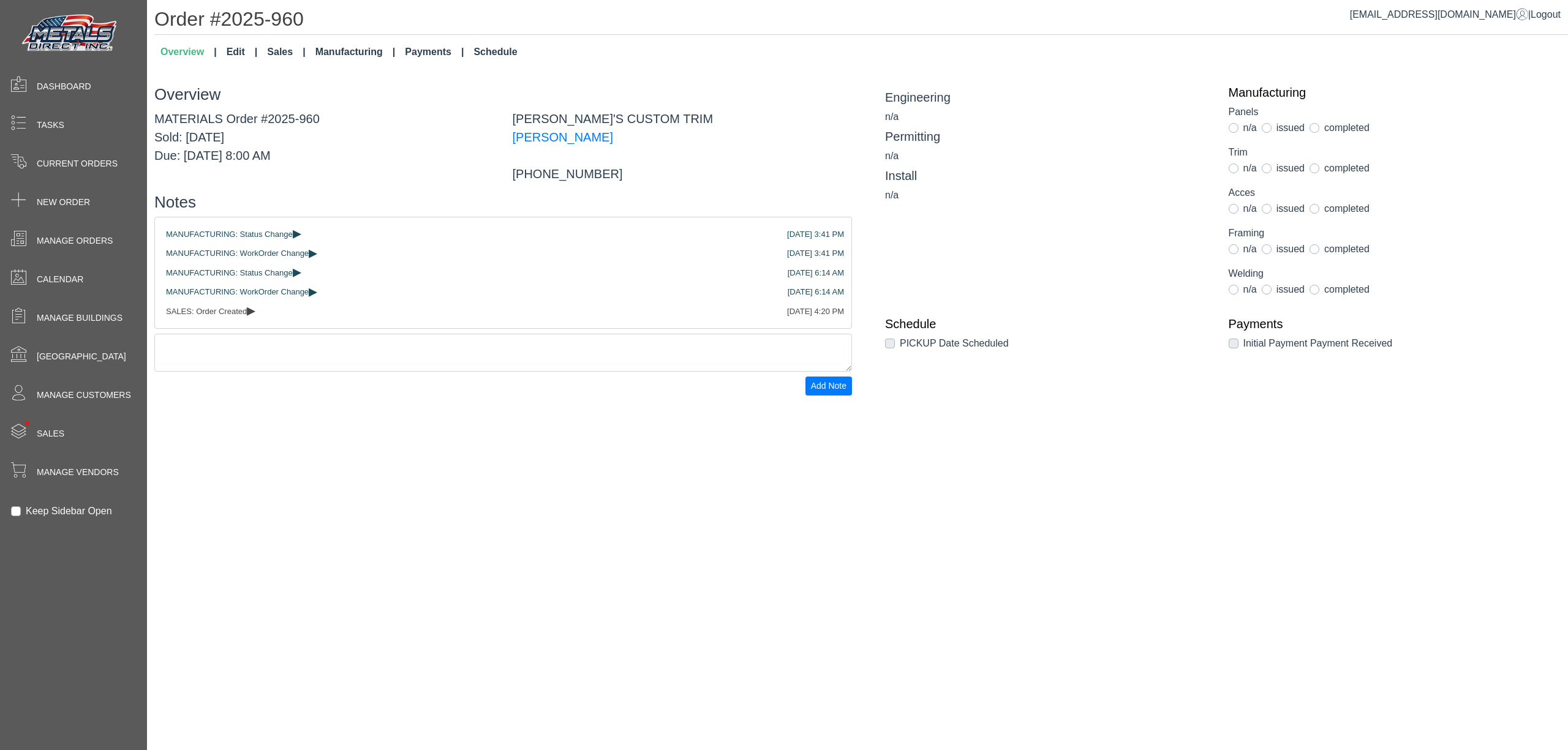
click at [347, 53] on link "Manufacturing" at bounding box center [355, 52] width 90 height 25
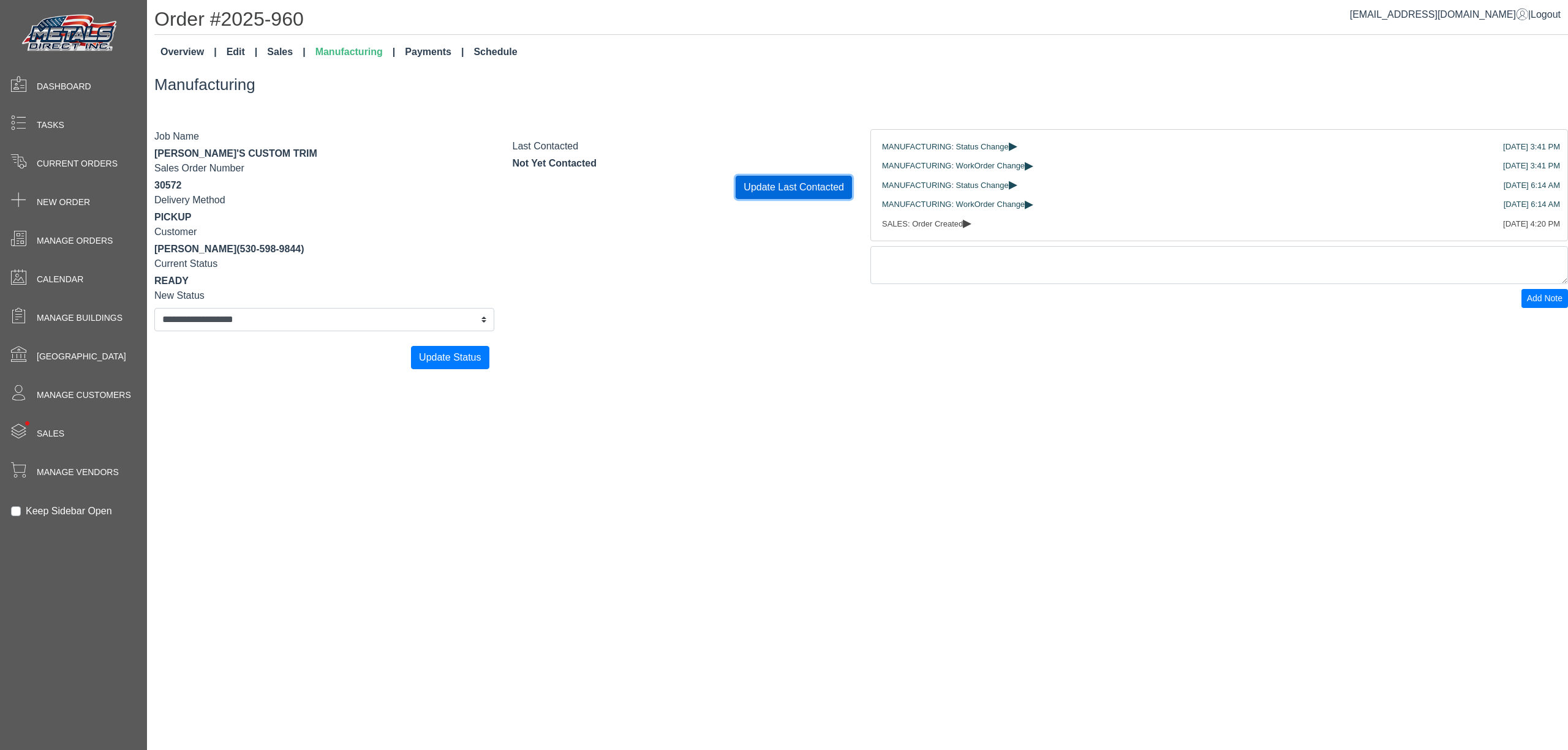
drag, startPoint x: 779, startPoint y: 184, endPoint x: 775, endPoint y: 197, distance: 13.6
click at [777, 186] on button "Update Last Contacted" at bounding box center [794, 188] width 117 height 24
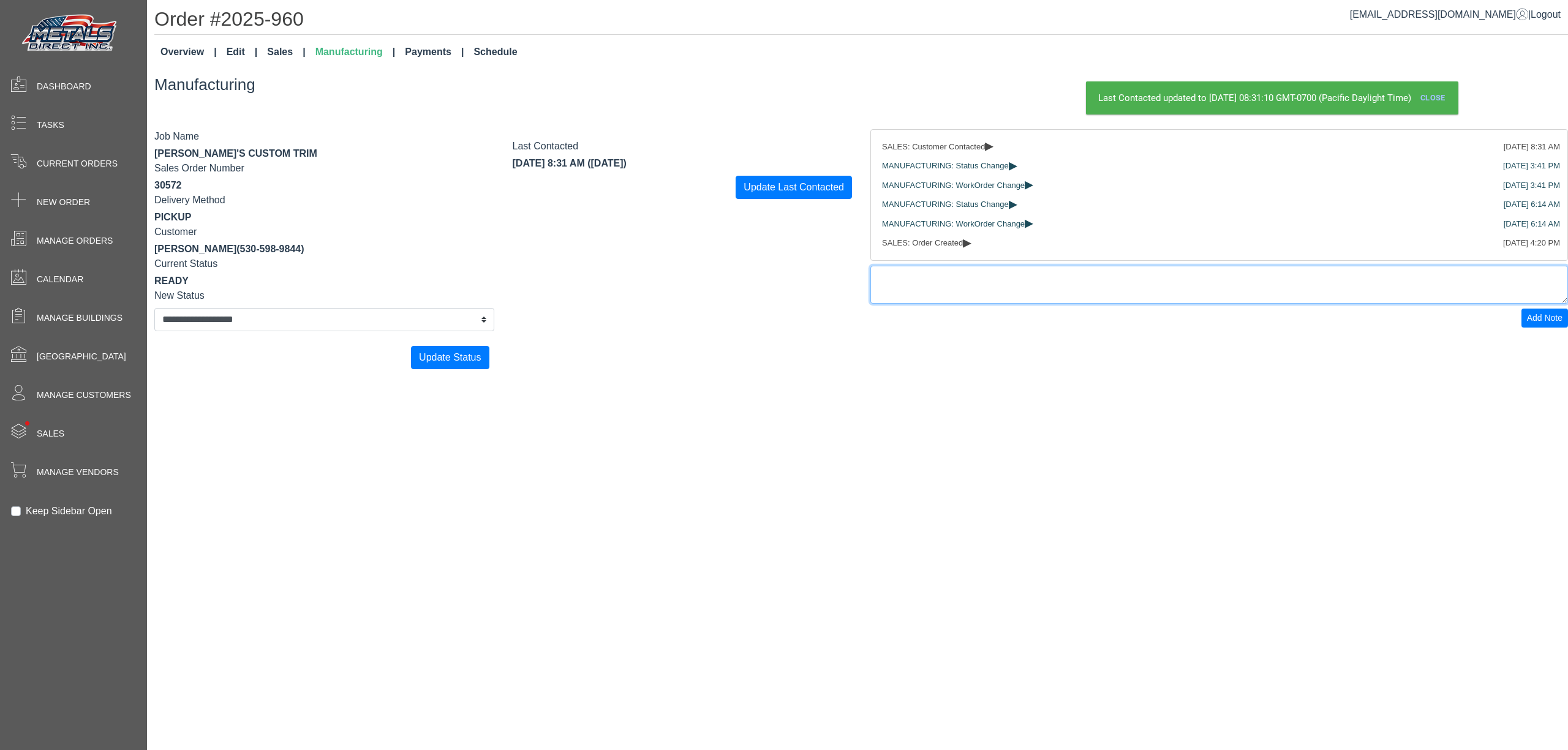
paste textarea "**********"
type textarea "**********"
click at [1522, 328] on button "Add Note" at bounding box center [1544, 318] width 46 height 19
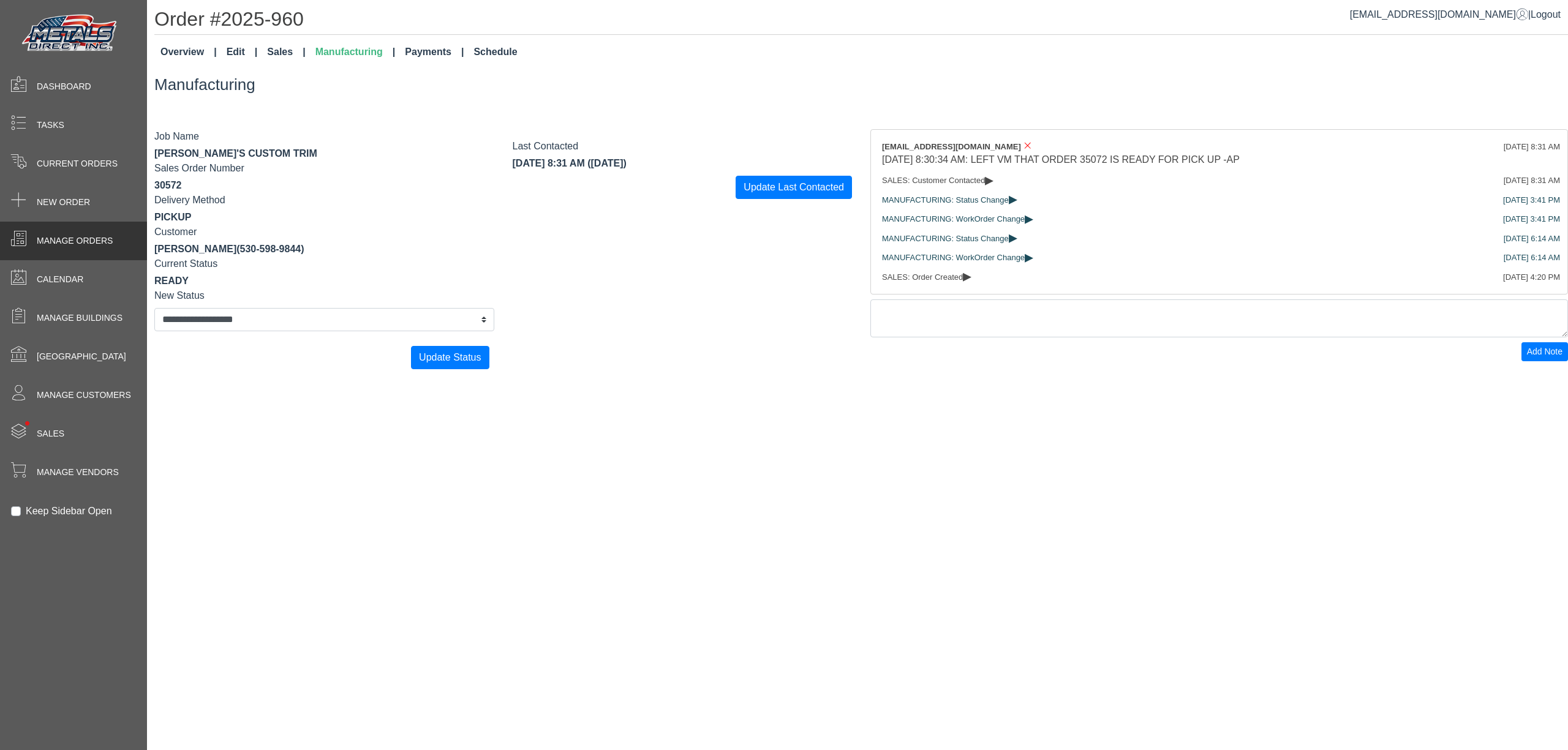
click at [123, 233] on div "Manage Orders" at bounding box center [73, 240] width 147 height 38
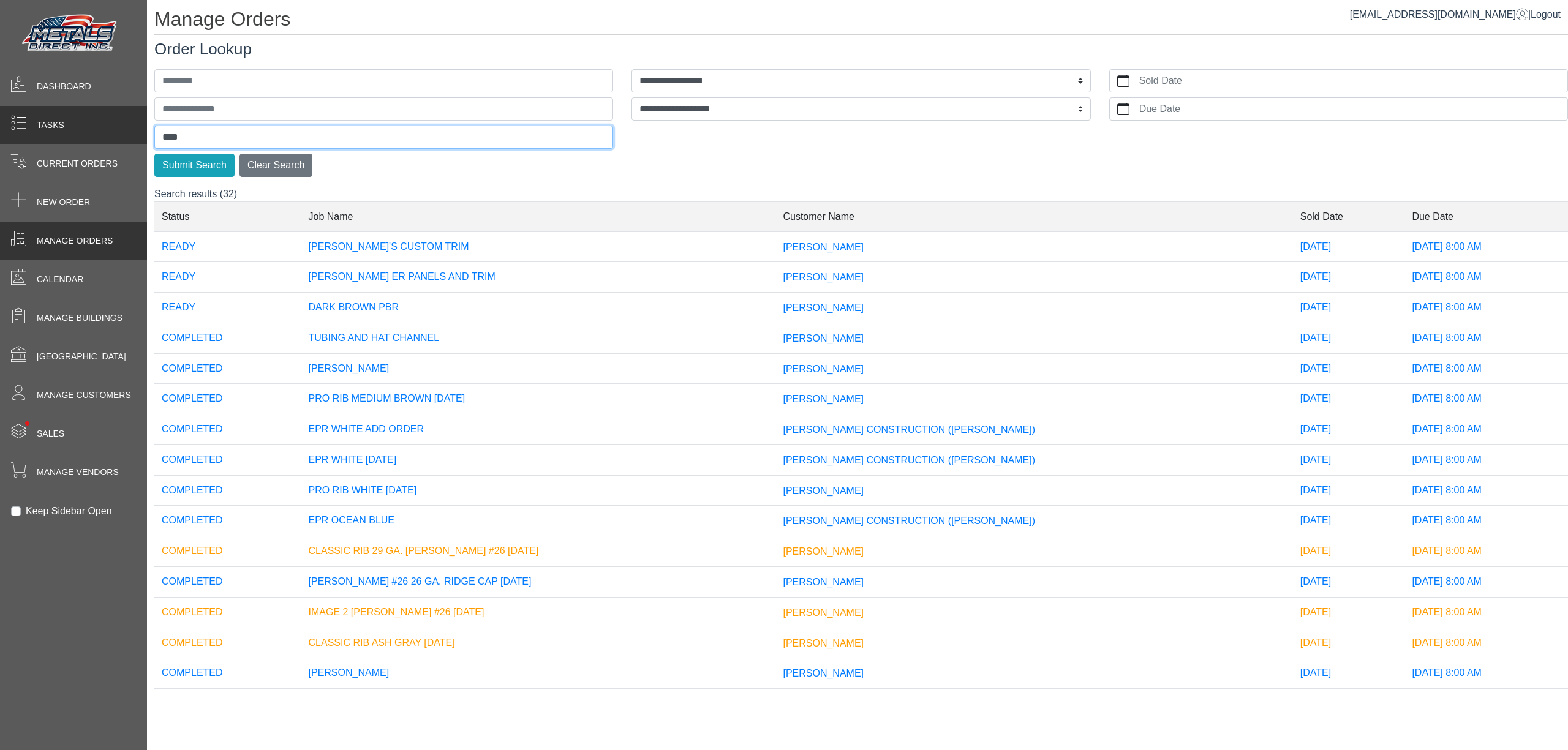
drag, startPoint x: 265, startPoint y: 140, endPoint x: 0, endPoint y: 137, distance: 265.0
click at [0, 0] on div "**********" at bounding box center [784, 0] width 1568 height 0
click at [154, 154] on button "Submit Search" at bounding box center [194, 166] width 80 height 24
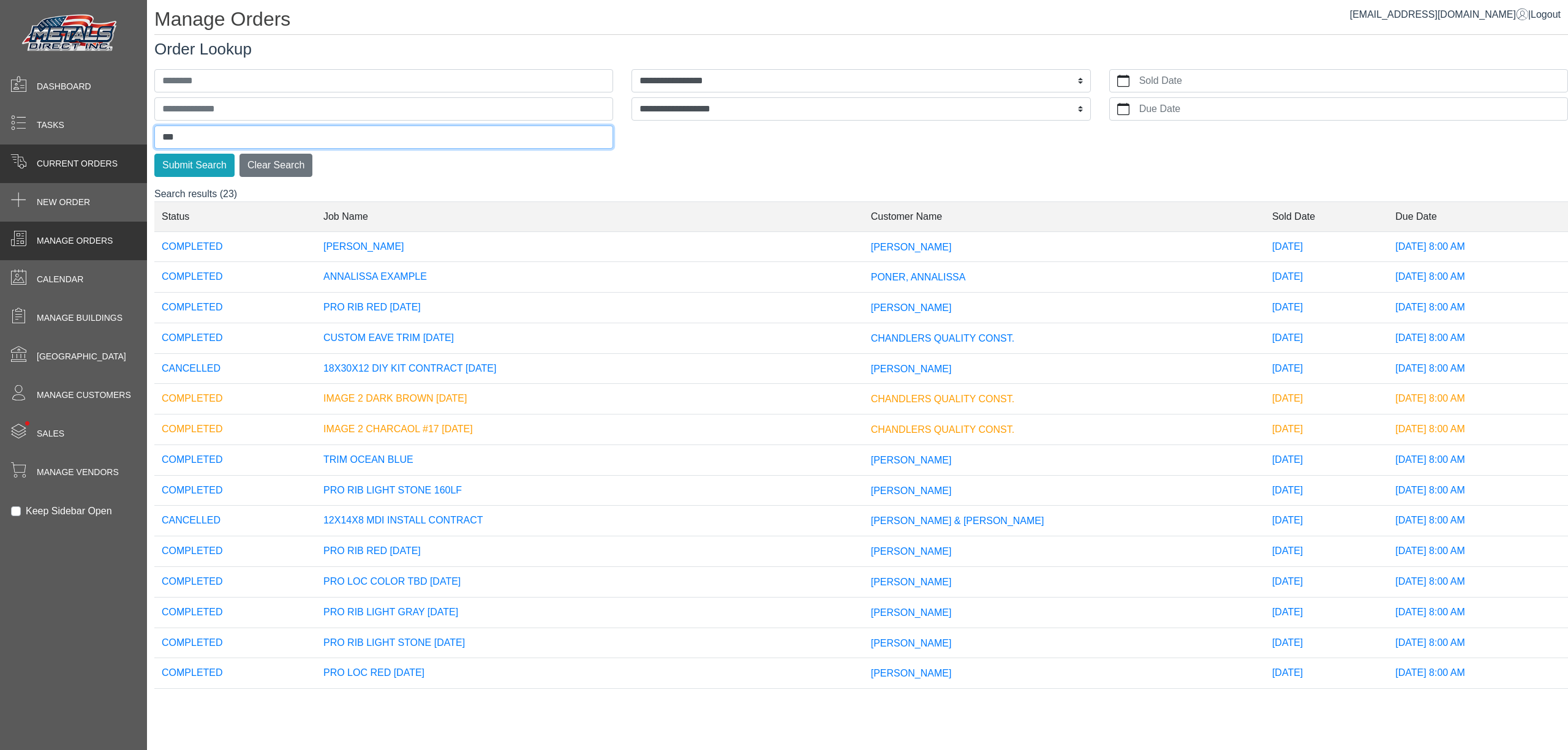
drag, startPoint x: 272, startPoint y: 145, endPoint x: 0, endPoint y: 153, distance: 272.1
click at [0, 0] on div "**********" at bounding box center [784, 0] width 1568 height 0
type input "****"
click at [154, 154] on button "Submit Search" at bounding box center [194, 166] width 80 height 24
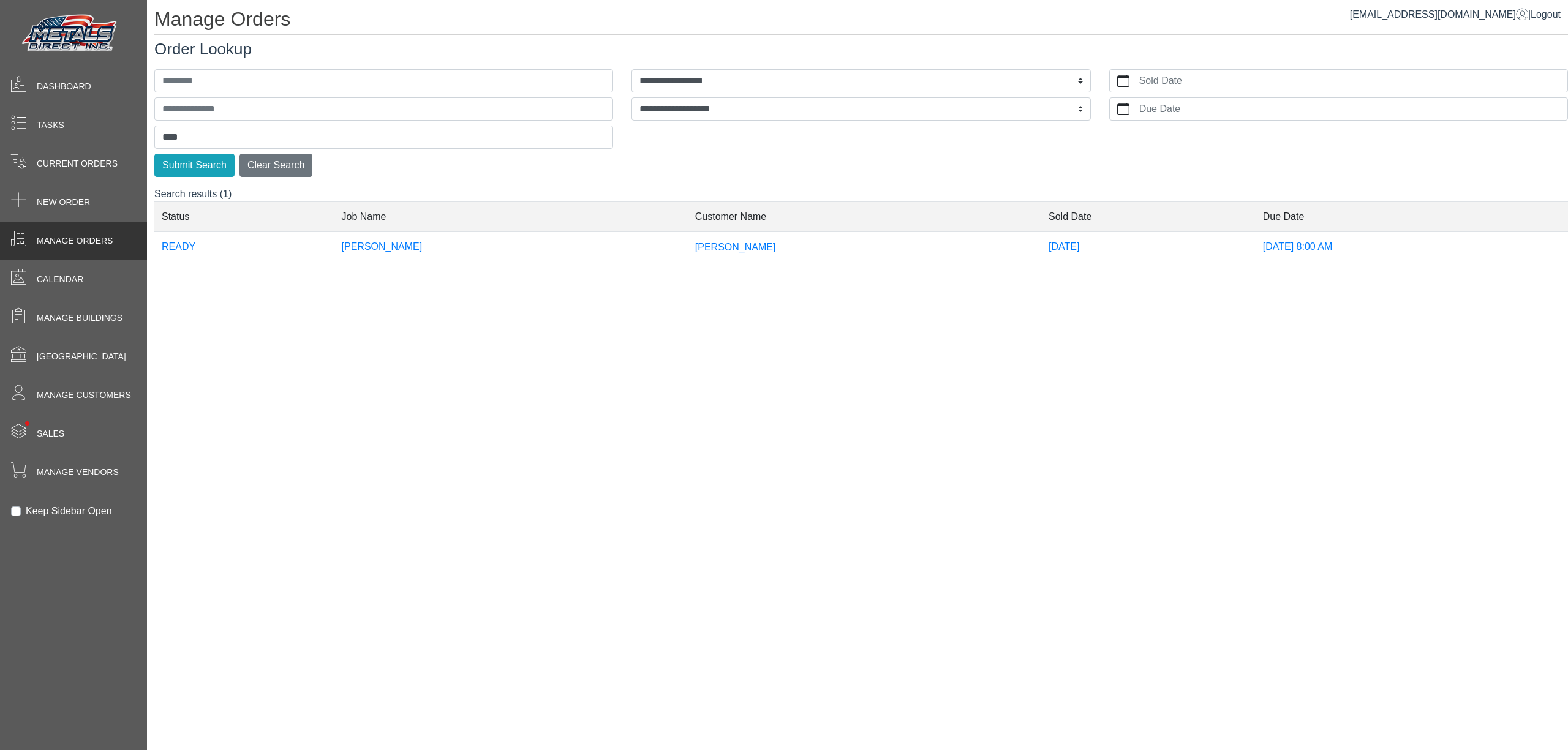
click at [530, 244] on td "DEBORAH VERCAMMEN" at bounding box center [511, 246] width 353 height 30
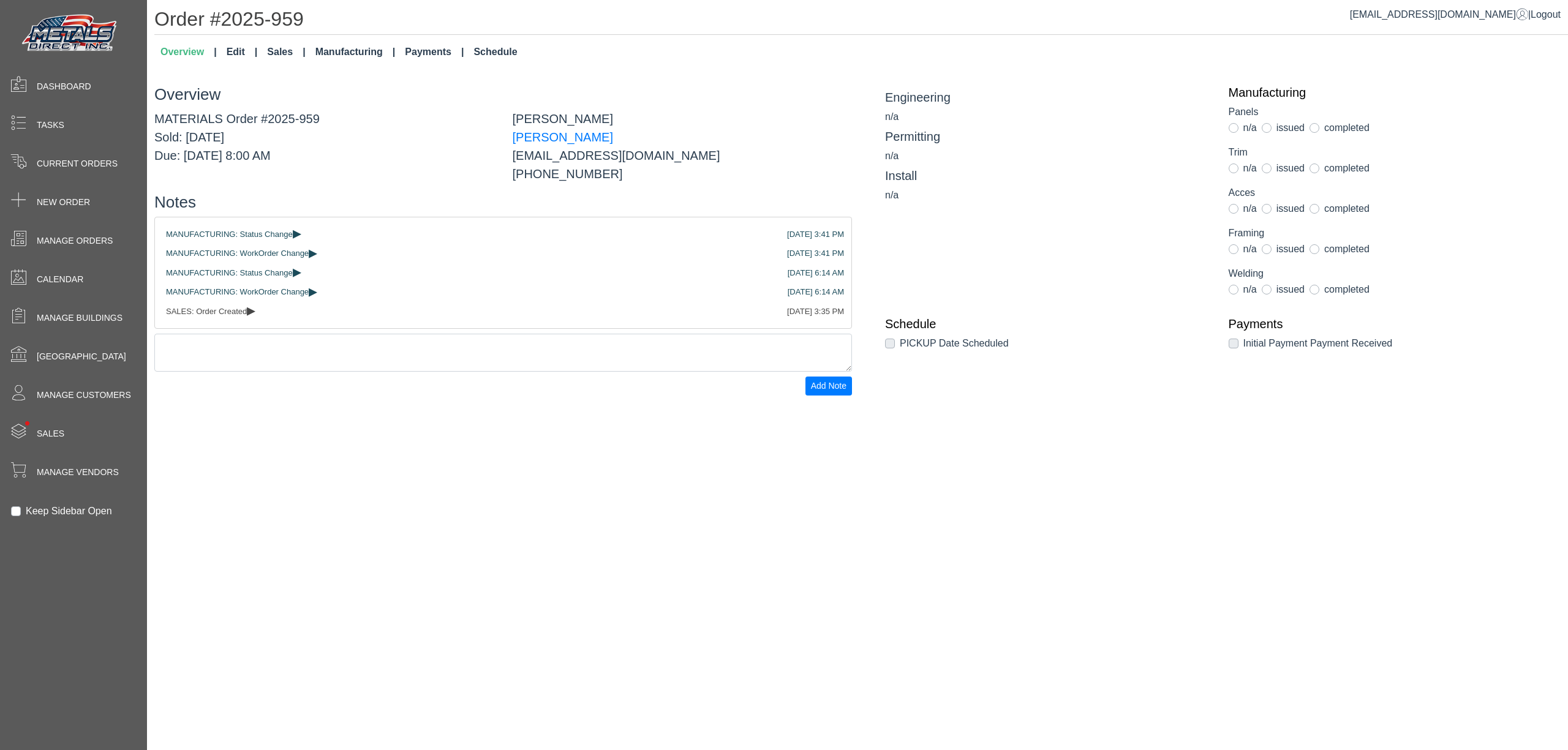
click at [360, 49] on link "Manufacturing" at bounding box center [355, 52] width 90 height 25
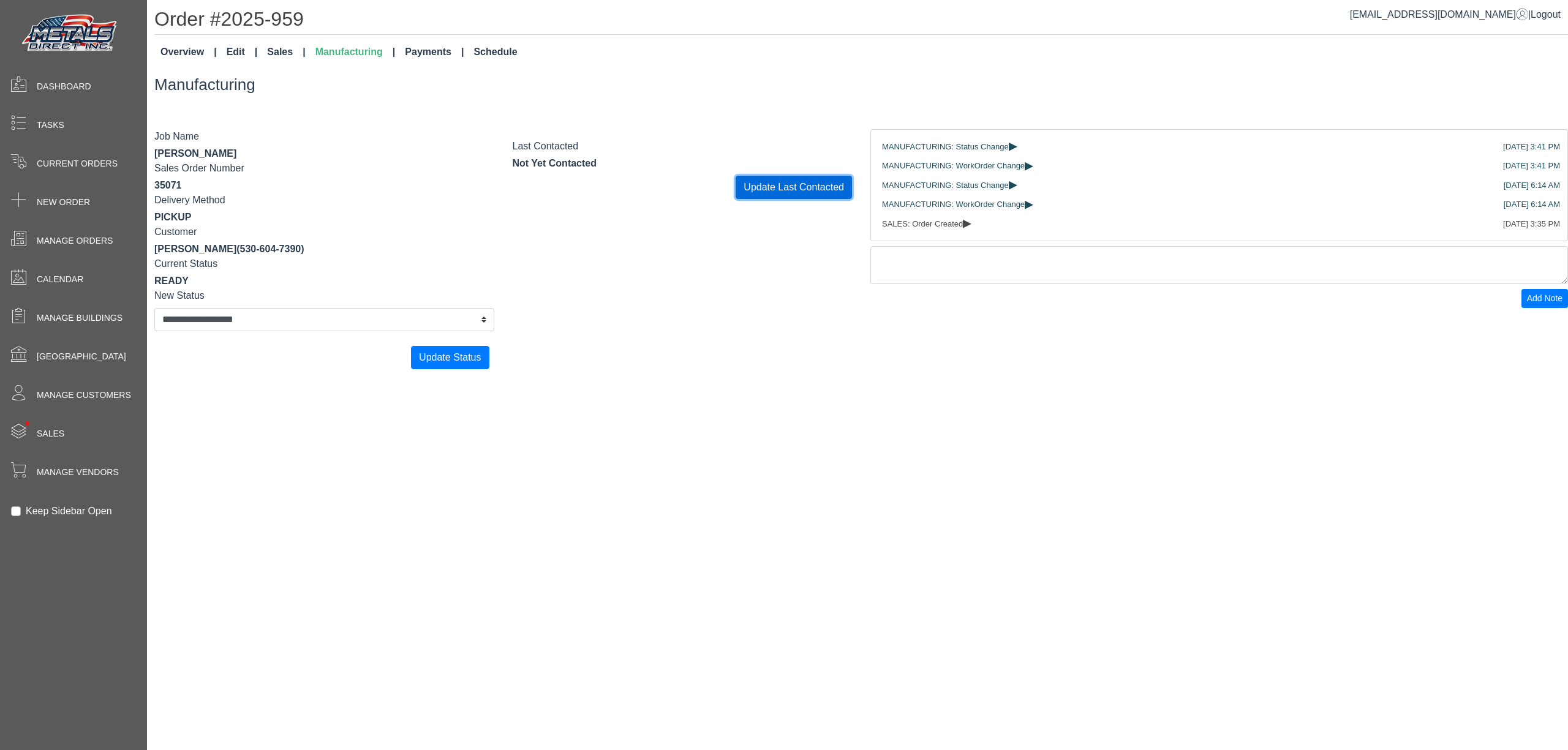
click at [802, 191] on button "Update Last Contacted" at bounding box center [794, 188] width 117 height 24
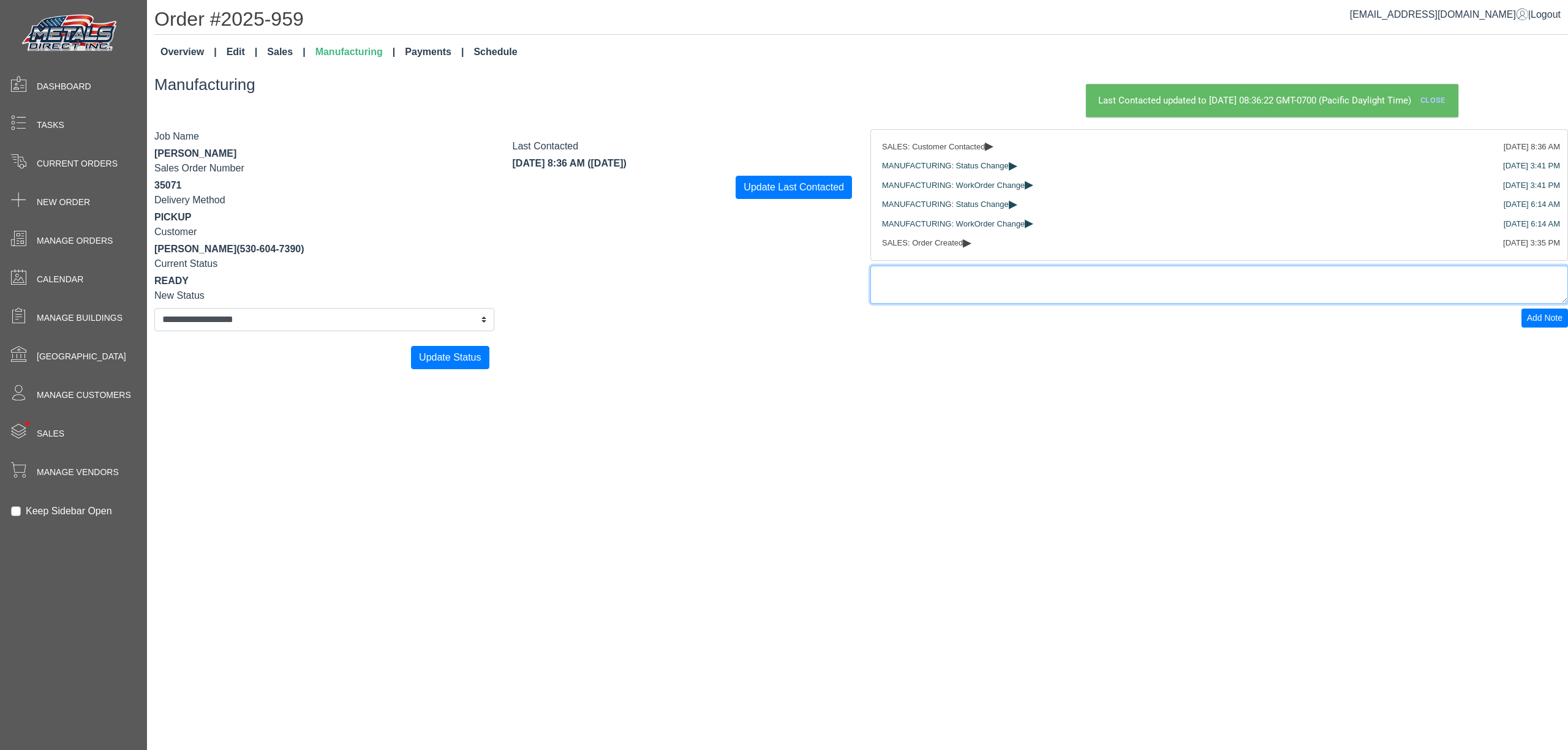
click at [899, 289] on textarea at bounding box center [1219, 285] width 697 height 38
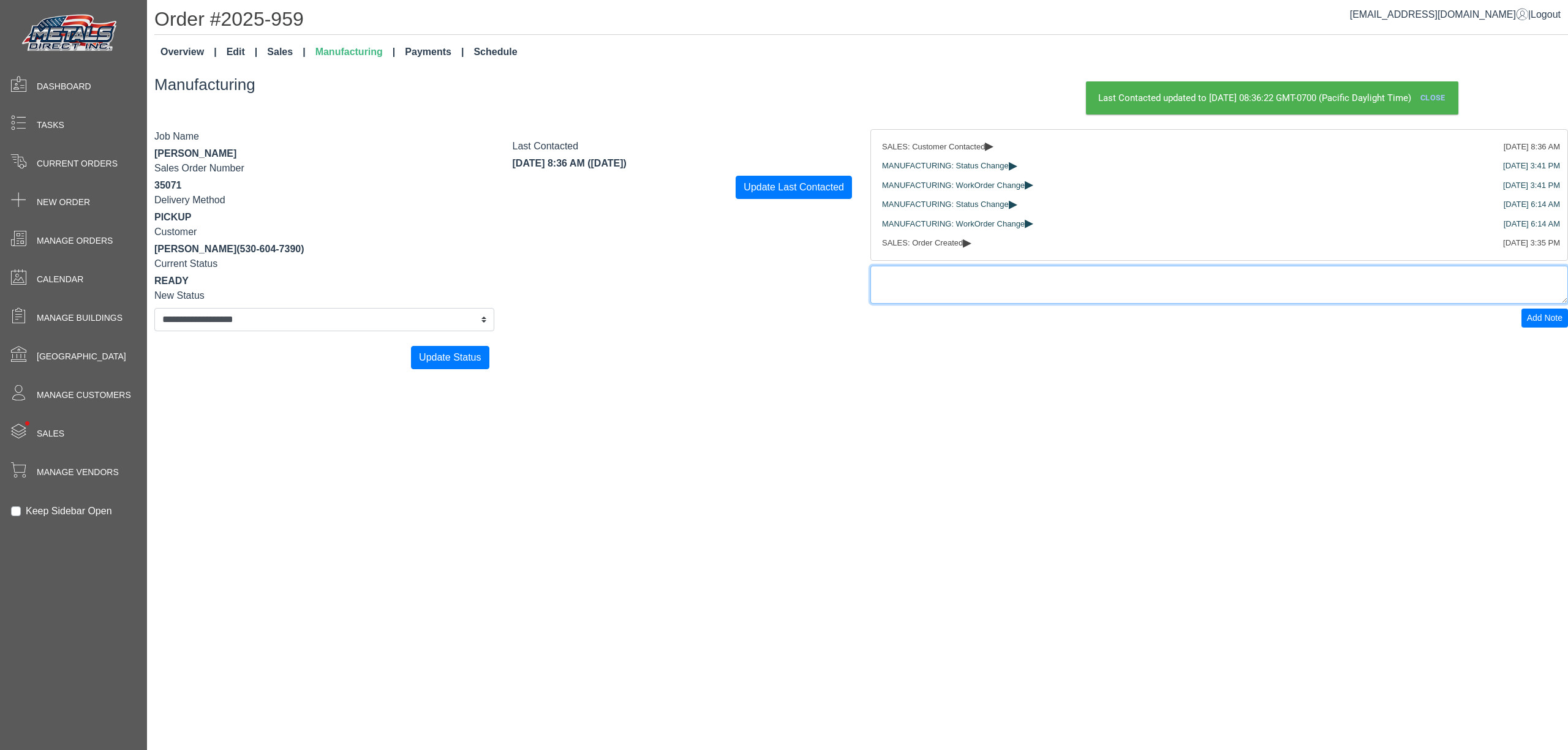
paste textarea "**********"
type textarea "**********"
click at [1537, 322] on span "Add Note" at bounding box center [1544, 318] width 36 height 10
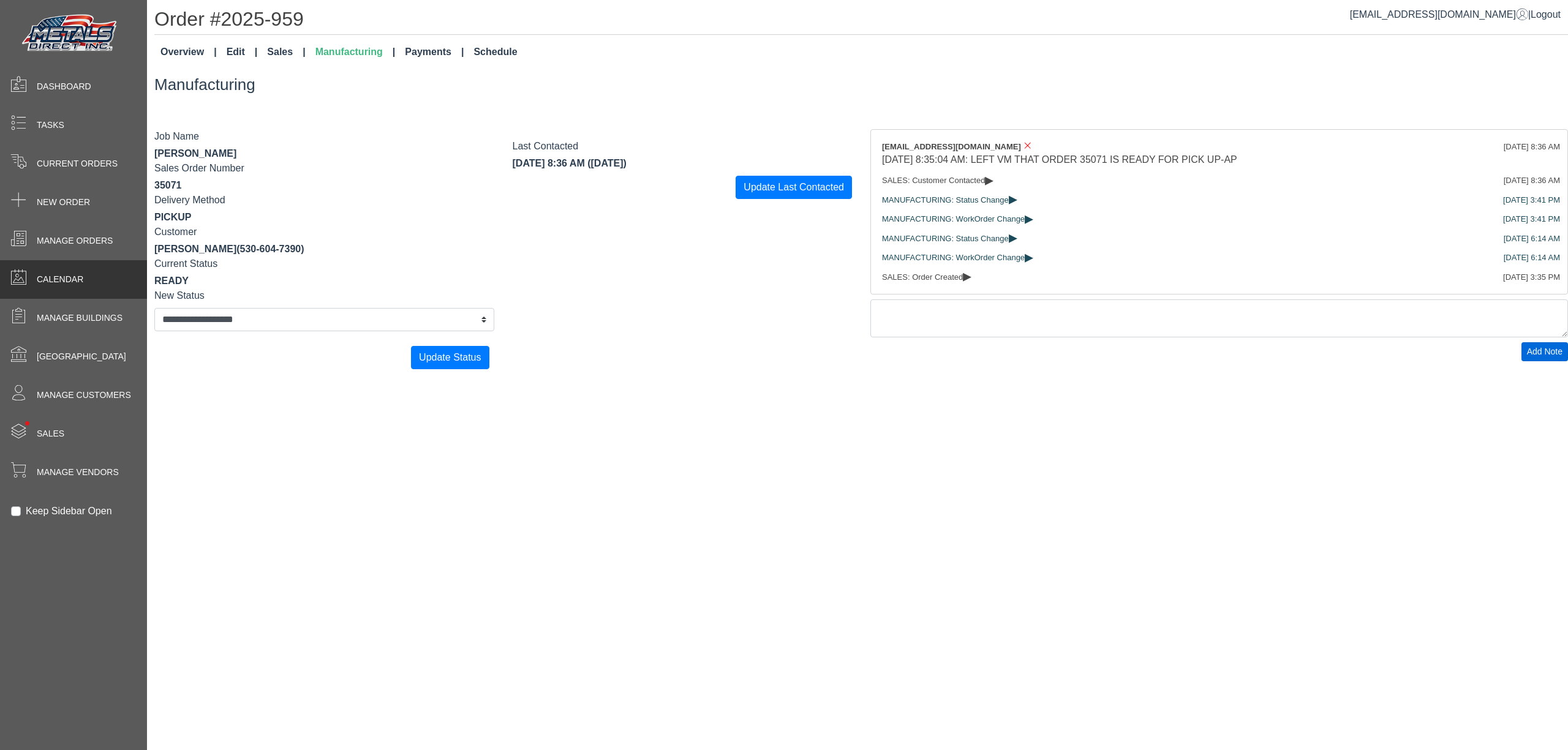
click at [96, 266] on div "Calendar" at bounding box center [73, 279] width 147 height 38
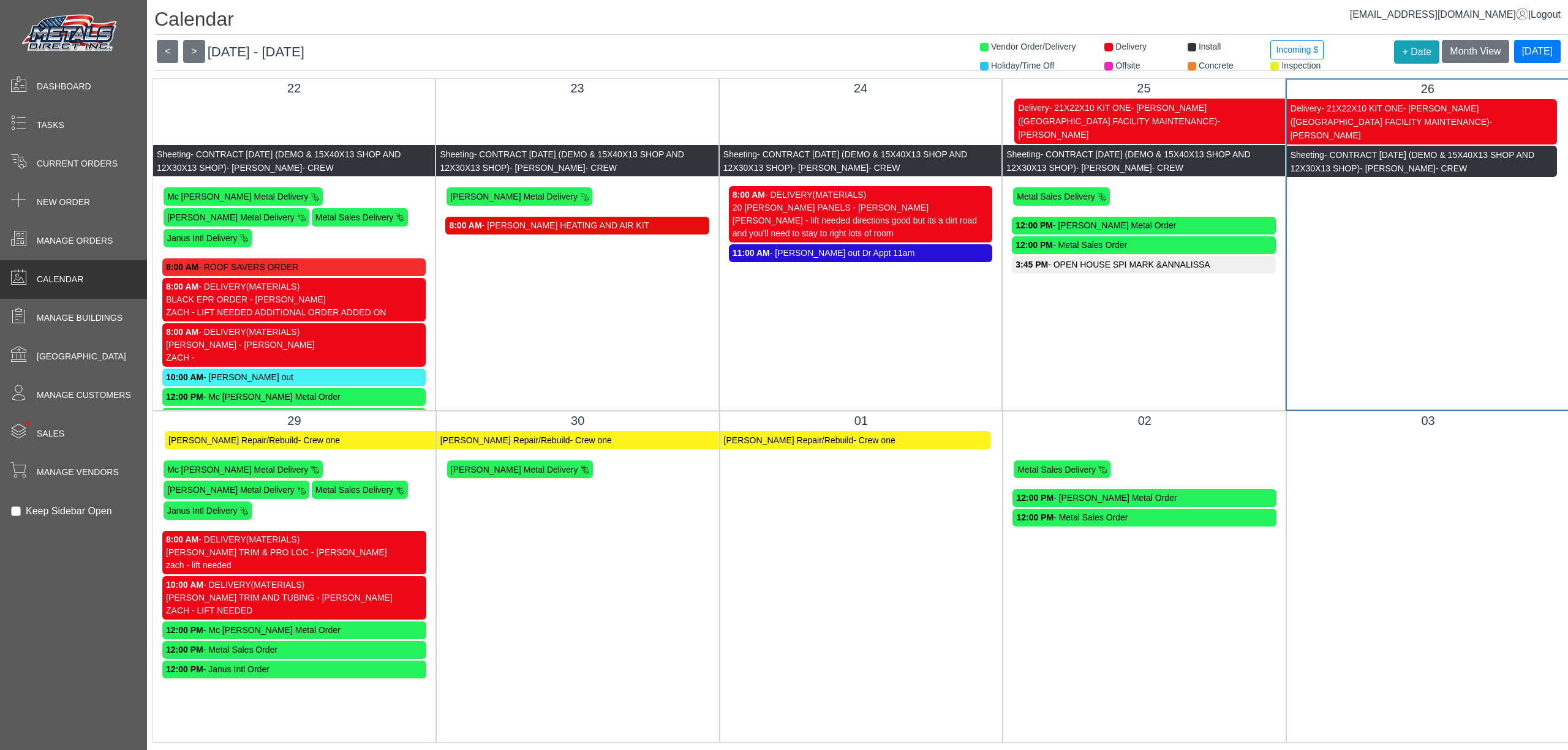
scroll to position [13, 0]
click at [585, 728] on div "30 Skiff Peterson Repair/Rebuild - Crew one Taylor Metal Delivery" at bounding box center [577, 576] width 283 height 332
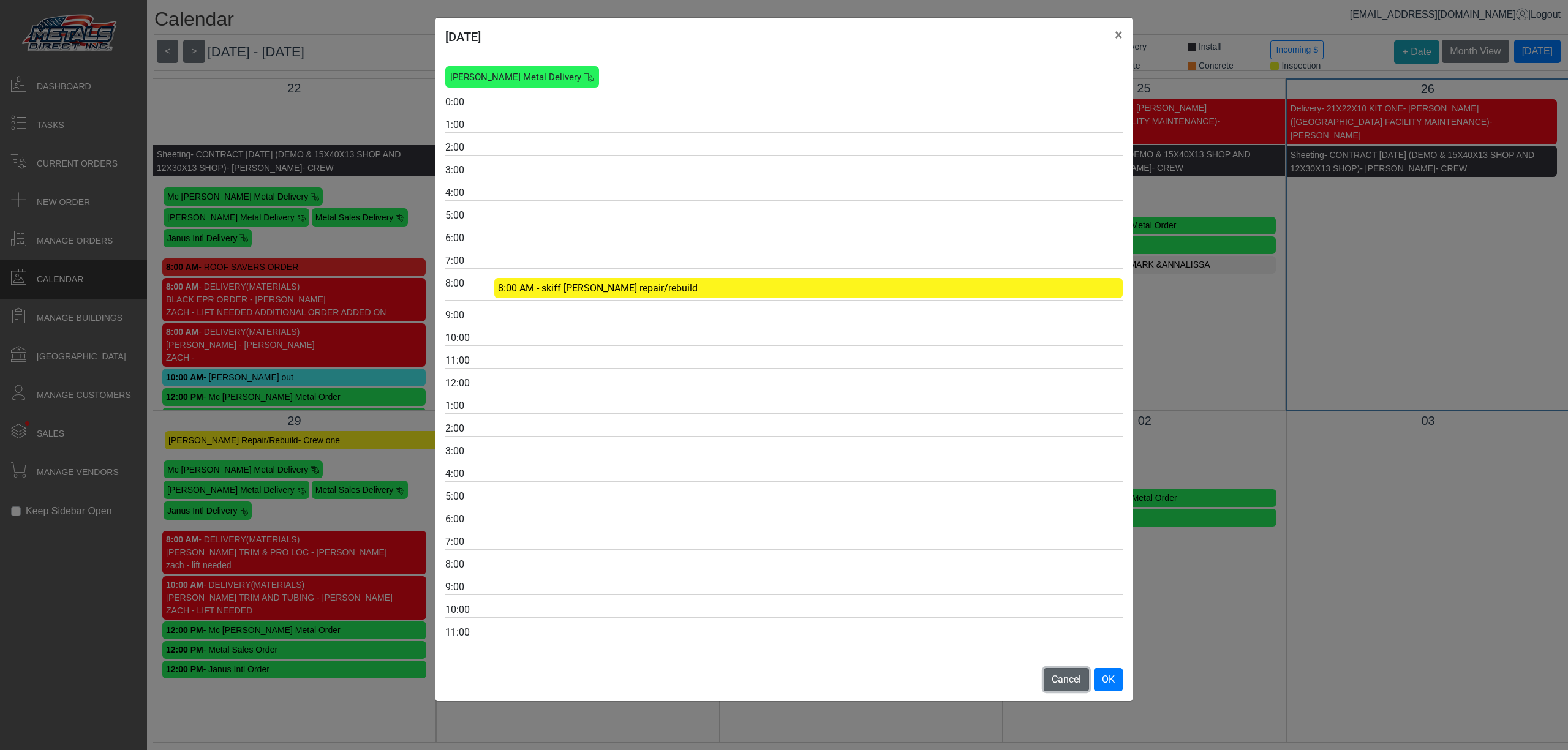
click at [1067, 691] on button "Cancel" at bounding box center [1066, 680] width 46 height 24
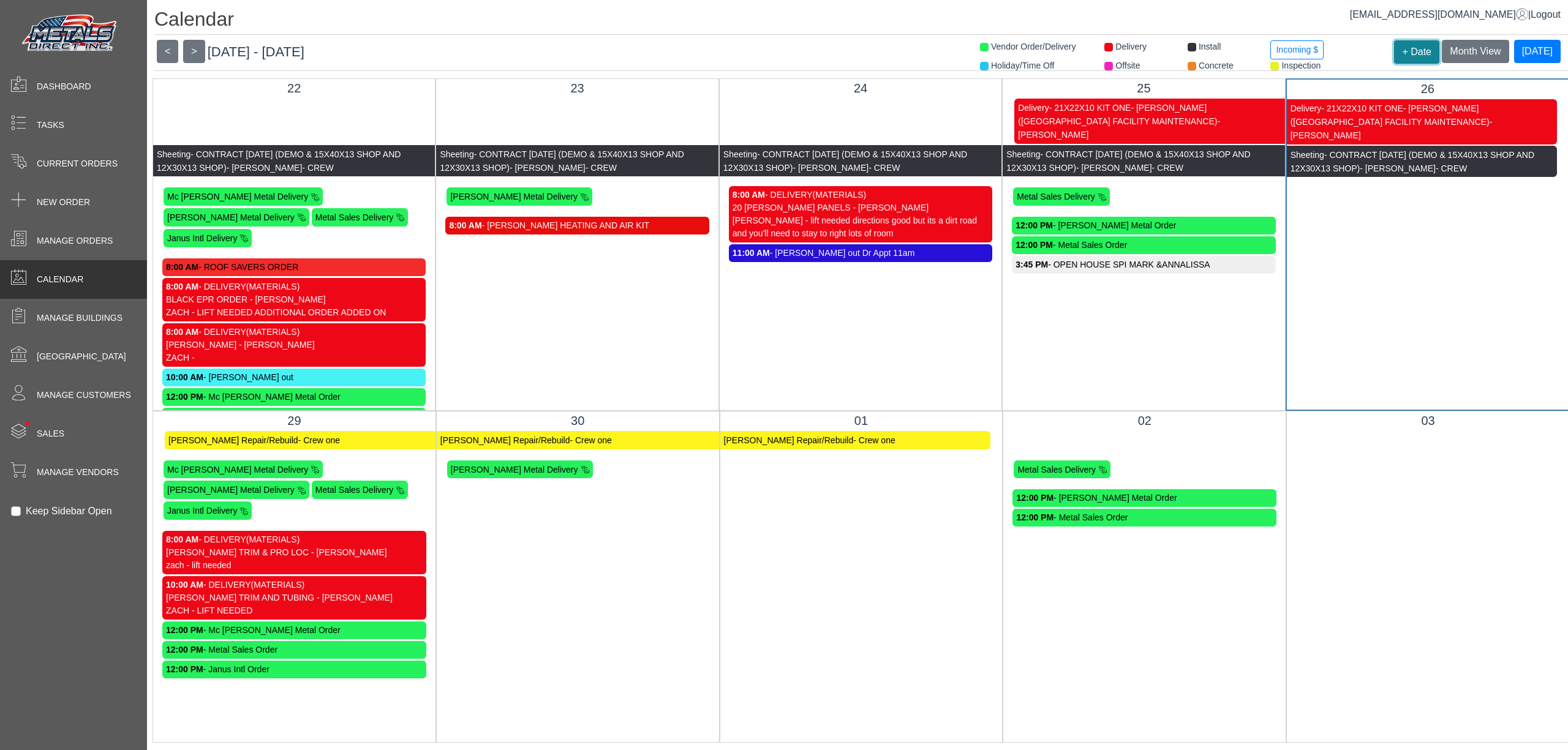
click at [1409, 42] on button "+ Date" at bounding box center [1417, 52] width 46 height 24
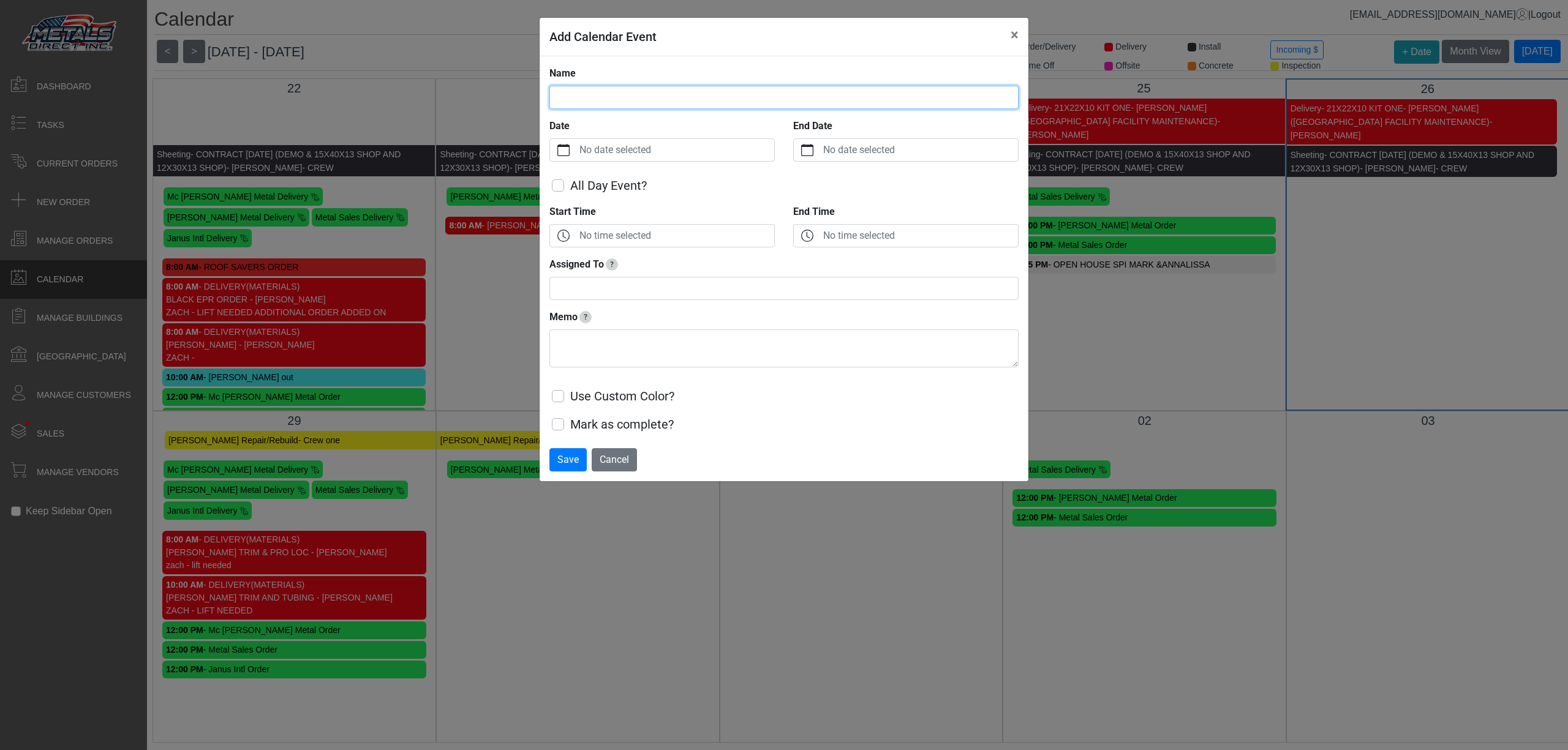
click at [810, 84] on div "Name Date No date selected End Date No date selected All Day Event? Start Time …" at bounding box center [783, 250] width 469 height 368
type input "**********"
click at [687, 154] on label "No date selected" at bounding box center [675, 150] width 198 height 22
click at [576, 154] on button "Date" at bounding box center [564, 150] width 27 height 22
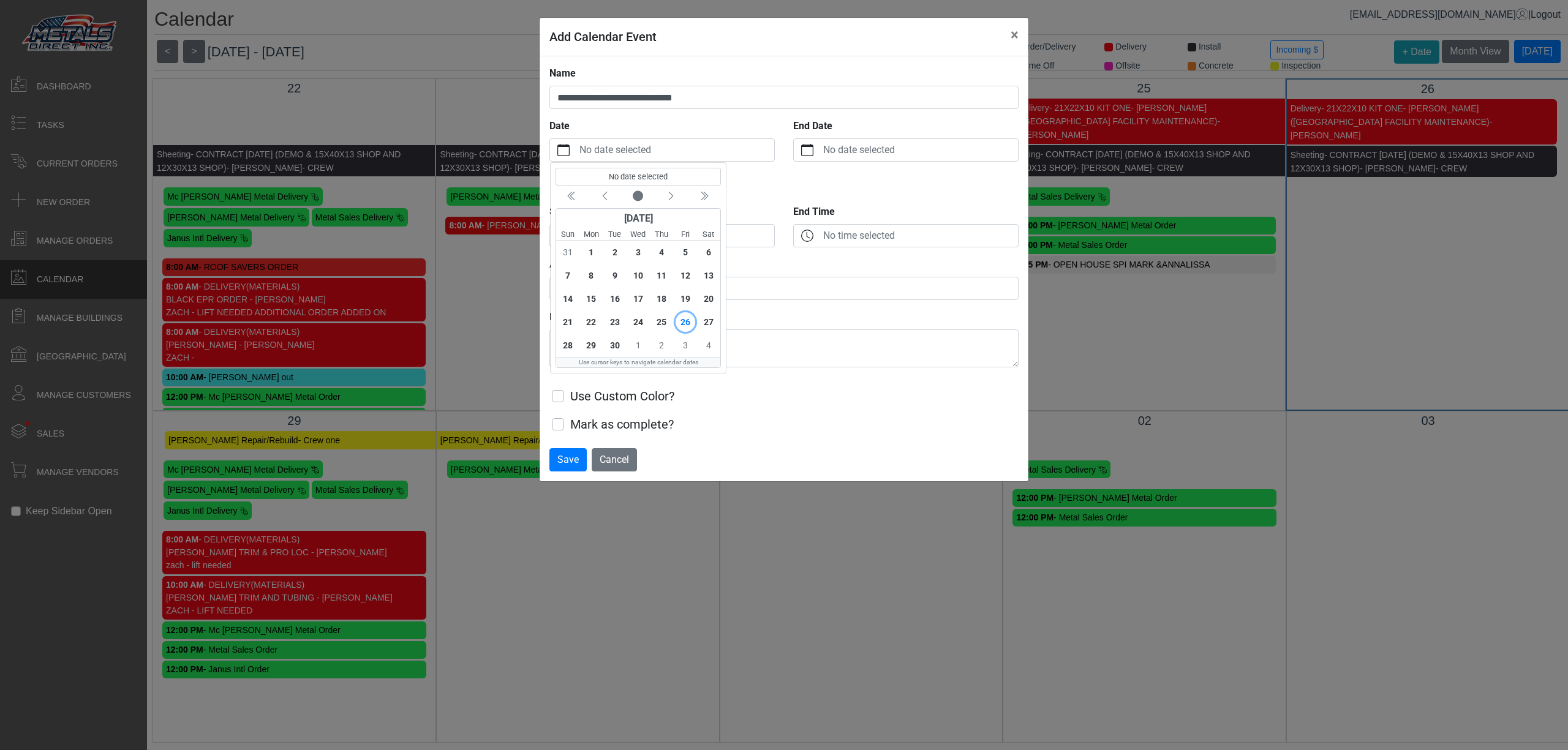
drag, startPoint x: 695, startPoint y: 317, endPoint x: 681, endPoint y: 317, distance: 14.0
click at [695, 316] on div "26" at bounding box center [685, 322] width 24 height 24
drag, startPoint x: 678, startPoint y: 322, endPoint x: 674, endPoint y: 309, distance: 13.6
click at [679, 322] on span "26" at bounding box center [686, 322] width 20 height 20
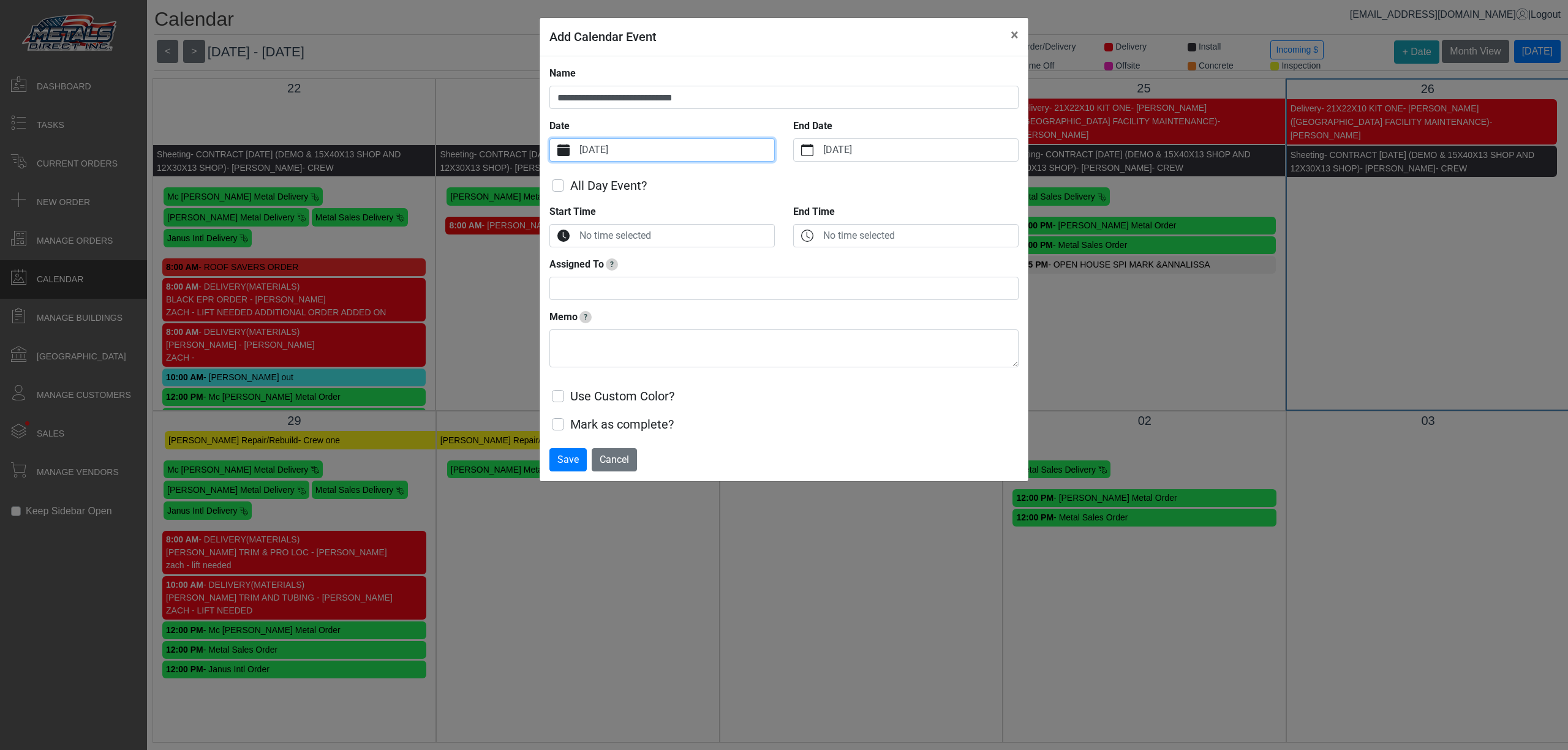
click at [636, 228] on label "No time selected" at bounding box center [675, 236] width 198 height 22
click at [576, 228] on button "Start Time" at bounding box center [564, 236] width 27 height 22
click at [569, 285] on button "Increment" at bounding box center [570, 284] width 27 height 15
click at [571, 279] on icon "chevron up" at bounding box center [569, 285] width 11 height 11
drag, startPoint x: 575, startPoint y: 287, endPoint x: 585, endPoint y: 282, distance: 11.2
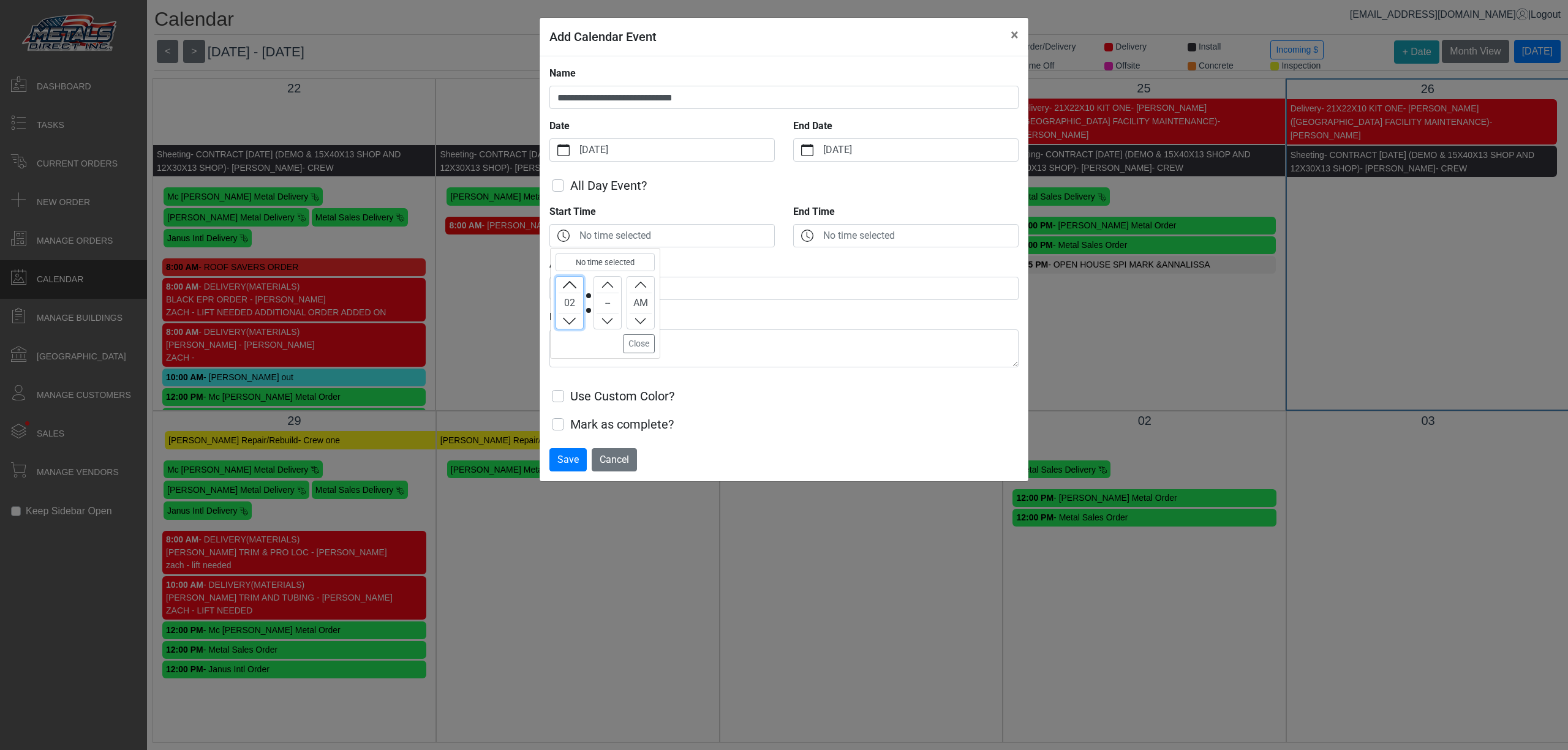
click at [585, 279] on div "02 -- AM" at bounding box center [605, 302] width 99 height 54
click at [585, 283] on div "02 -- AM" at bounding box center [605, 302] width 99 height 54
click at [576, 285] on button "Increment" at bounding box center [570, 284] width 27 height 15
click at [578, 289] on button "Increment" at bounding box center [570, 284] width 27 height 15
click at [582, 285] on button "Increment" at bounding box center [570, 284] width 27 height 15
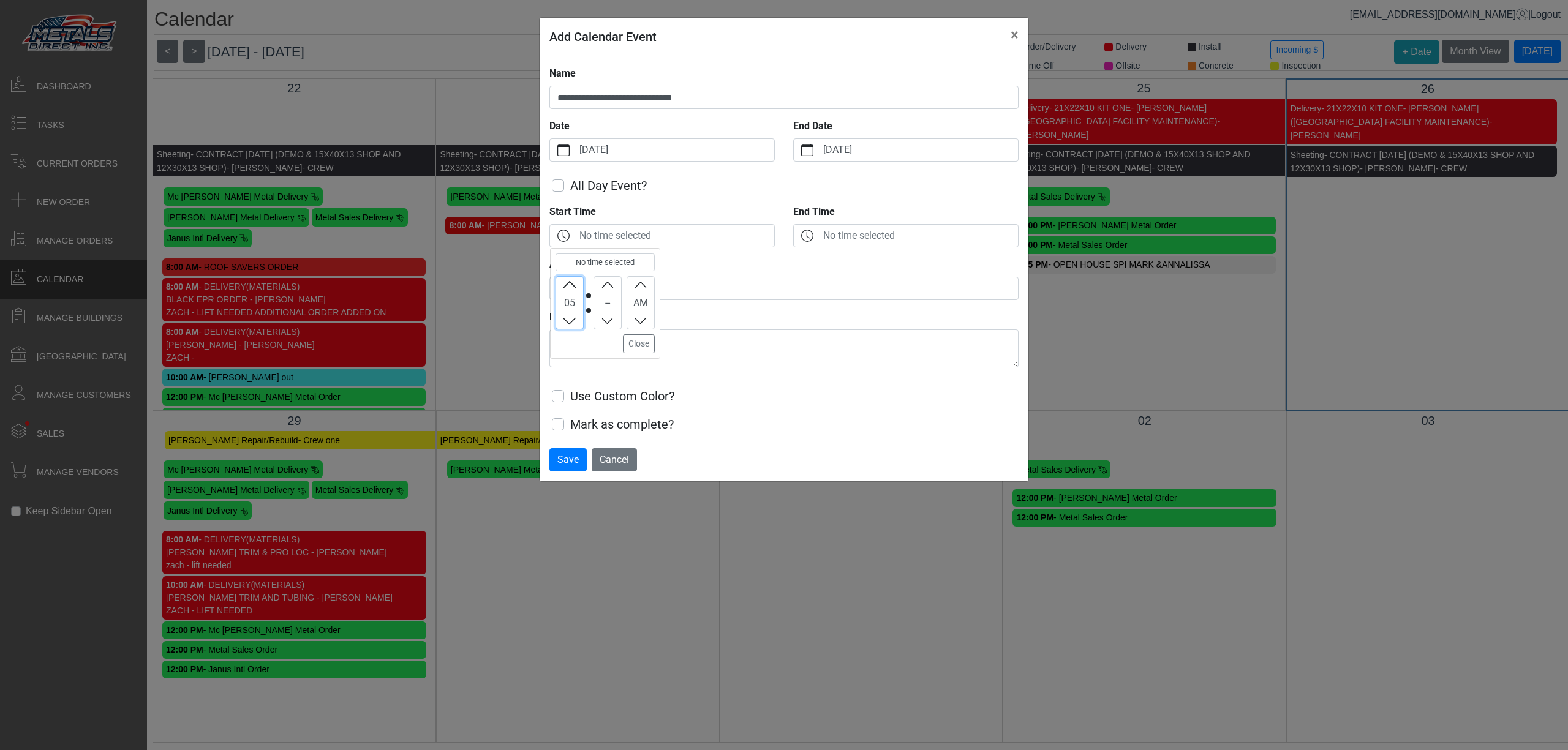
click at [582, 285] on button "Increment" at bounding box center [570, 284] width 27 height 15
click at [581, 285] on button "Increment" at bounding box center [570, 284] width 27 height 15
click at [579, 282] on button "Increment" at bounding box center [570, 284] width 27 height 15
click at [615, 292] on button "Increment" at bounding box center [607, 284] width 27 height 15
click at [633, 339] on button "Close" at bounding box center [638, 343] width 32 height 19
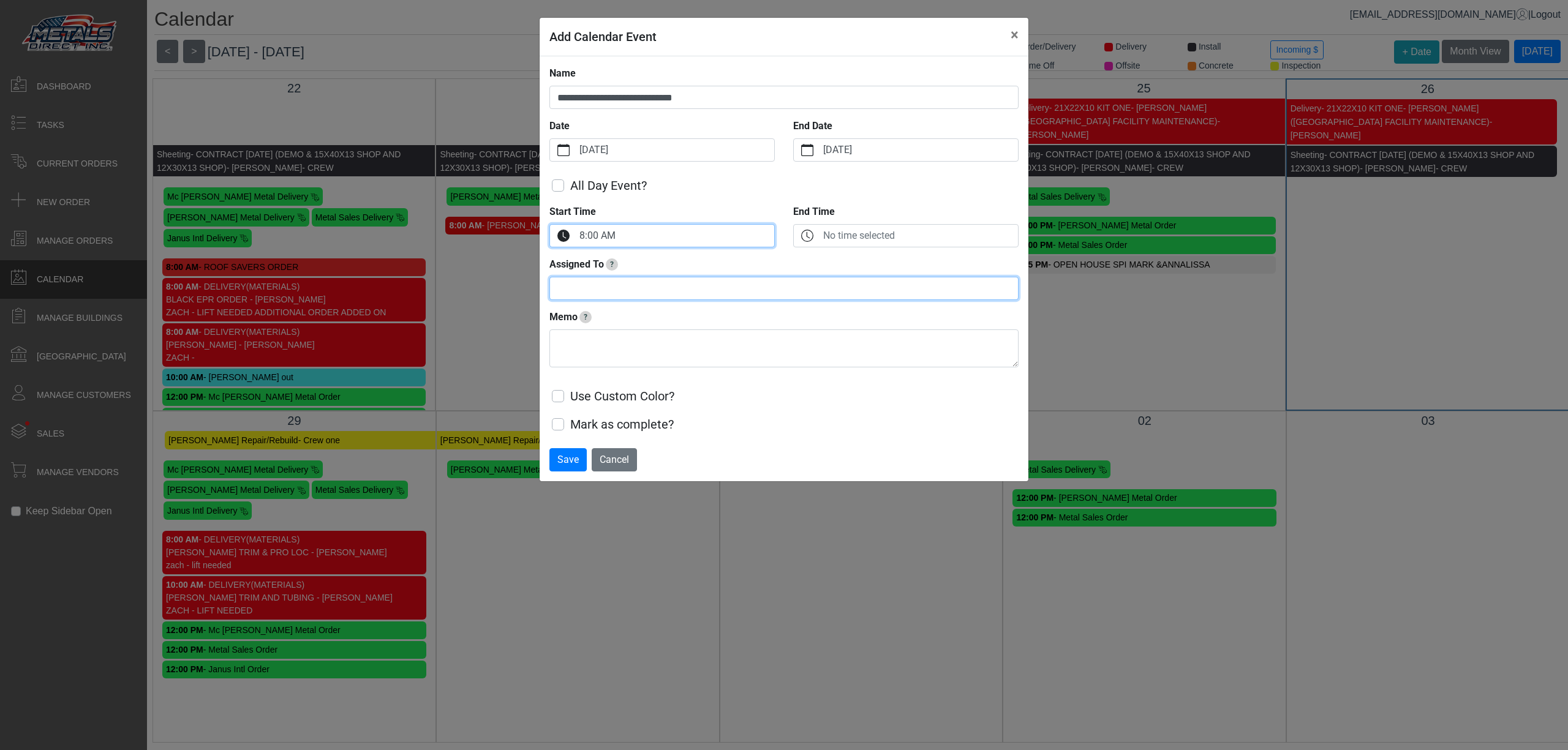
click at [631, 294] on input "Assigned To ?" at bounding box center [783, 289] width 469 height 24
type input "***"
type textarea "********"
drag, startPoint x: 565, startPoint y: 468, endPoint x: 559, endPoint y: 462, distance: 8.5
click at [562, 465] on span "Save" at bounding box center [568, 459] width 22 height 12
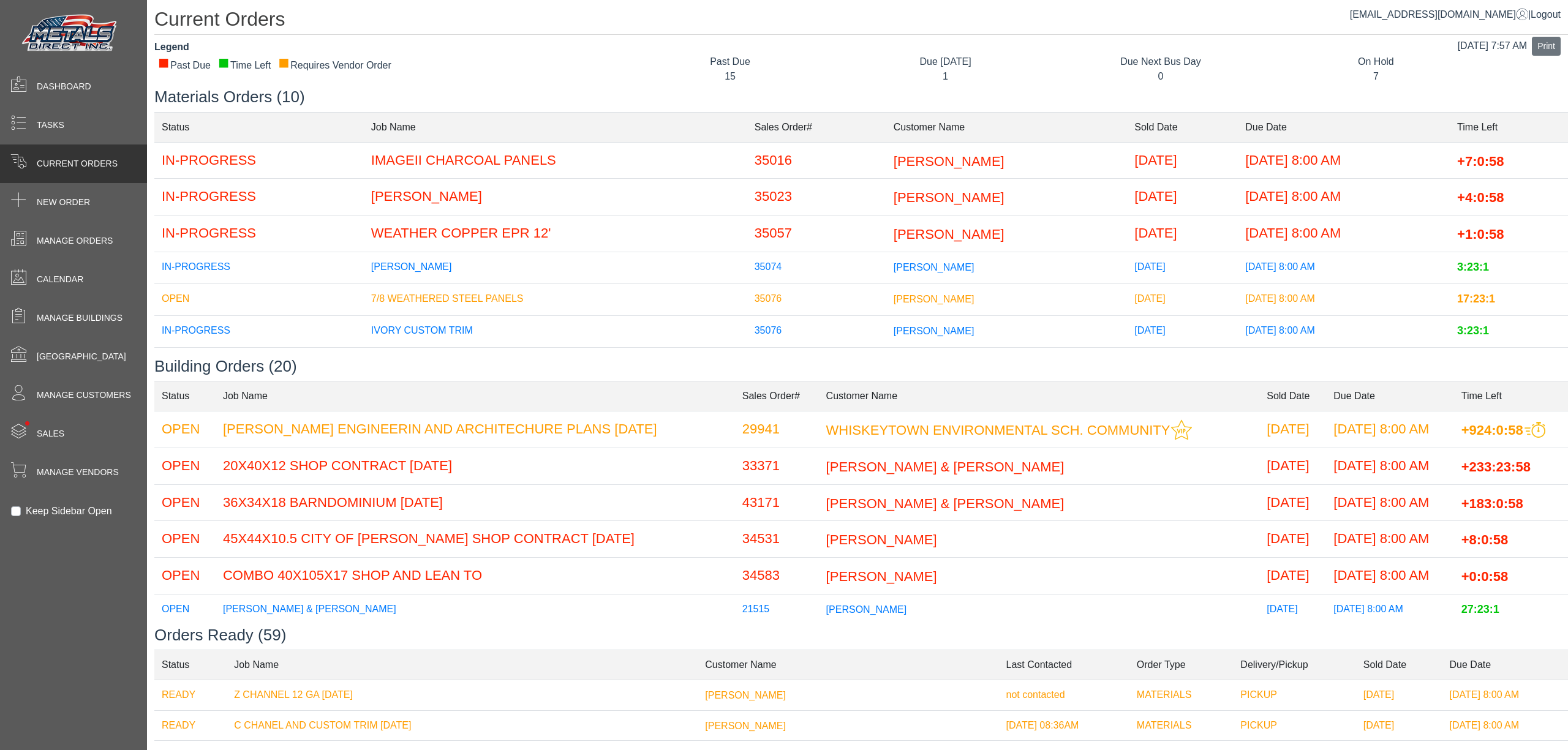
click at [49, 117] on div "Tasks" at bounding box center [73, 125] width 147 height 38
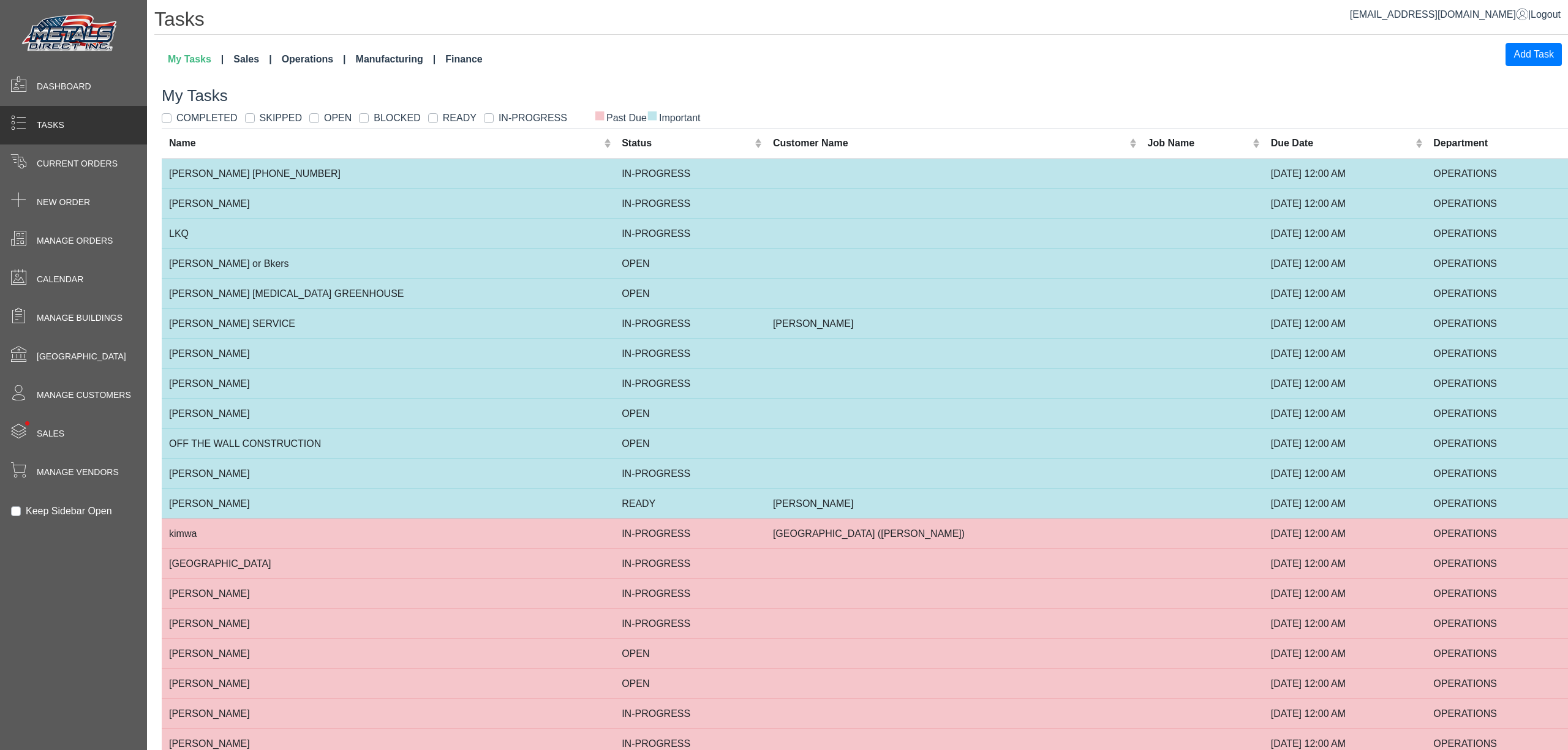
drag, startPoint x: 241, startPoint y: 53, endPoint x: 244, endPoint y: 69, distance: 16.3
click at [241, 54] on link "Sales" at bounding box center [252, 59] width 47 height 25
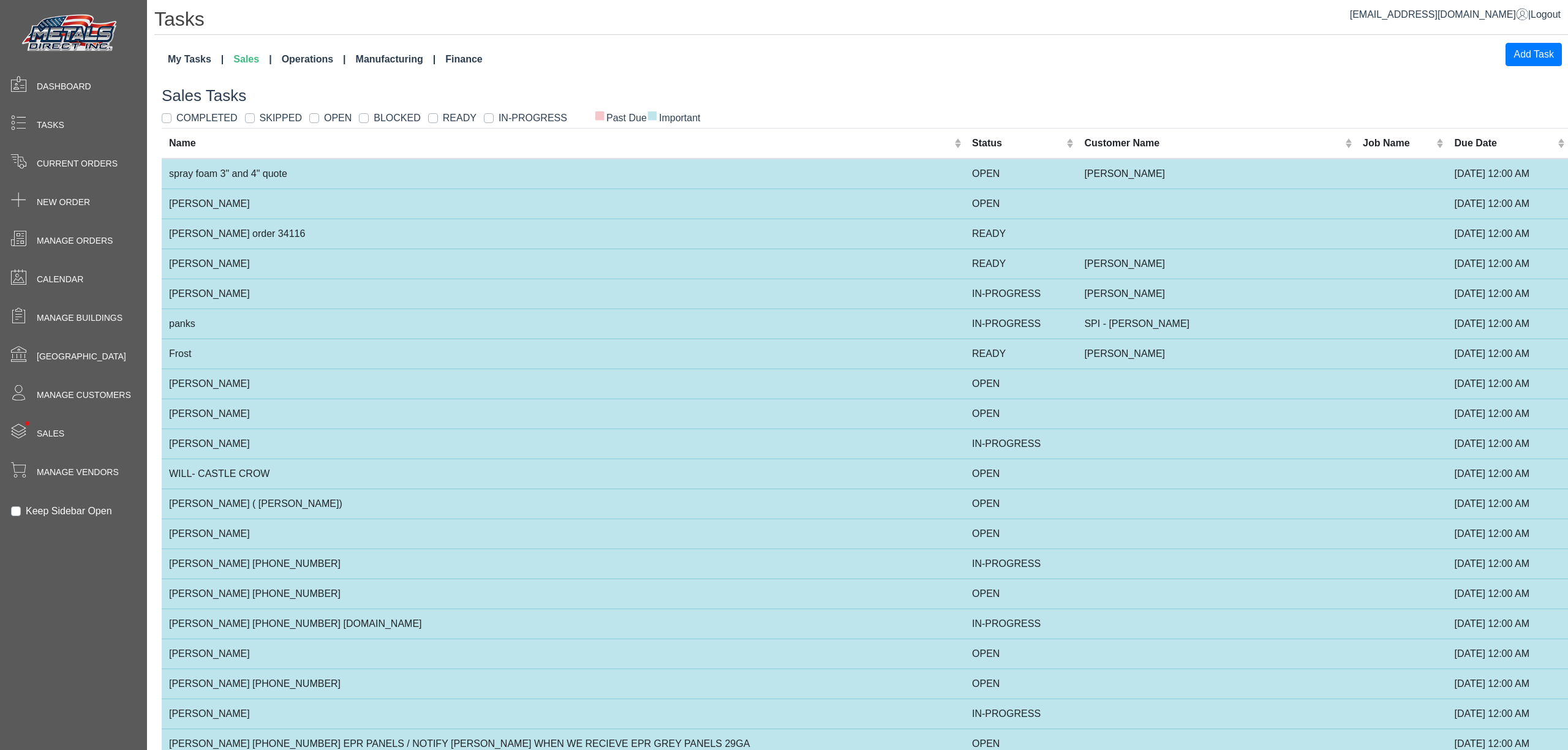
click at [188, 49] on link "My Tasks" at bounding box center [196, 59] width 66 height 25
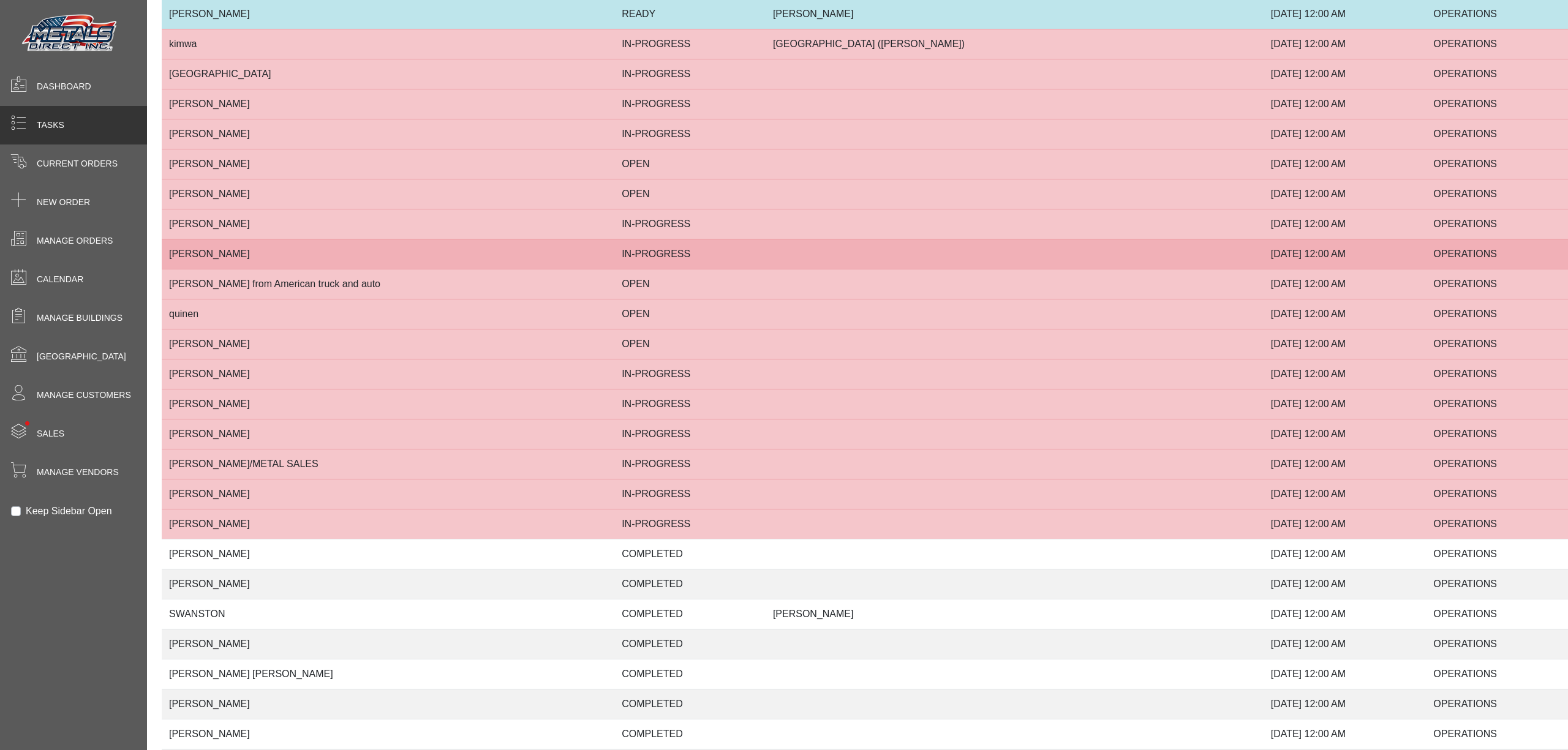
scroll to position [163, 0]
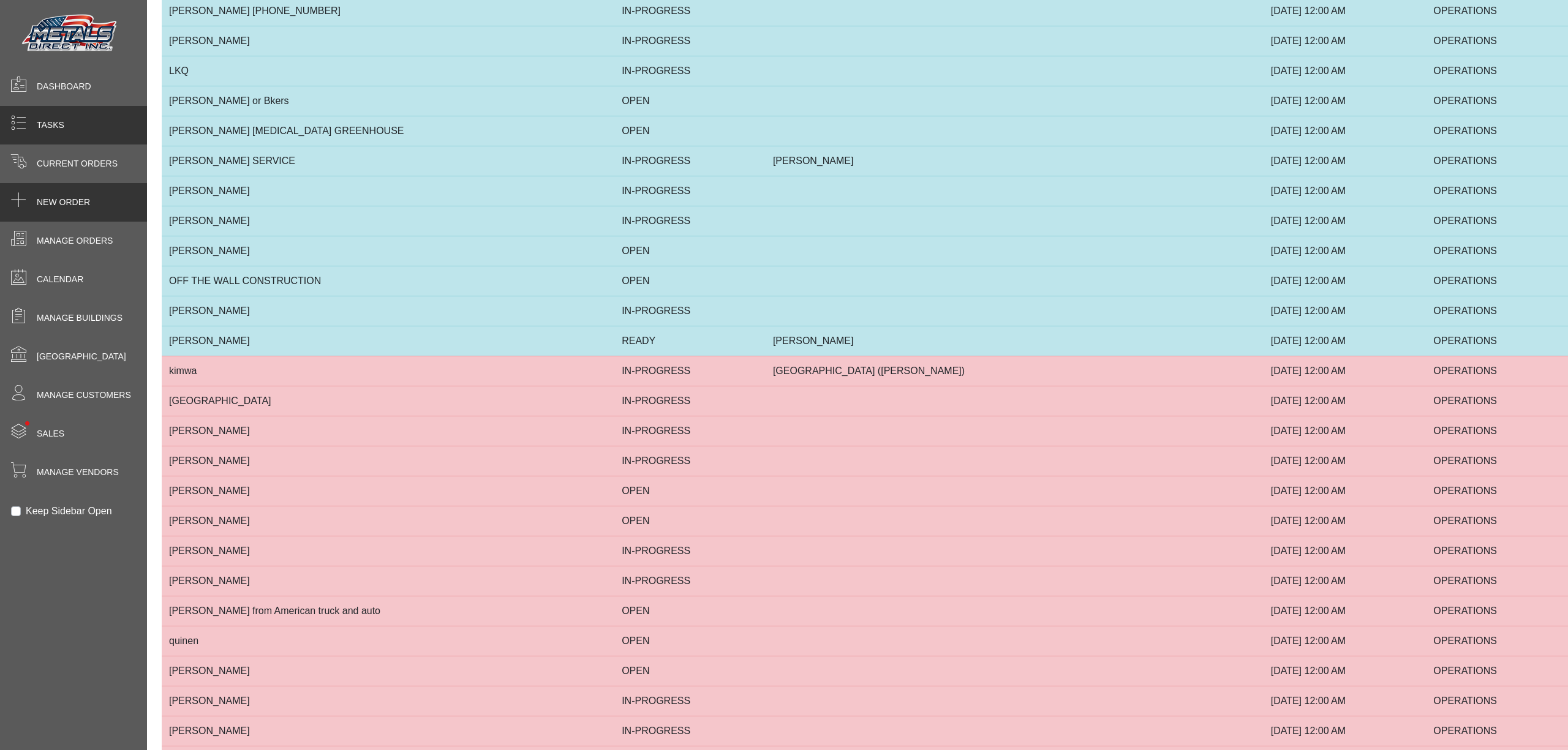
click at [96, 191] on div "New Order" at bounding box center [73, 202] width 147 height 38
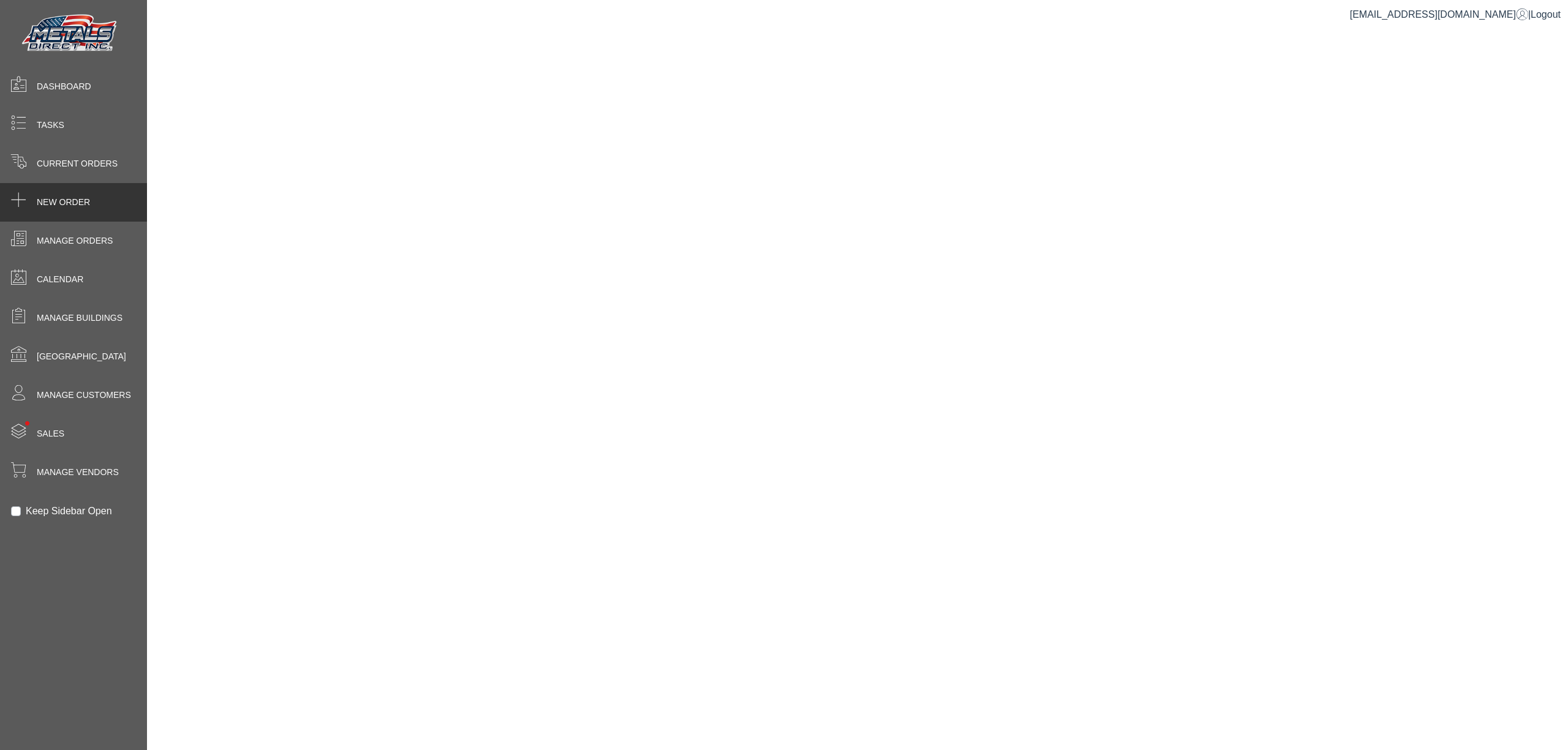
select select "*********"
select select "******"
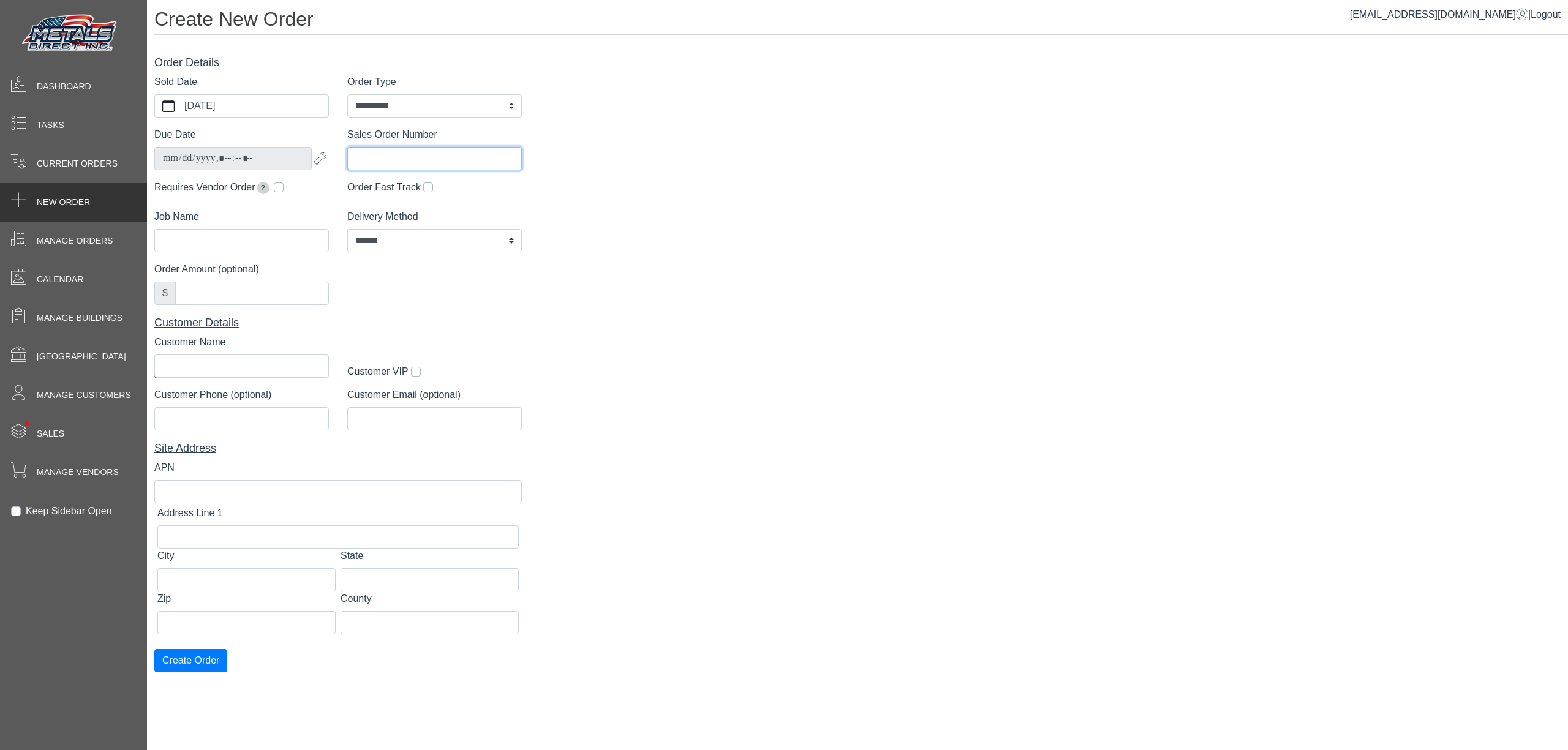
drag, startPoint x: 461, startPoint y: 156, endPoint x: 459, endPoint y: 117, distance: 39.1
click at [461, 146] on div "Sales Order Number" at bounding box center [434, 148] width 175 height 43
click at [91, 123] on div "Tasks" at bounding box center [73, 125] width 147 height 38
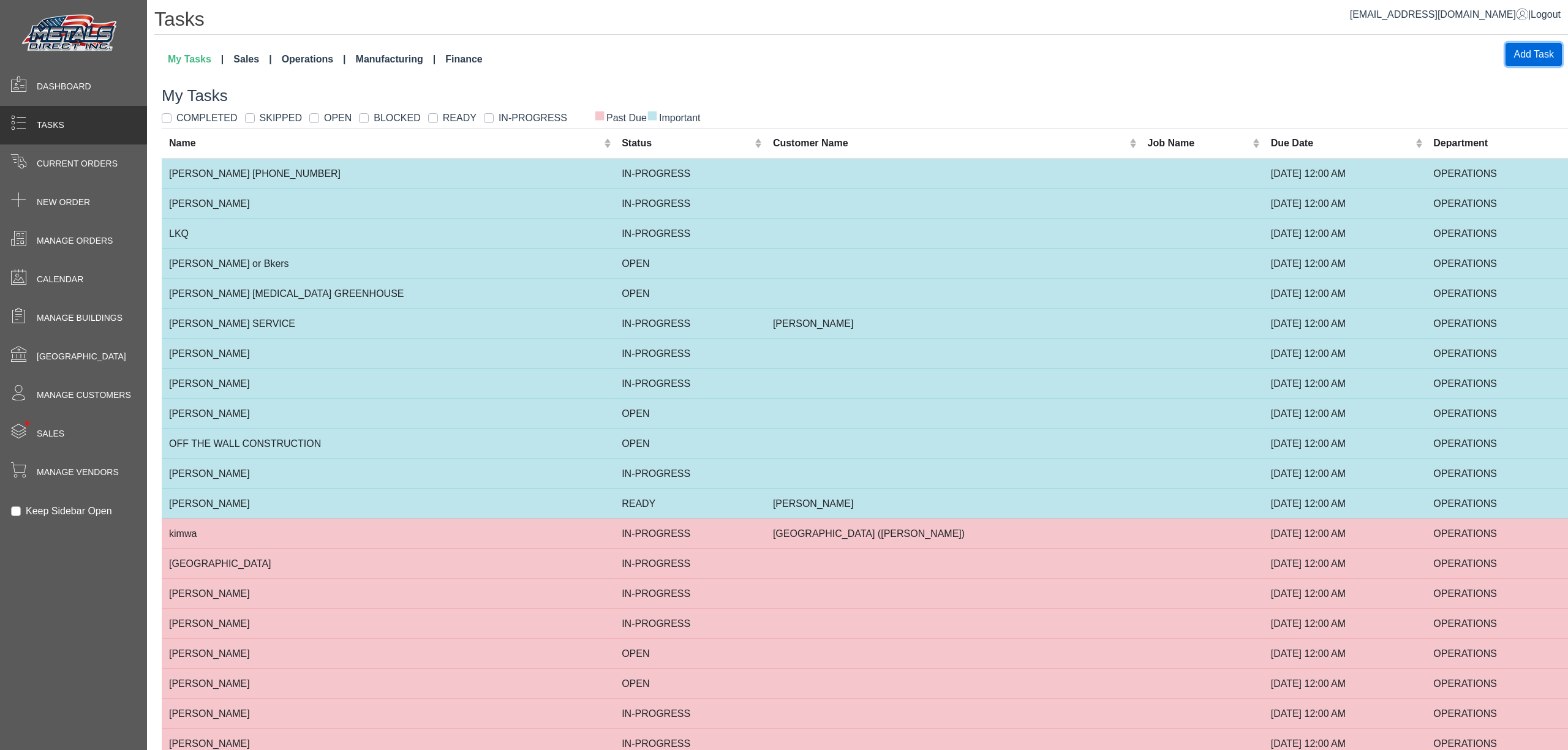
click at [1510, 54] on button "Add Task" at bounding box center [1533, 55] width 56 height 24
select select
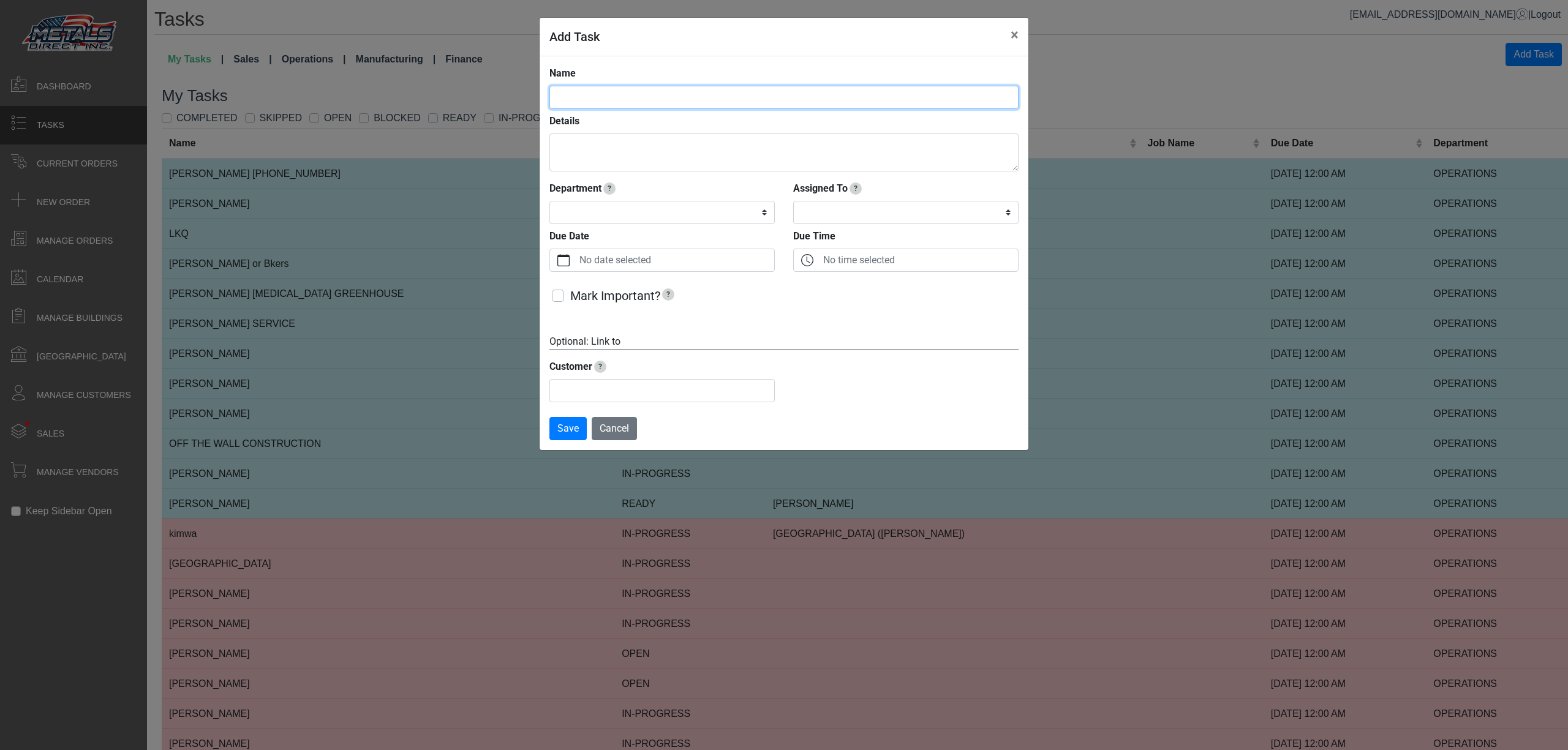
drag, startPoint x: 665, startPoint y: 92, endPoint x: 647, endPoint y: 74, distance: 25.5
click at [663, 92] on input "Name" at bounding box center [783, 97] width 469 height 24
type input "*"
type input "**********"
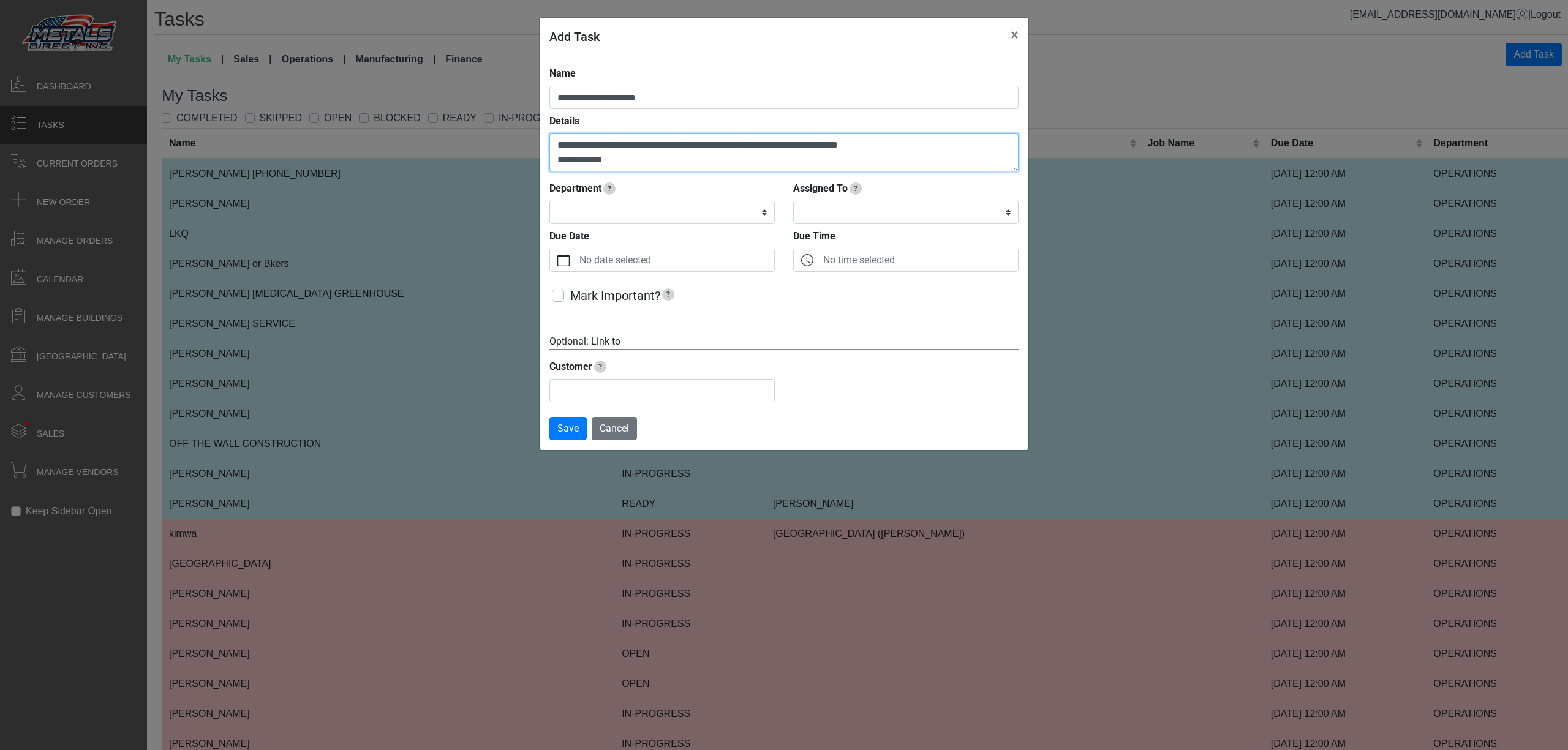
type textarea "**********"
click at [710, 221] on select "**********" at bounding box center [661, 213] width 225 height 24
select select "*****"
click at [549, 201] on select "**********" at bounding box center [661, 213] width 225 height 24
click at [938, 216] on select "**********" at bounding box center [905, 213] width 225 height 24
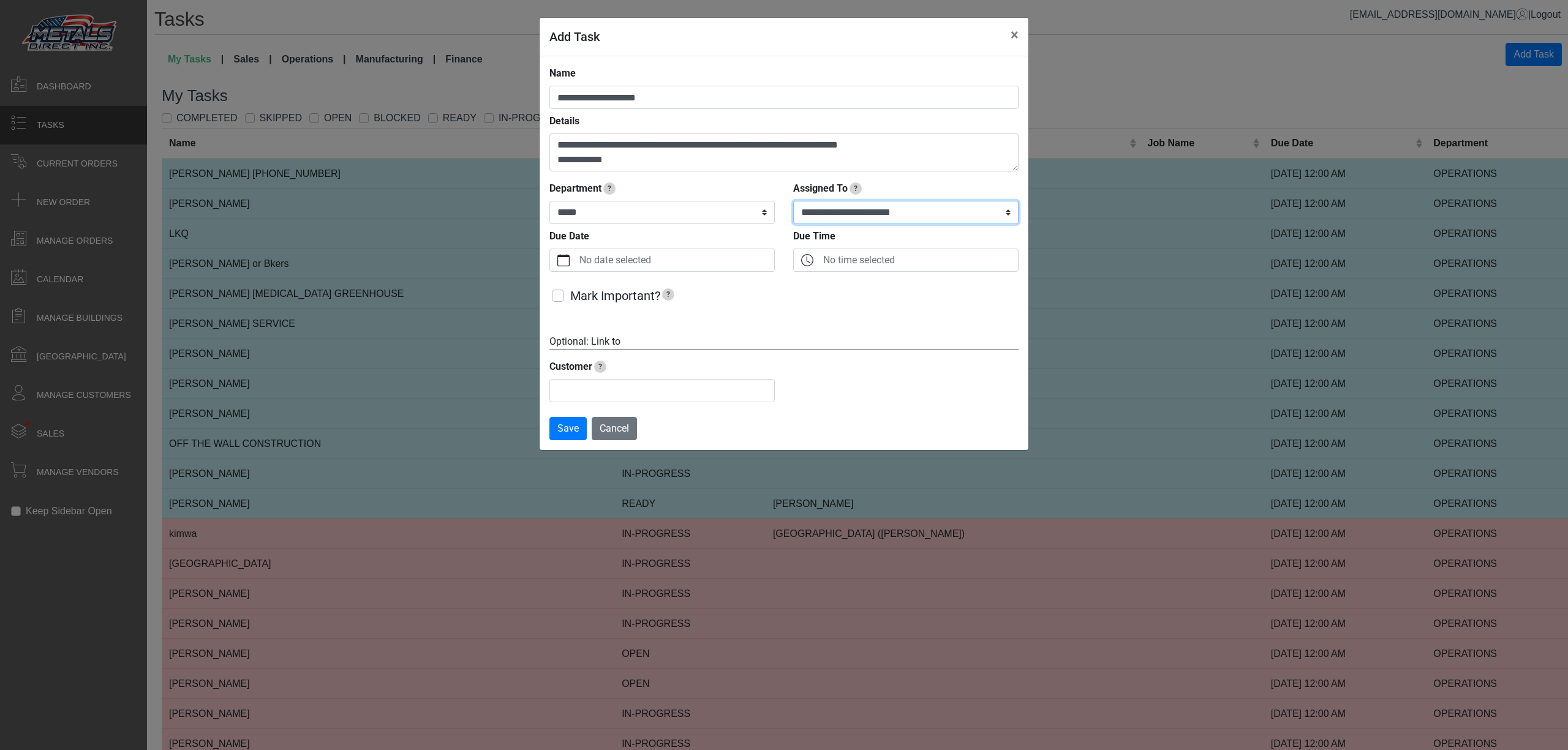
select select "**********"
click at [793, 201] on select "**********" at bounding box center [905, 213] width 225 height 24
click at [672, 270] on label "No date selected" at bounding box center [675, 260] width 198 height 22
click at [576, 270] on button "Due Date" at bounding box center [564, 260] width 27 height 22
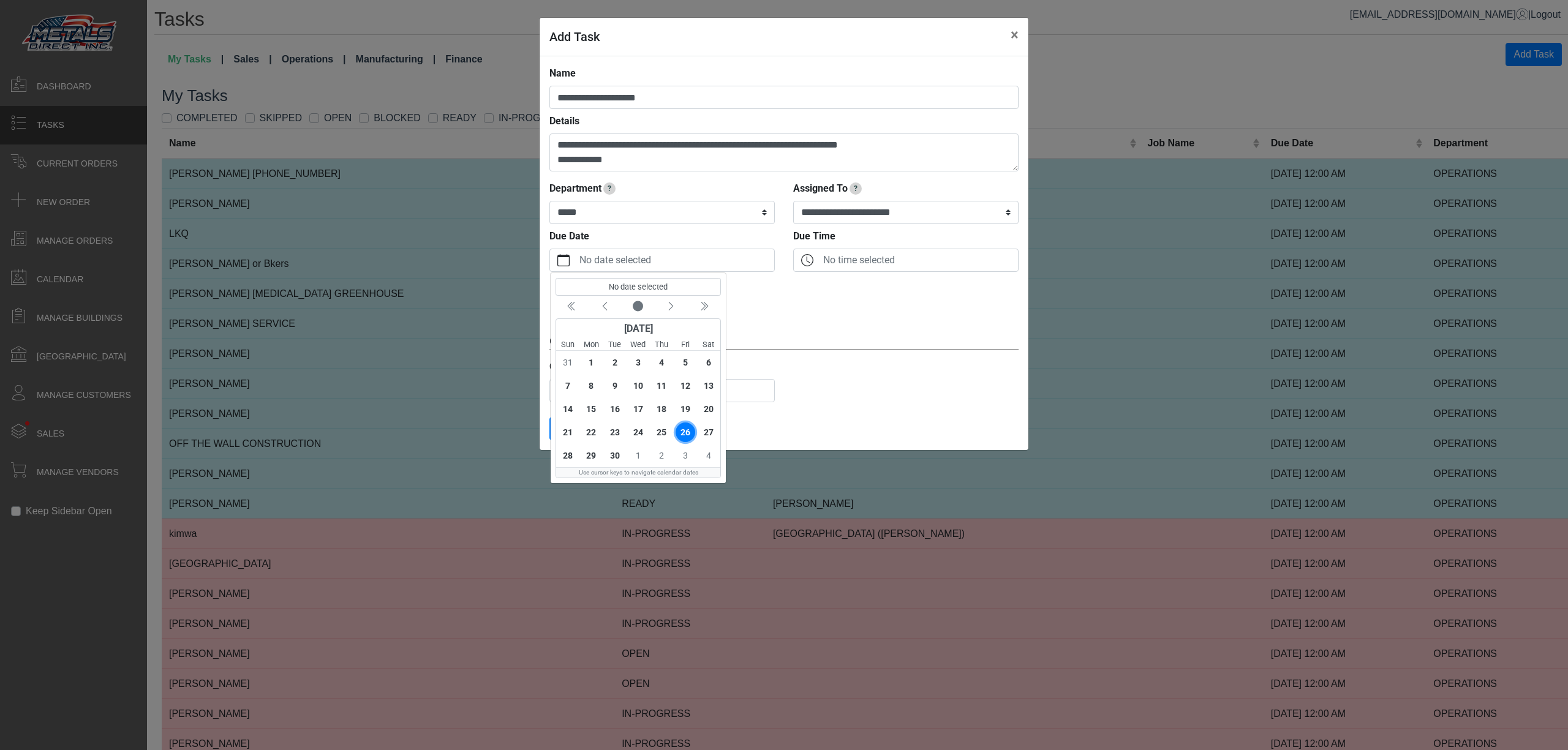
click at [682, 427] on span "26" at bounding box center [686, 432] width 20 height 20
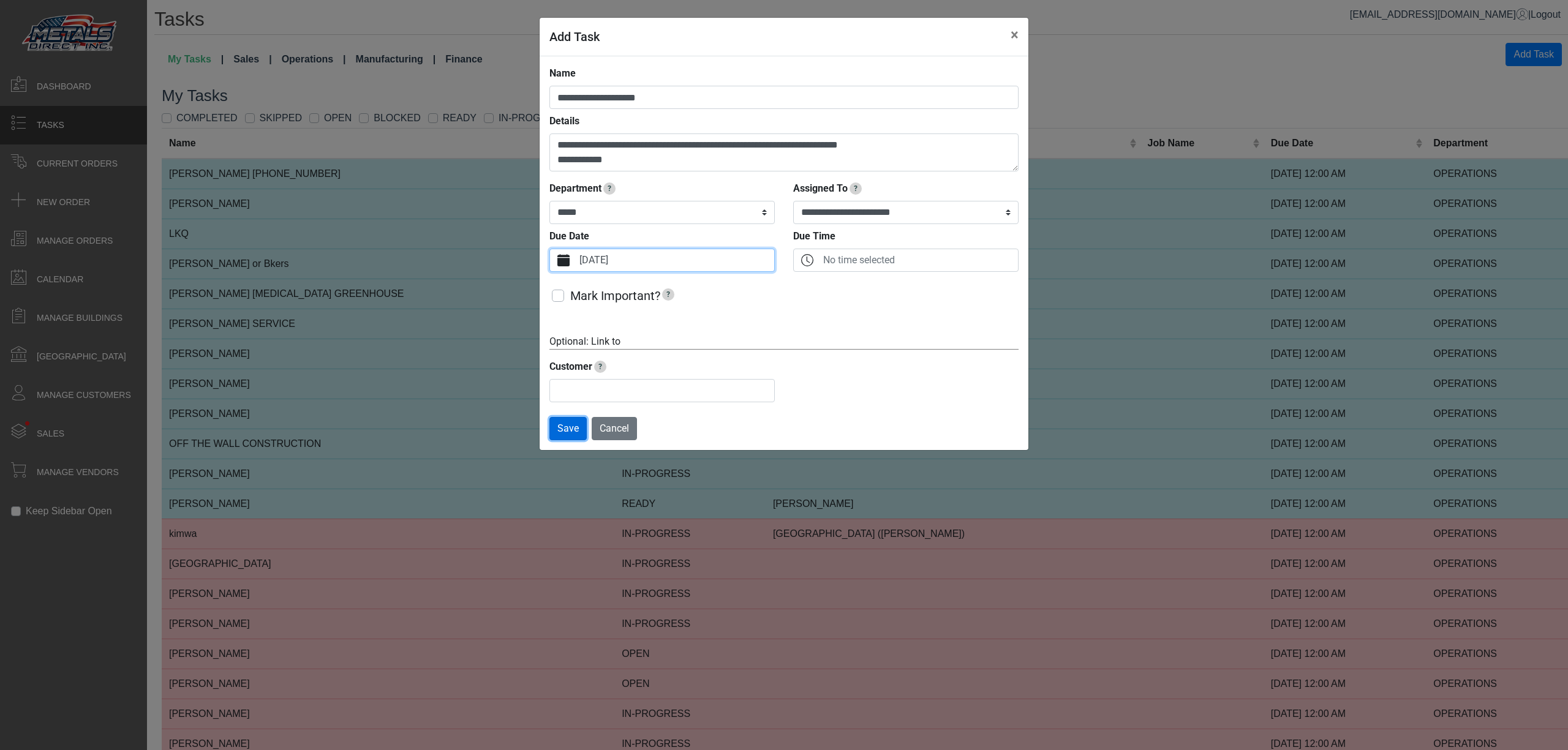
drag, startPoint x: 564, startPoint y: 433, endPoint x: 575, endPoint y: 434, distance: 11.0
click at [565, 433] on span "Save" at bounding box center [568, 428] width 22 height 12
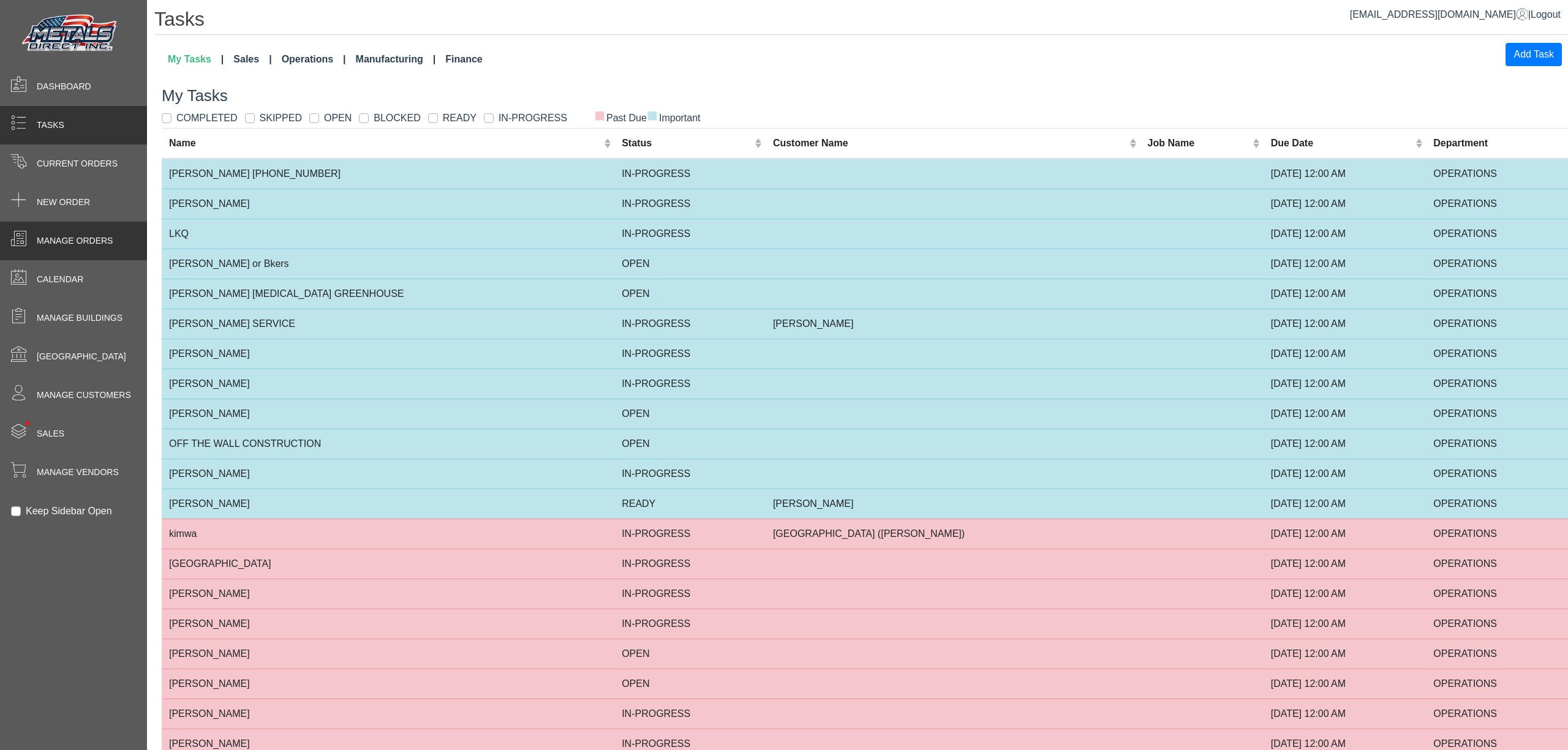
drag, startPoint x: 66, startPoint y: 240, endPoint x: 67, endPoint y: 233, distance: 7.1
click at [66, 240] on span "Manage Orders" at bounding box center [74, 241] width 76 height 13
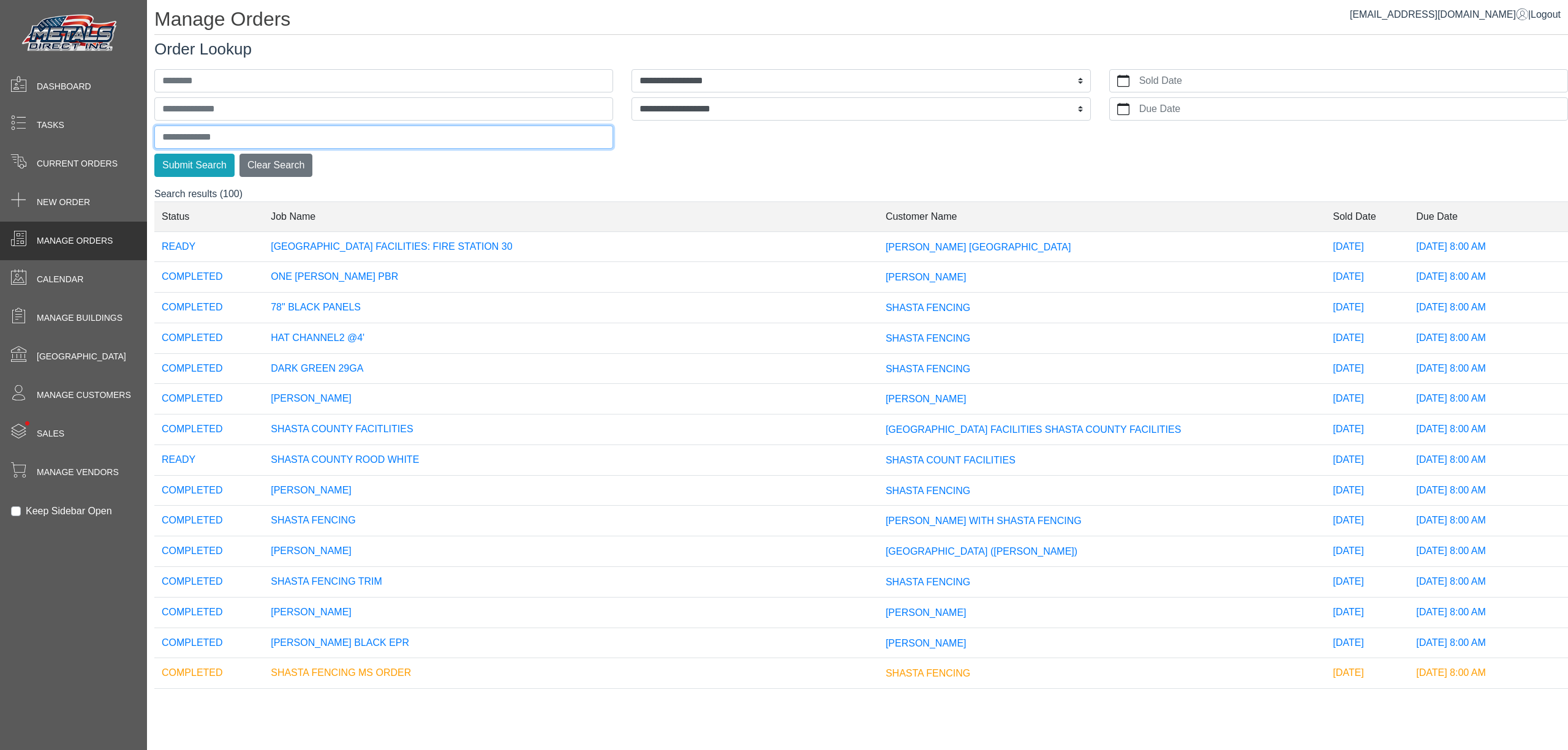
click at [235, 130] on input "text" at bounding box center [383, 137] width 459 height 24
type input "***"
click at [154, 154] on button "Submit Search" at bounding box center [194, 166] width 80 height 24
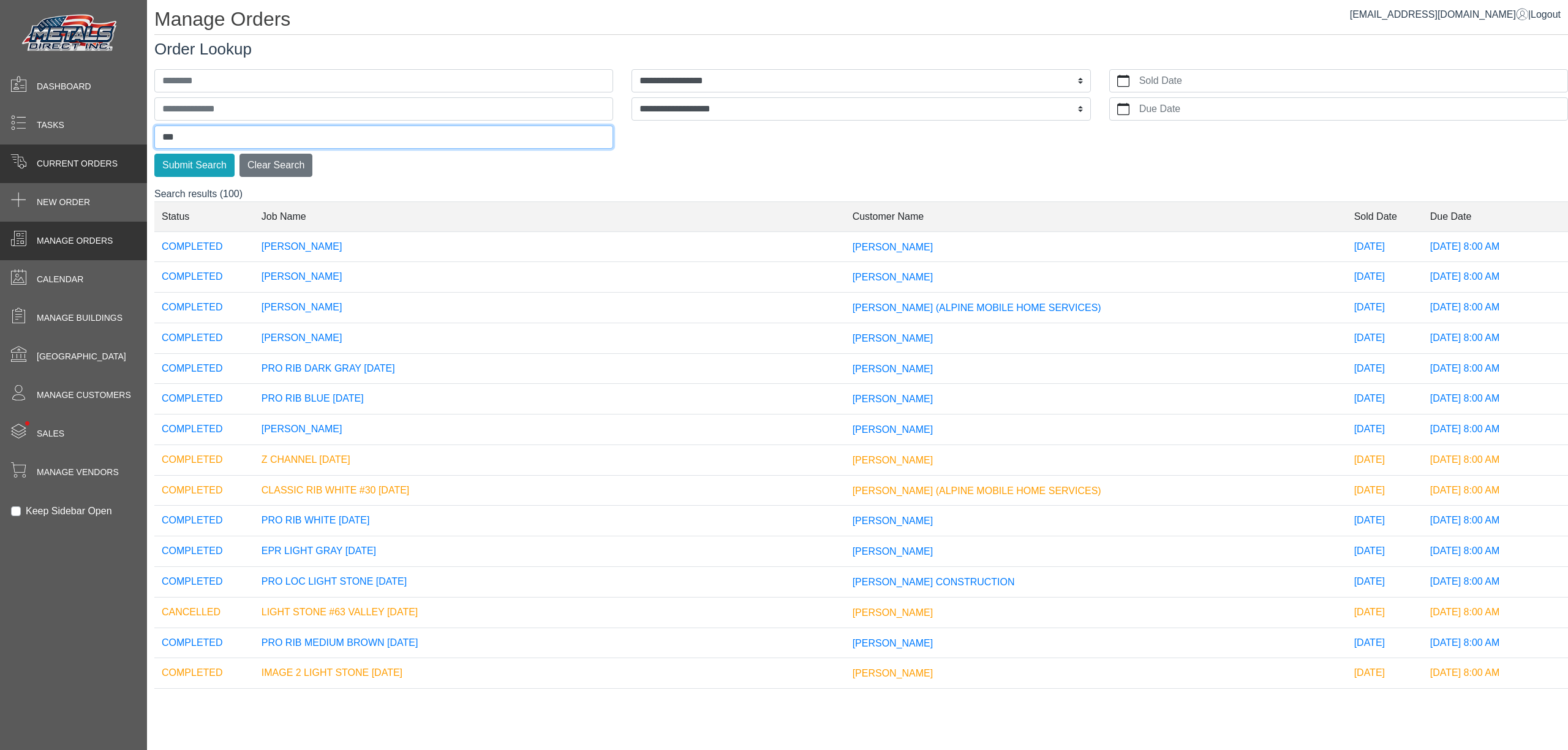
drag, startPoint x: 201, startPoint y: 127, endPoint x: 0, endPoint y: 181, distance: 208.1
click at [35, 0] on div "**********" at bounding box center [784, 0] width 1568 height 0
click at [76, 159] on span "Current Orders" at bounding box center [76, 164] width 81 height 13
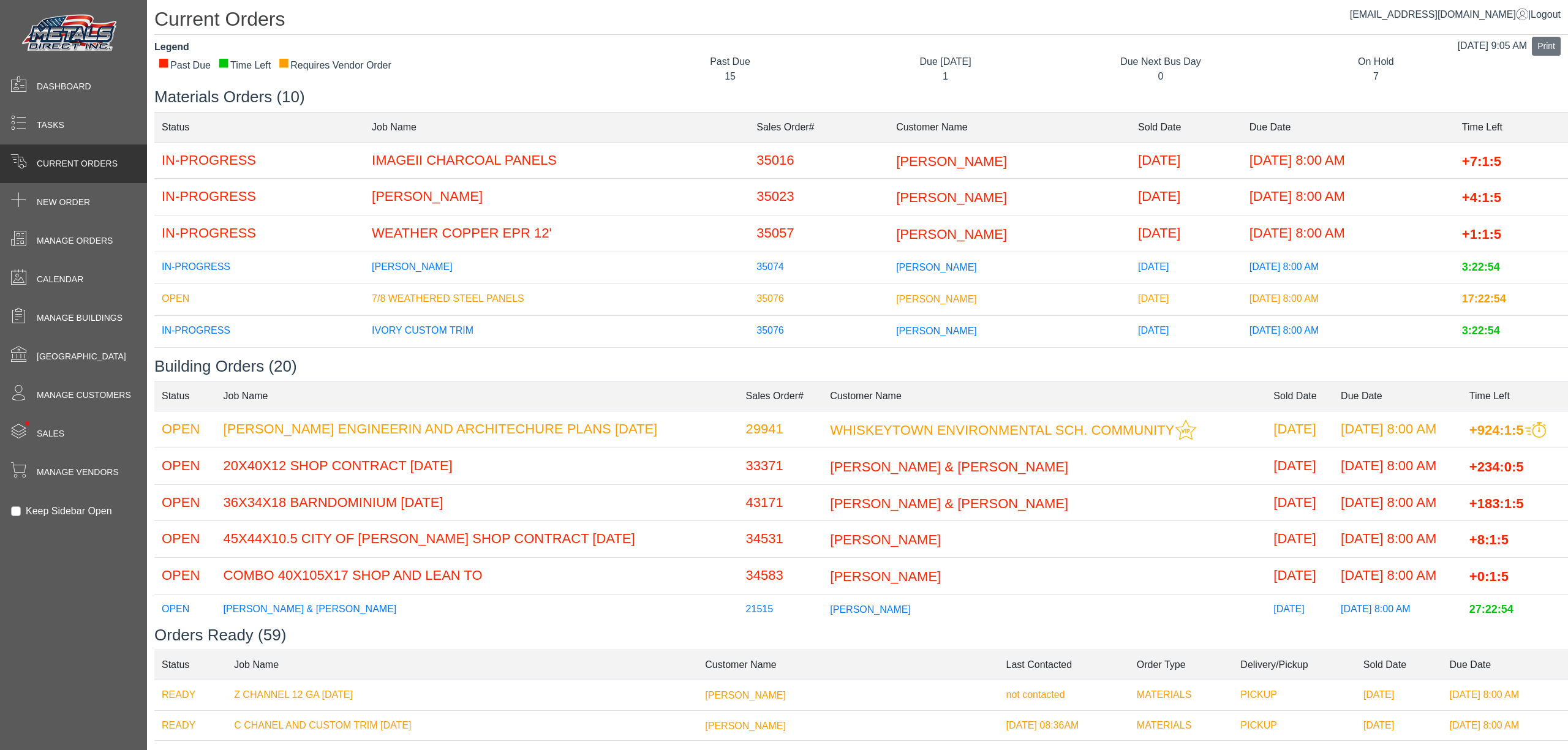
click at [881, 579] on span "ROSEMARY CASAROTTI" at bounding box center [885, 576] width 111 height 15
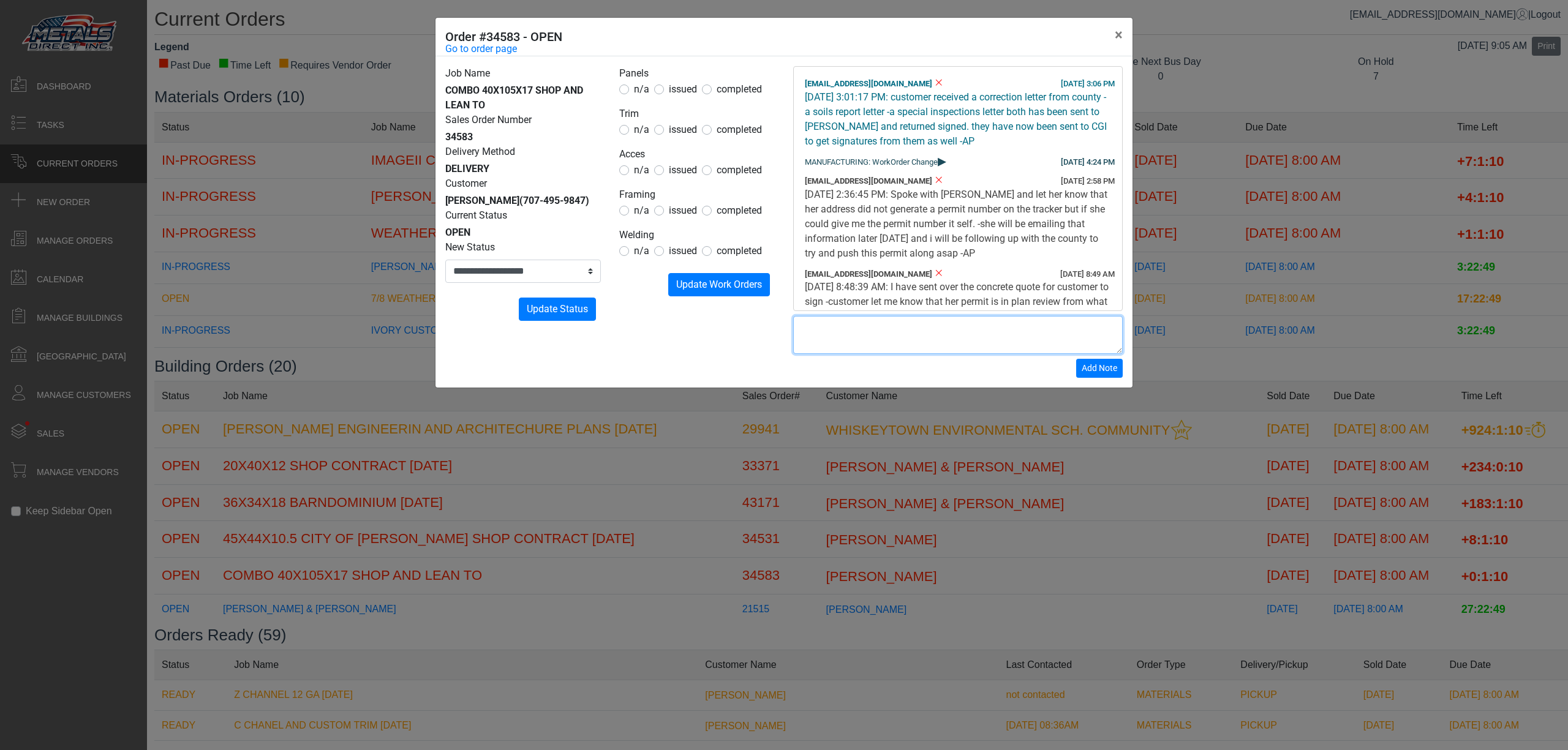
drag, startPoint x: 814, startPoint y: 329, endPoint x: 826, endPoint y: 324, distance: 13.0
click at [819, 326] on textarea at bounding box center [958, 335] width 330 height 38
drag, startPoint x: 802, startPoint y: 316, endPoint x: 799, endPoint y: 321, distance: 5.8
drag, startPoint x: 799, startPoint y: 321, endPoint x: 1014, endPoint y: 319, distance: 215.0
click at [1013, 319] on textarea at bounding box center [958, 335] width 330 height 38
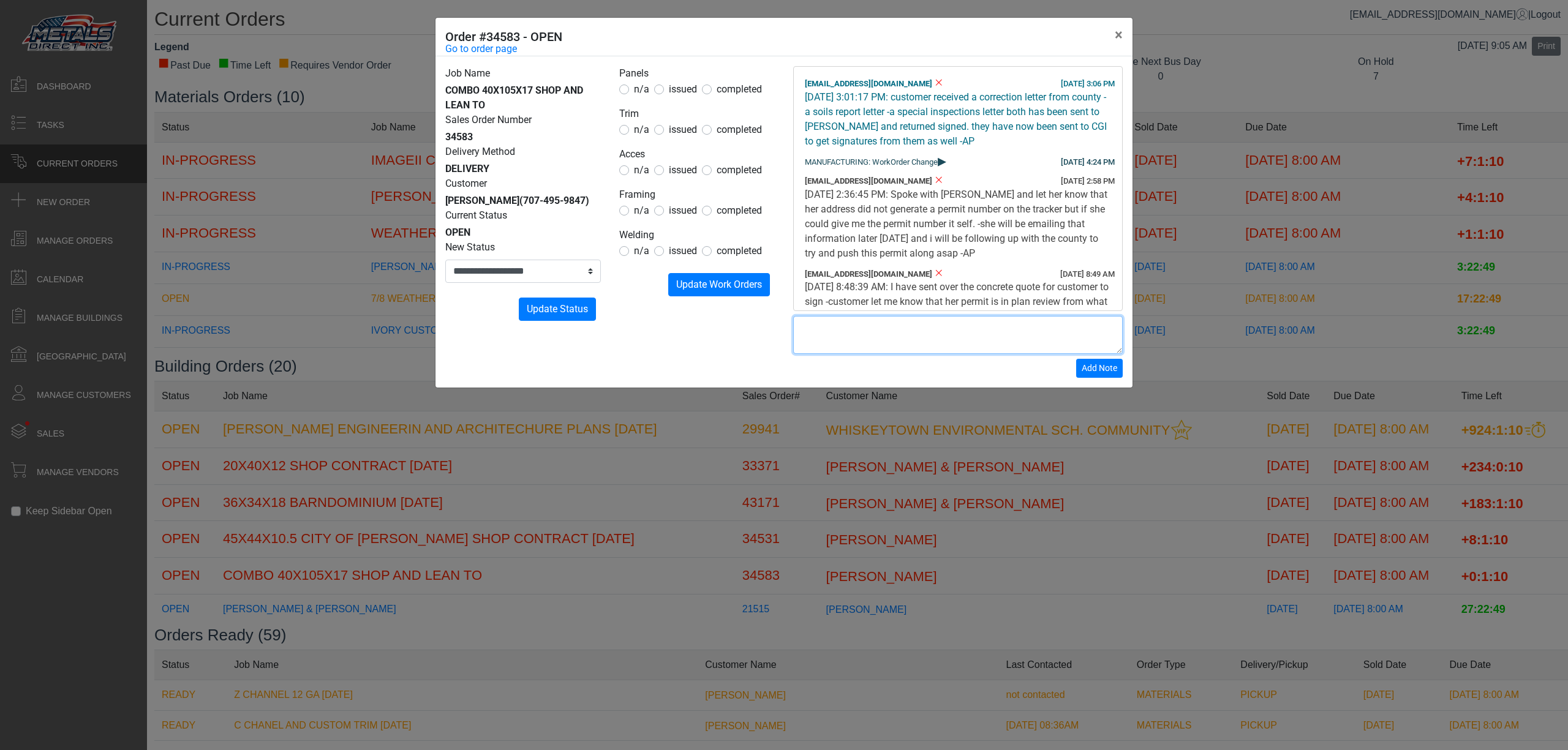
paste textarea "**********"
drag, startPoint x: 835, startPoint y: 340, endPoint x: 824, endPoint y: 339, distance: 11.0
click at [824, 339] on textarea "**********" at bounding box center [958, 335] width 330 height 38
click at [846, 340] on textarea "**********" at bounding box center [958, 335] width 330 height 38
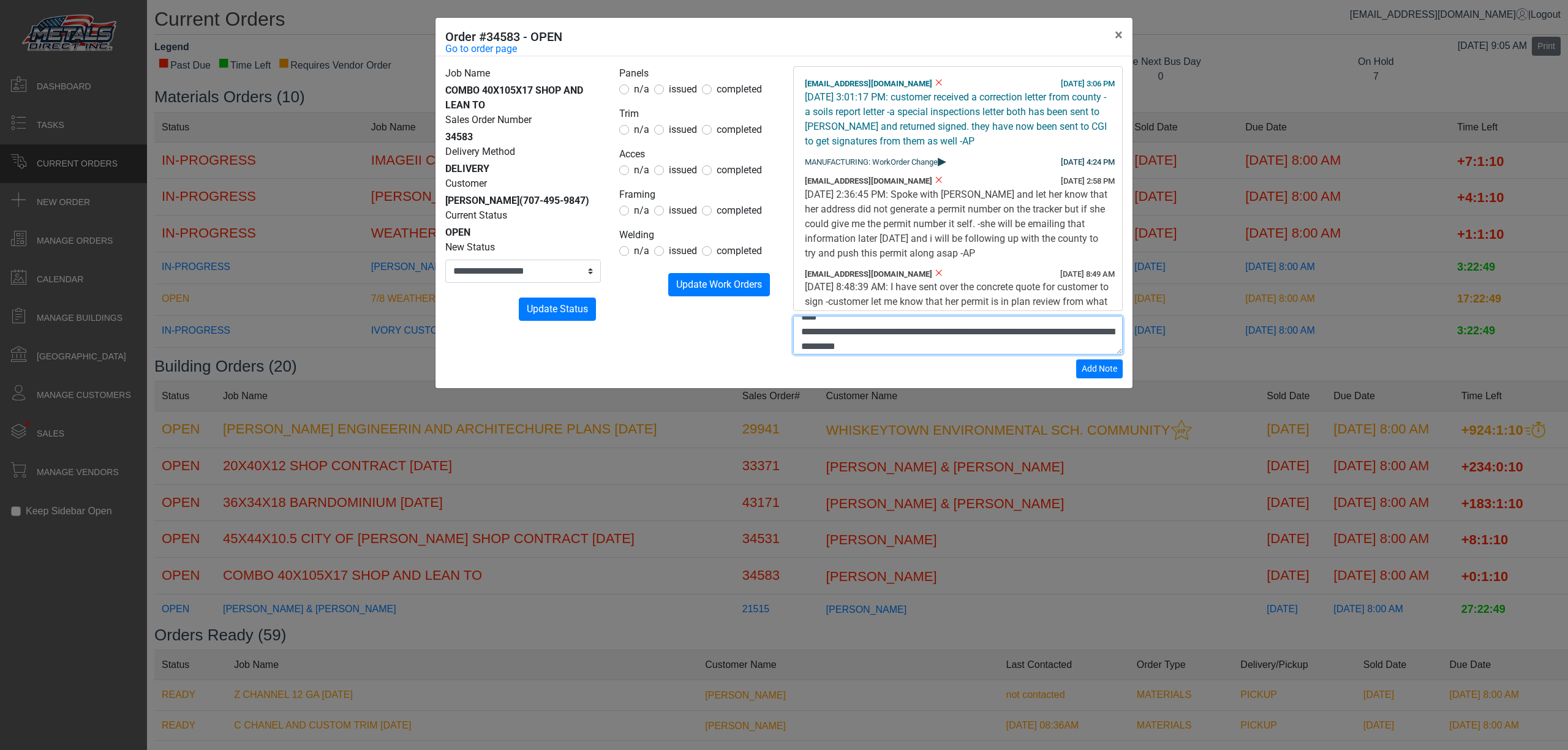
scroll to position [88, 0]
type textarea "**********"
drag, startPoint x: 1083, startPoint y: 365, endPoint x: 1164, endPoint y: 356, distance: 81.5
click at [1086, 361] on button "Add Note" at bounding box center [1099, 369] width 46 height 19
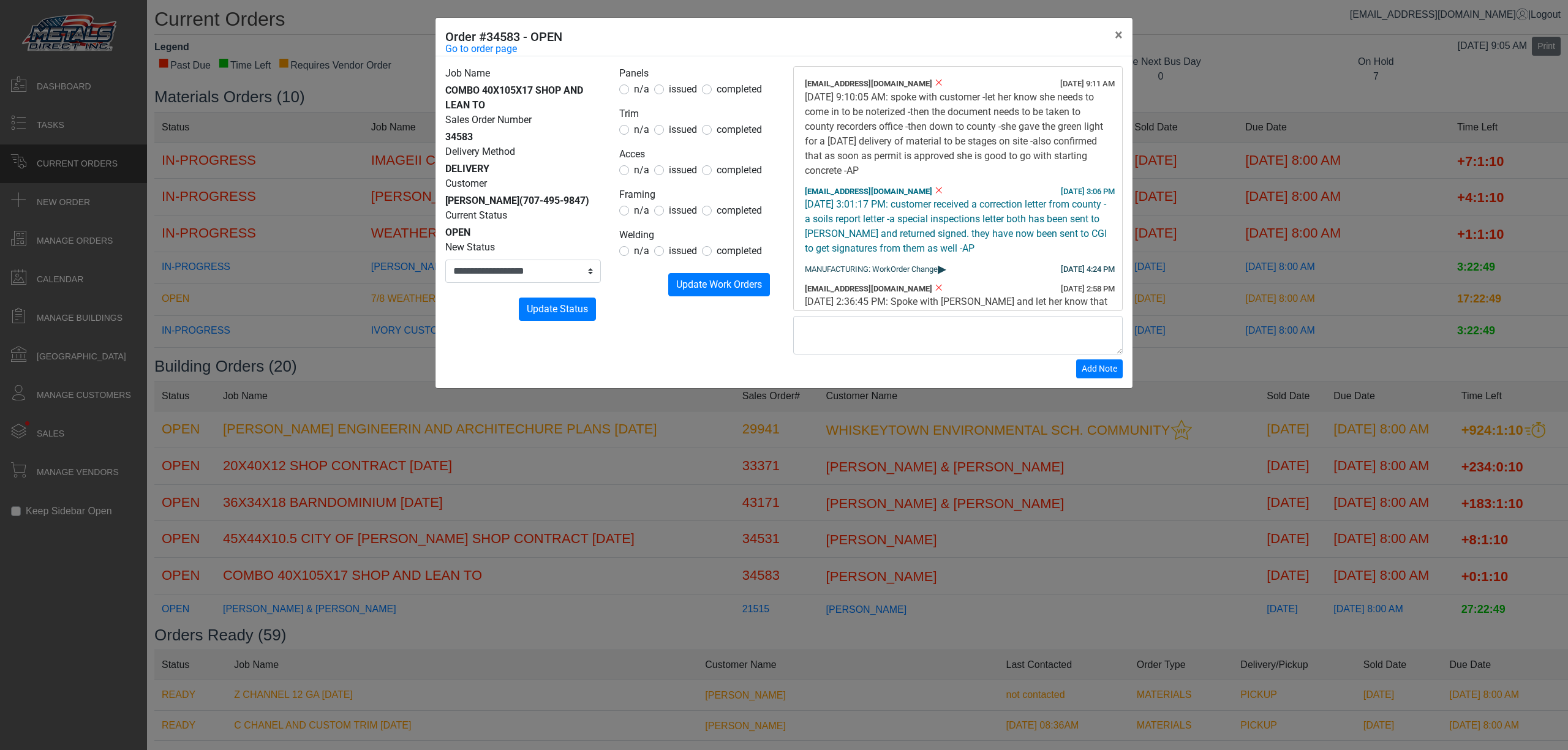
scroll to position [0, 0]
click at [466, 49] on link "Go to order page" at bounding box center [481, 49] width 72 height 15
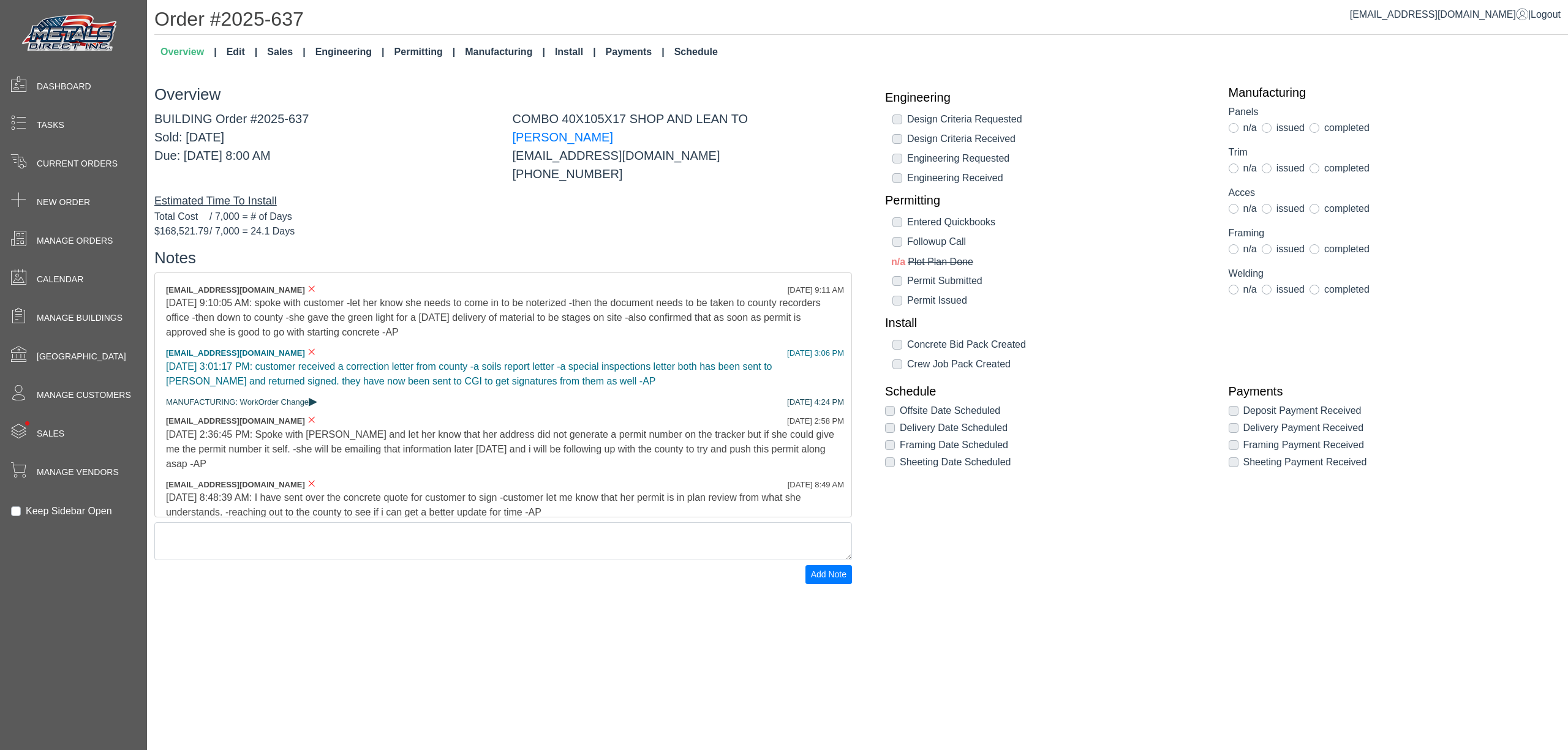
click at [689, 50] on link "Schedule" at bounding box center [696, 52] width 54 height 25
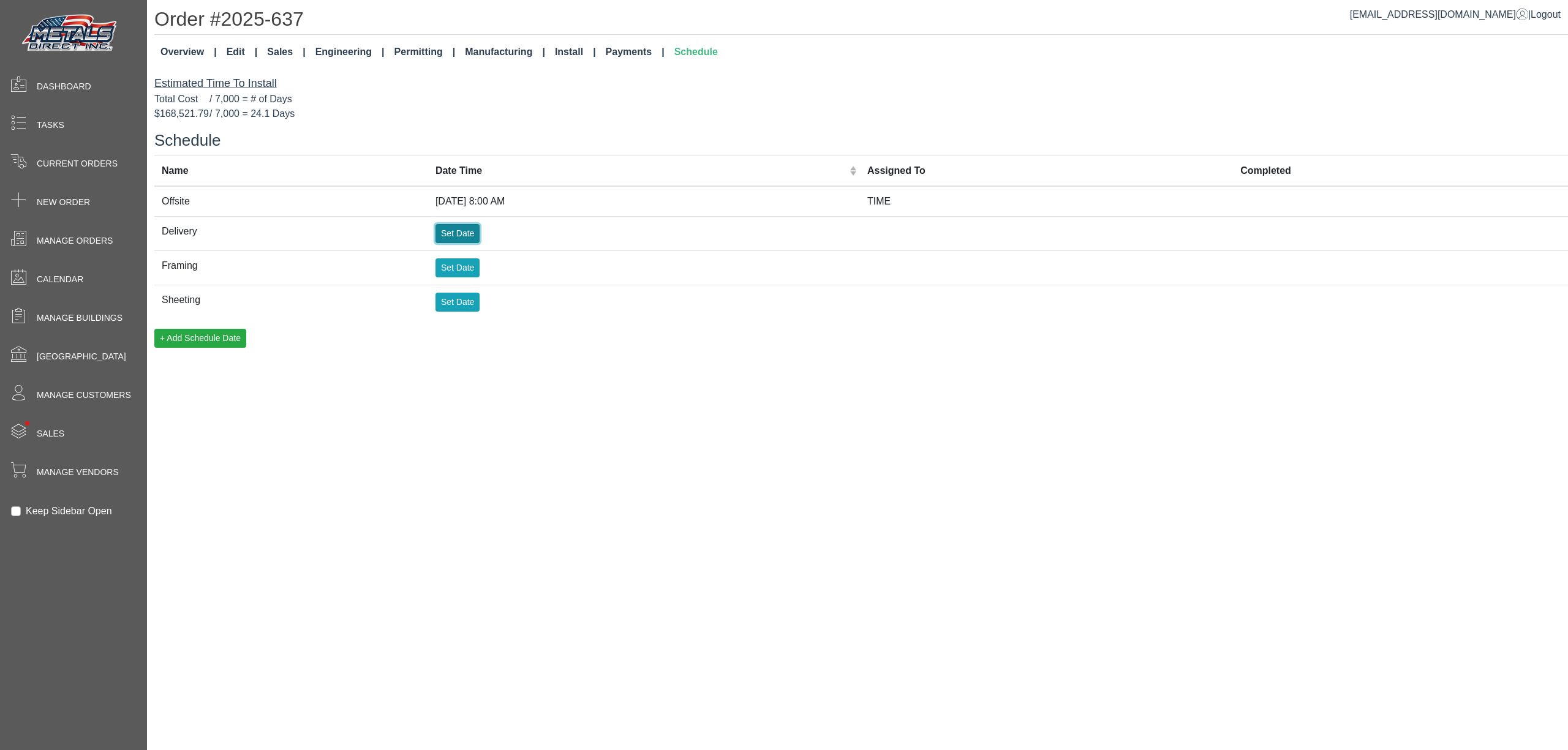
click at [494, 223] on td "Set Date" at bounding box center [644, 233] width 432 height 35
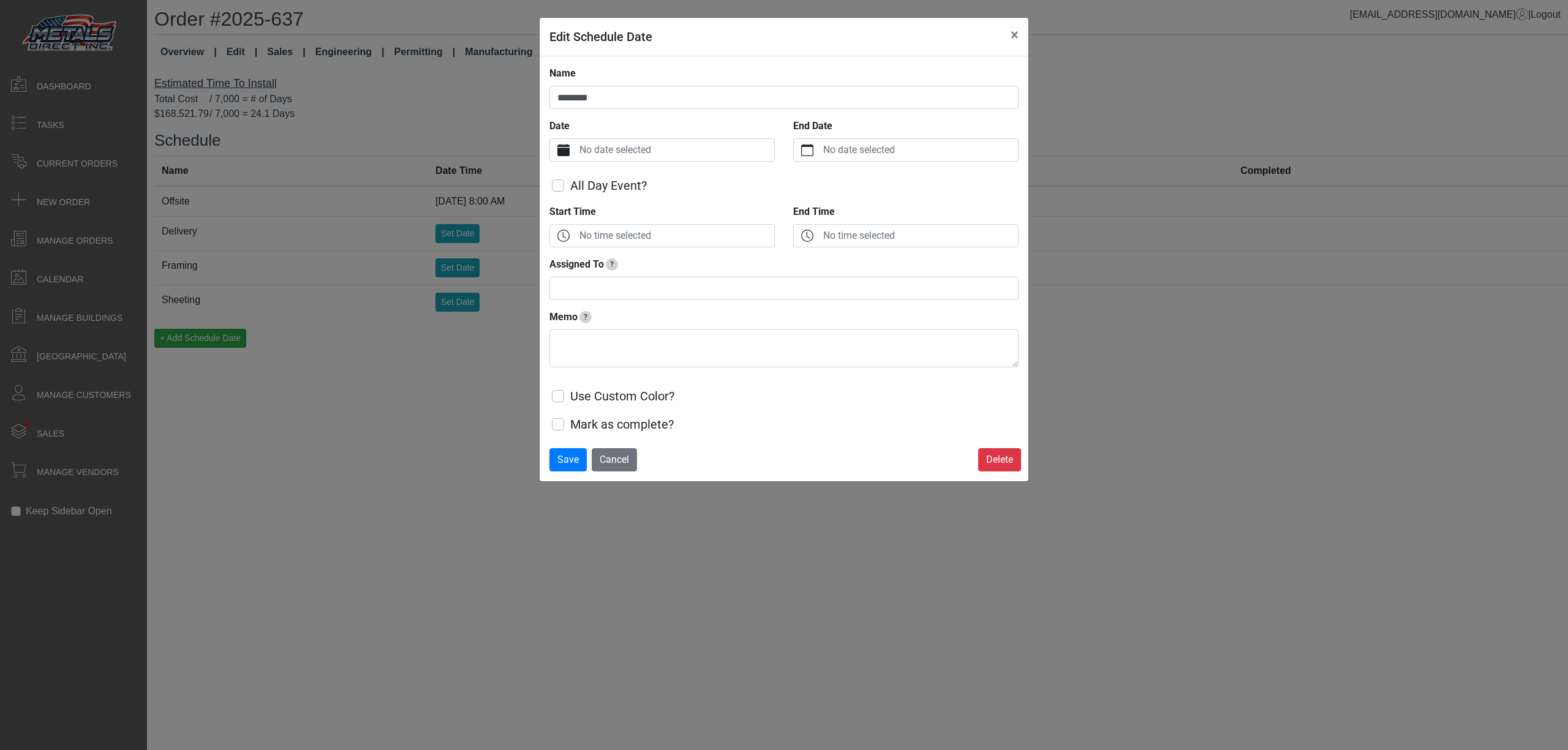
click at [675, 147] on label "No date selected" at bounding box center [675, 150] width 198 height 22
click at [576, 147] on button "Date" at bounding box center [564, 150] width 27 height 22
drag, startPoint x: 640, startPoint y: 322, endPoint x: 630, endPoint y: 304, distance: 20.6
click at [639, 320] on span "24" at bounding box center [638, 322] width 20 height 20
click at [644, 238] on label "No time selected" at bounding box center [675, 236] width 198 height 22
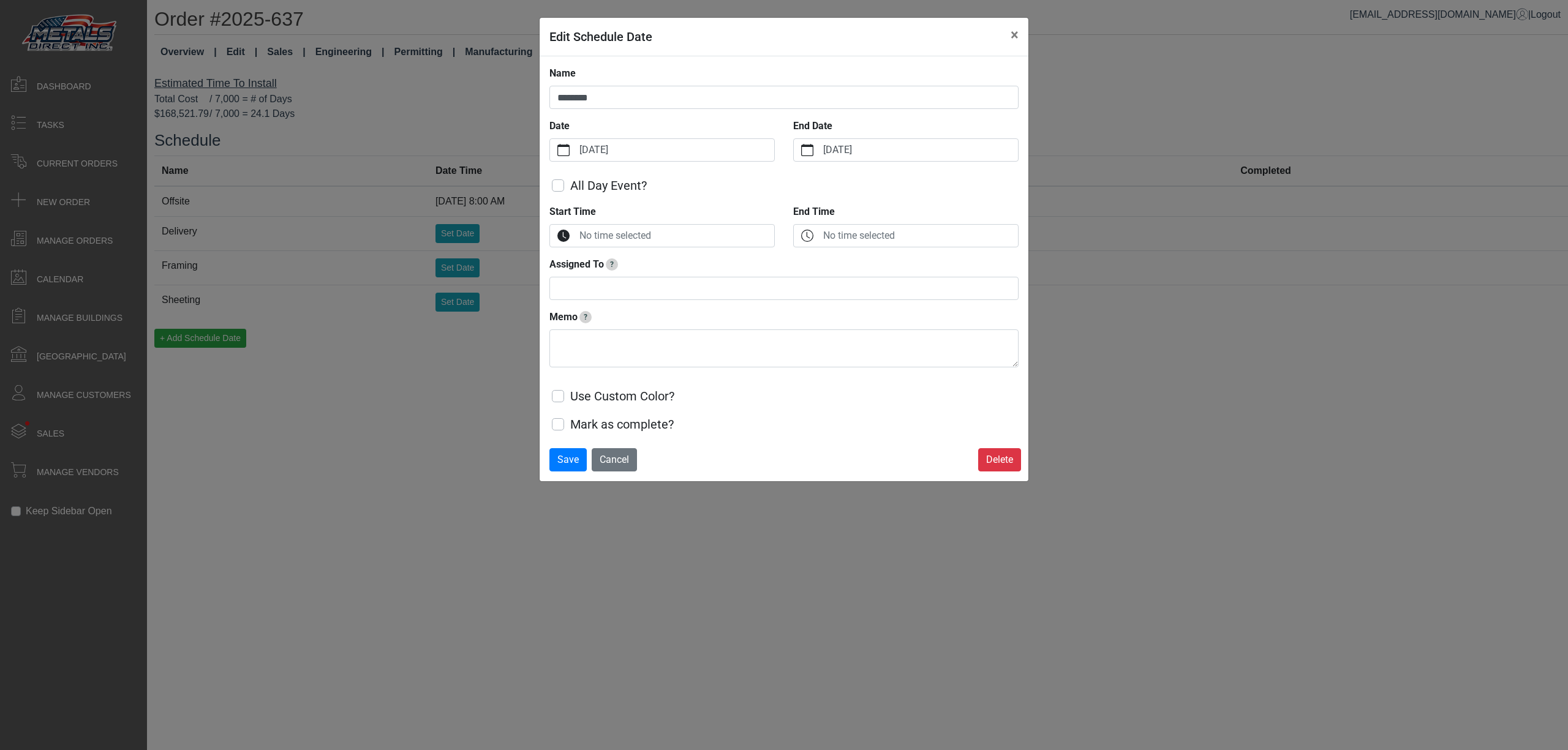
click at [576, 238] on button "Start Time" at bounding box center [564, 236] width 27 height 22
click at [569, 281] on icon "chevron up" at bounding box center [569, 285] width 11 height 11
click at [571, 280] on icon "chevron up" at bounding box center [569, 285] width 11 height 11
click at [571, 282] on icon "chevron up" at bounding box center [569, 285] width 11 height 11
click at [569, 288] on icon "chevron up" at bounding box center [569, 285] width 11 height 11
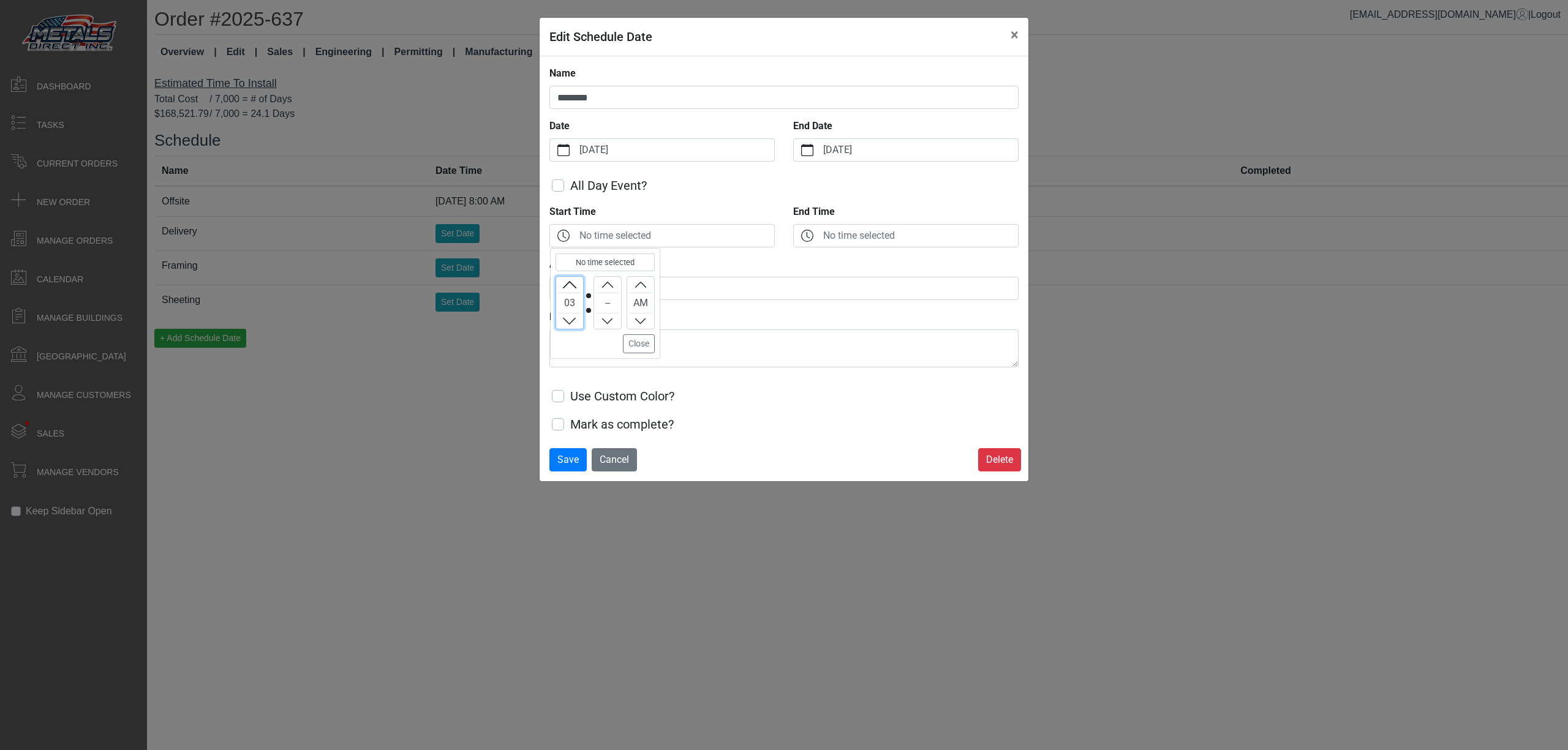
click at [569, 282] on icon "chevron up" at bounding box center [569, 285] width 11 height 11
click at [571, 282] on button "Increment" at bounding box center [570, 284] width 27 height 15
click at [576, 278] on div "05" at bounding box center [569, 302] width 28 height 54
click at [575, 278] on button "Increment" at bounding box center [570, 284] width 27 height 15
click at [575, 279] on button "Increment" at bounding box center [570, 284] width 27 height 15
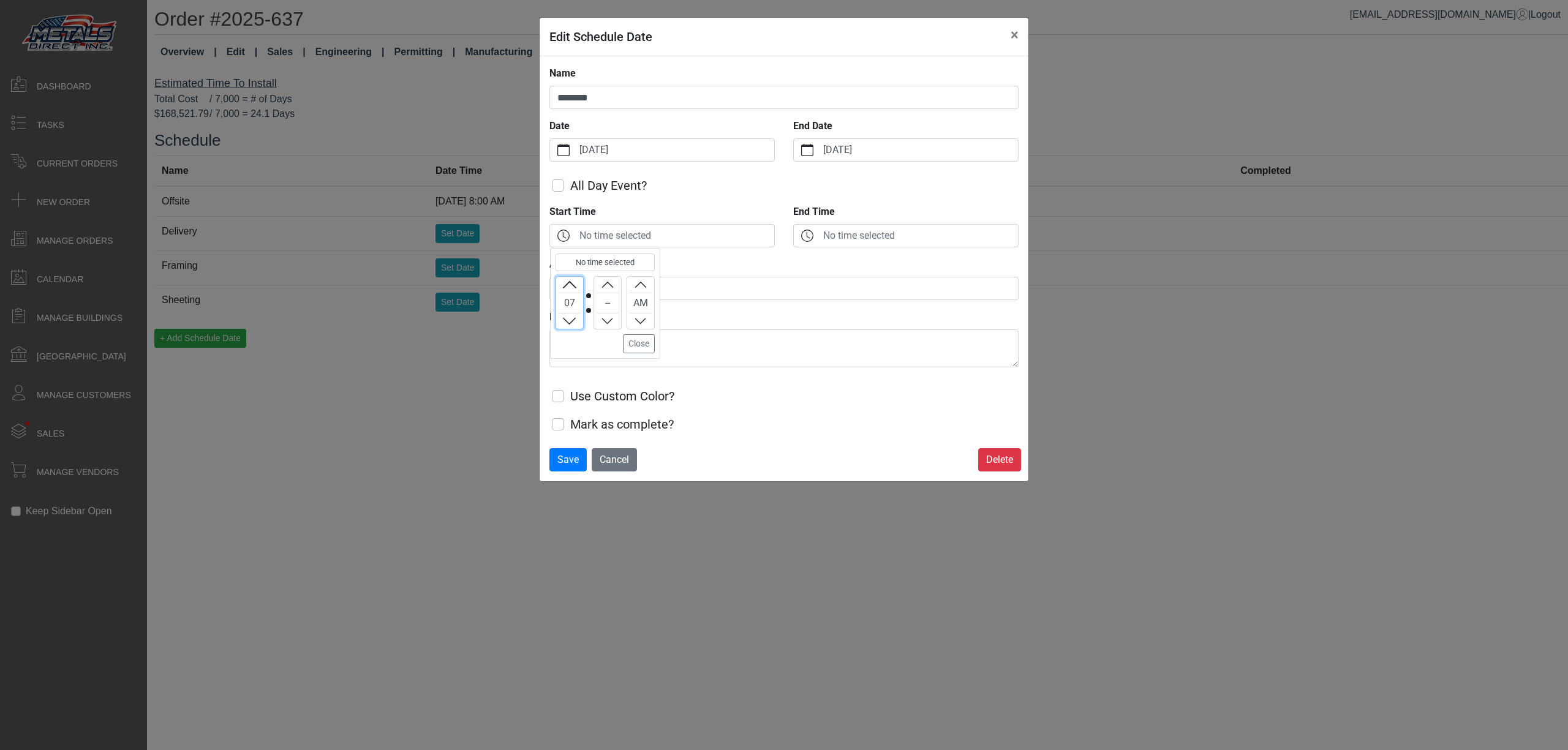
click at [575, 279] on icon "chevron up" at bounding box center [569, 285] width 11 height 11
drag, startPoint x: 597, startPoint y: 287, endPoint x: 610, endPoint y: 280, distance: 14.8
click at [604, 282] on button "Increment" at bounding box center [607, 284] width 27 height 15
drag, startPoint x: 654, startPoint y: 347, endPoint x: 648, endPoint y: 343, distance: 7.2
click at [650, 345] on button "Close" at bounding box center [638, 343] width 32 height 19
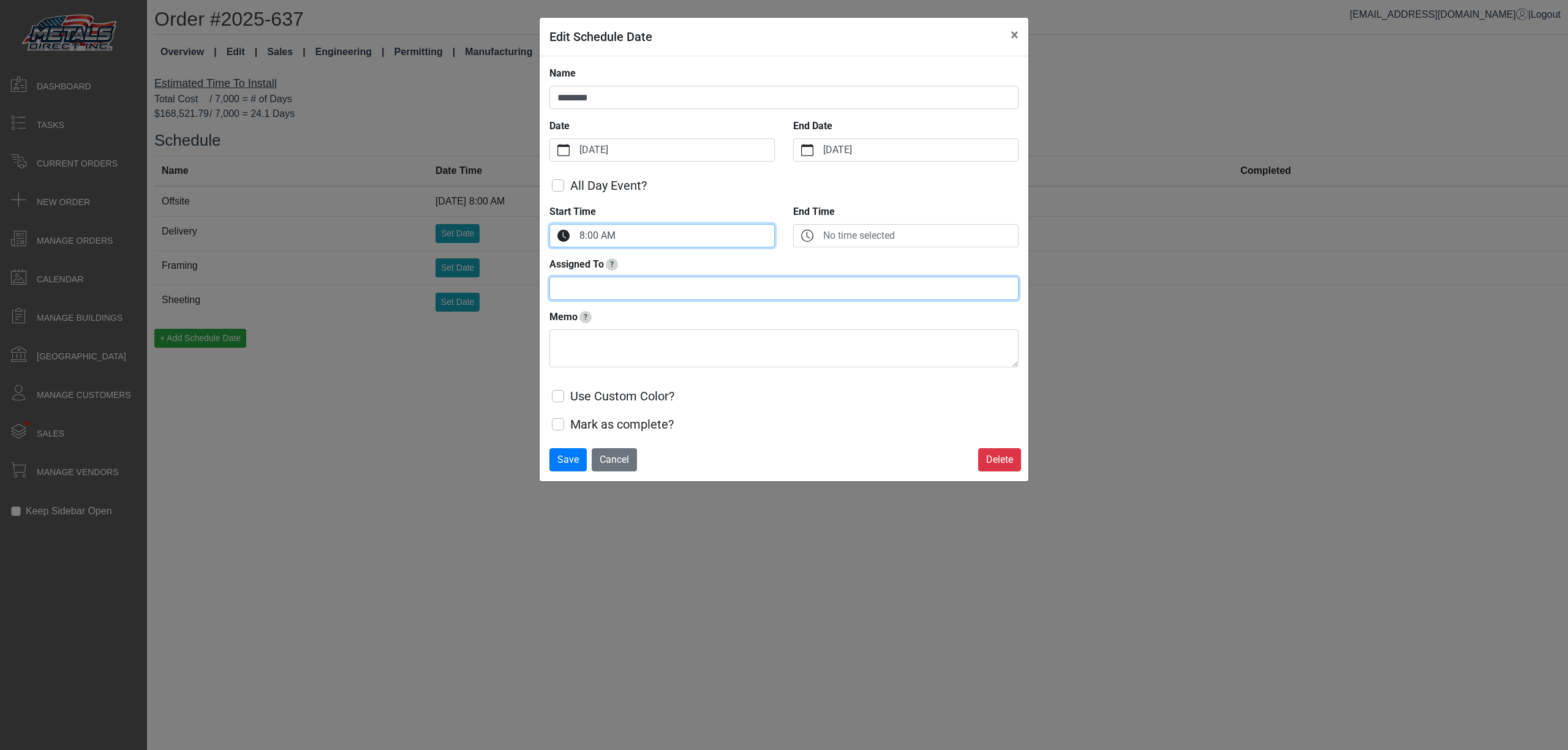
drag, startPoint x: 647, startPoint y: 287, endPoint x: 639, endPoint y: 284, distance: 8.5
click at [647, 287] on input "Assigned To ?" at bounding box center [783, 289] width 469 height 24
type input "****"
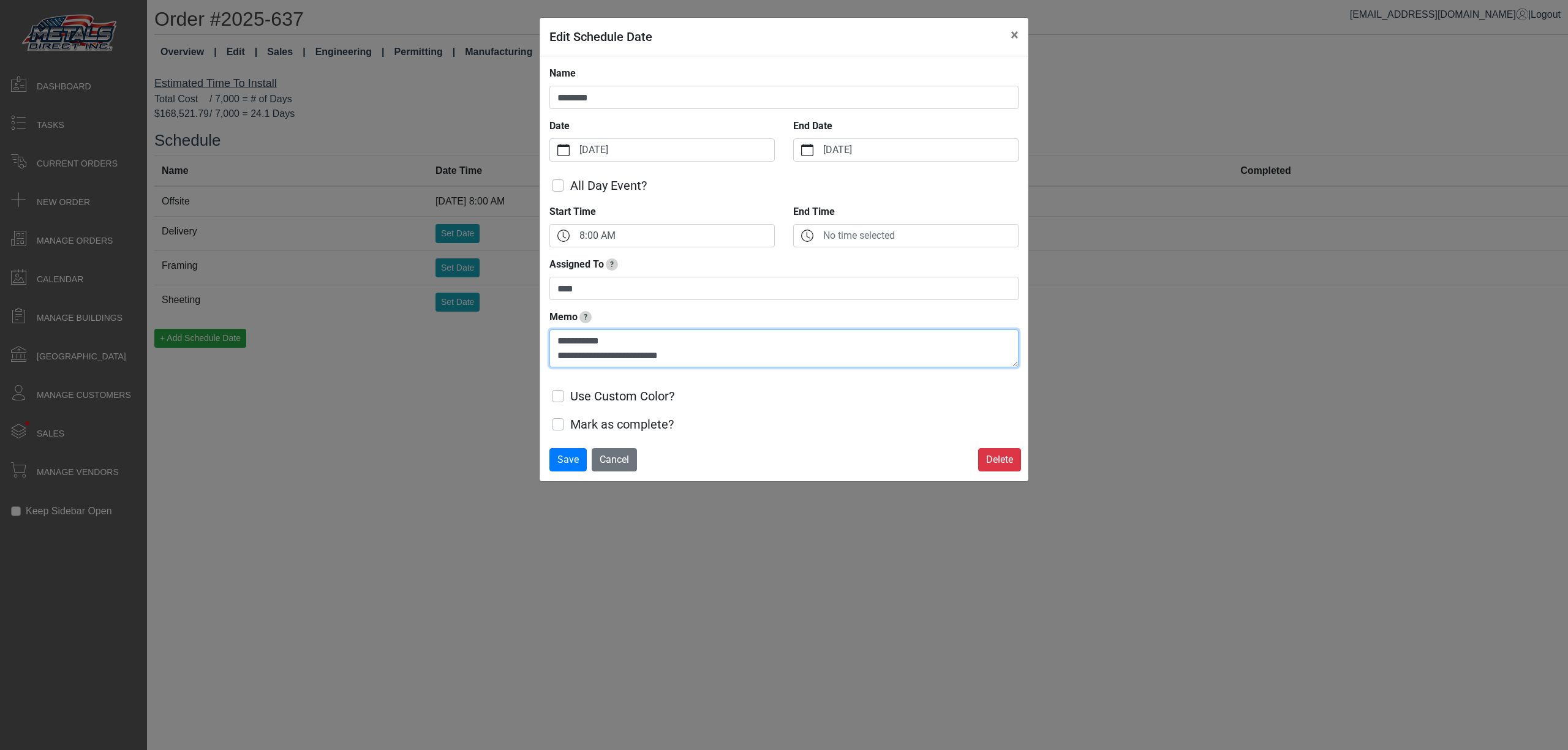
scroll to position [10, 0]
type textarea "**********"
click at [559, 461] on span "Save" at bounding box center [568, 460] width 22 height 12
